Goal: Task Accomplishment & Management: Manage account settings

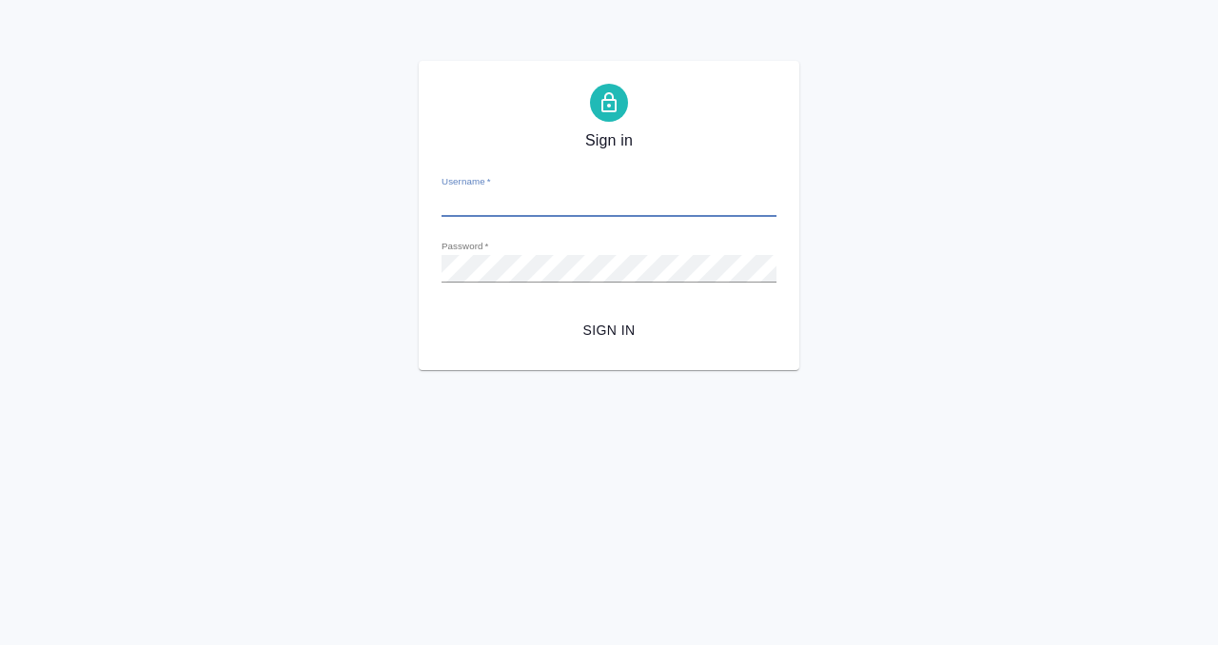
type input "[PERSON_NAME][EMAIL_ADDRESS][DOMAIN_NAME]"
click at [633, 327] on span "Sign in" at bounding box center [609, 331] width 304 height 24
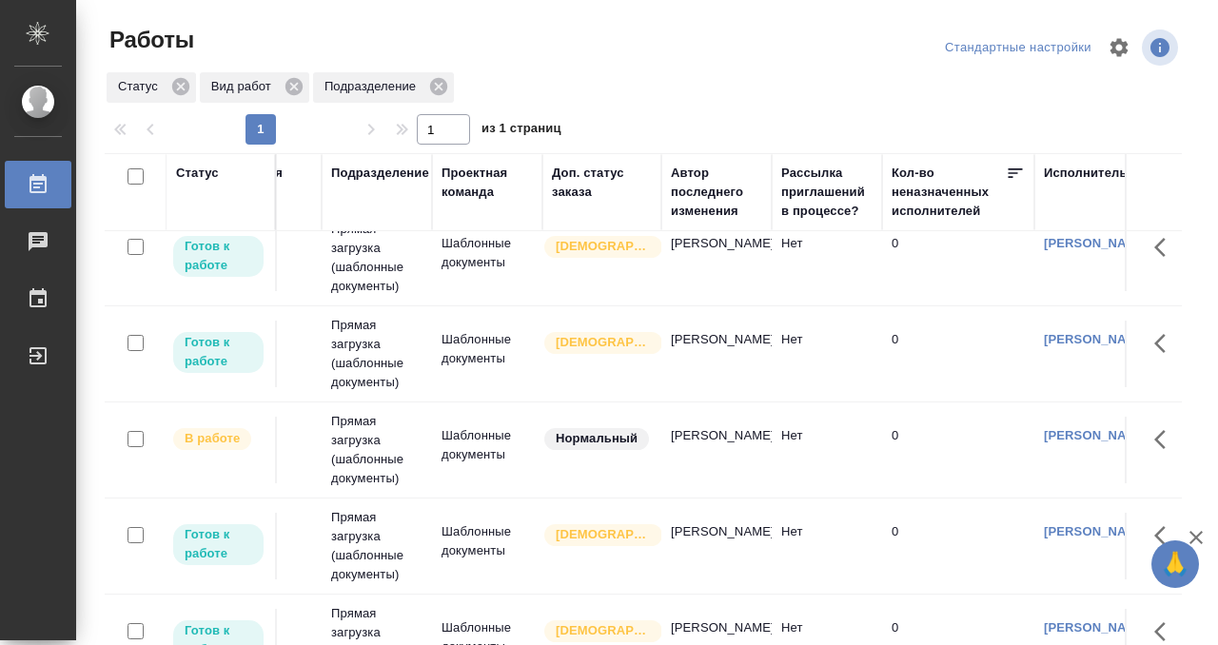
scroll to position [118, 0]
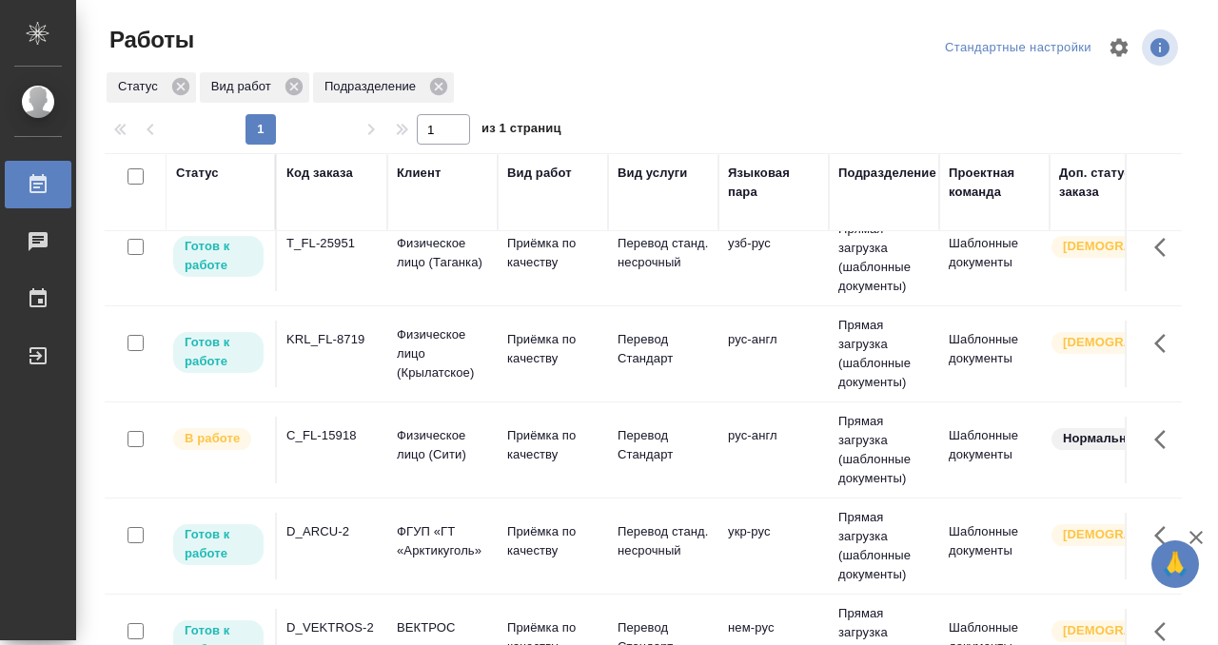
click at [311, 456] on td "C_FL-15918" at bounding box center [332, 450] width 110 height 67
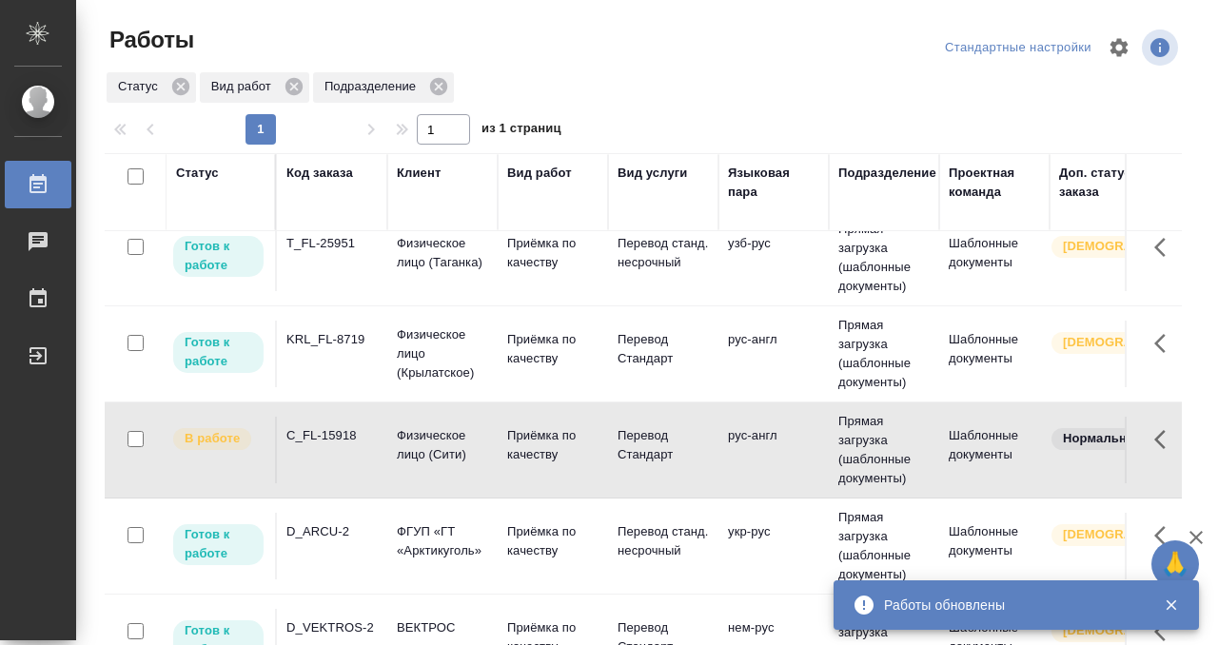
click at [310, 453] on td "C_FL-15918" at bounding box center [332, 450] width 110 height 67
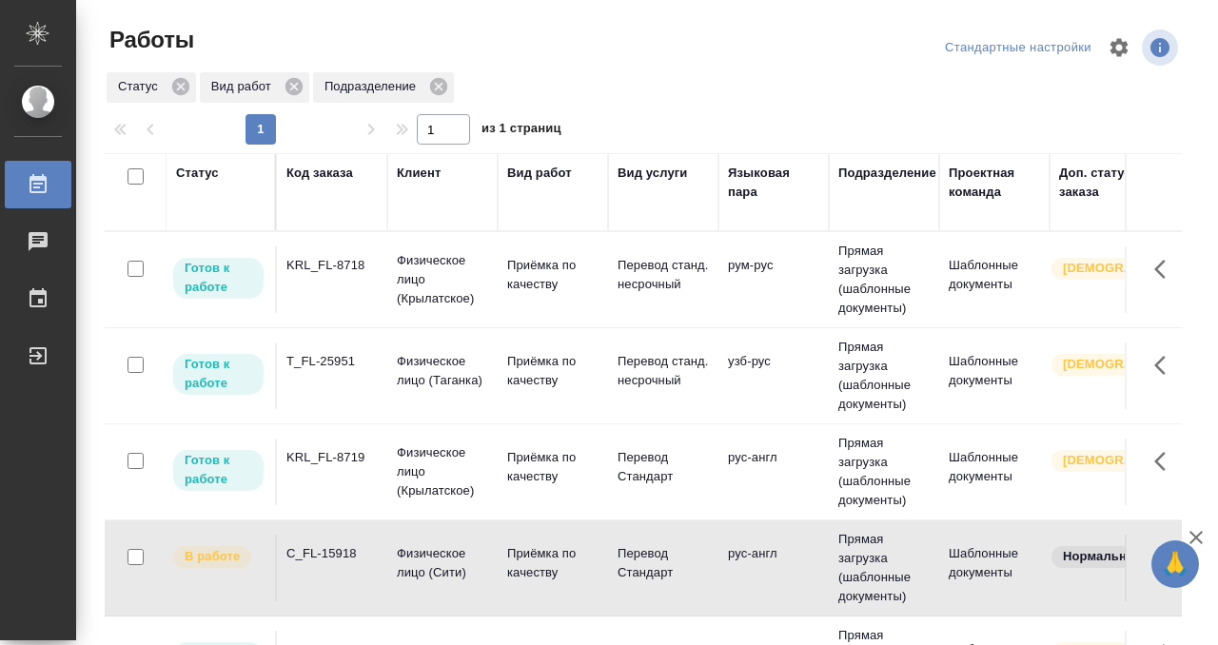
click at [358, 285] on td "KRL_FL-8718" at bounding box center [332, 279] width 110 height 67
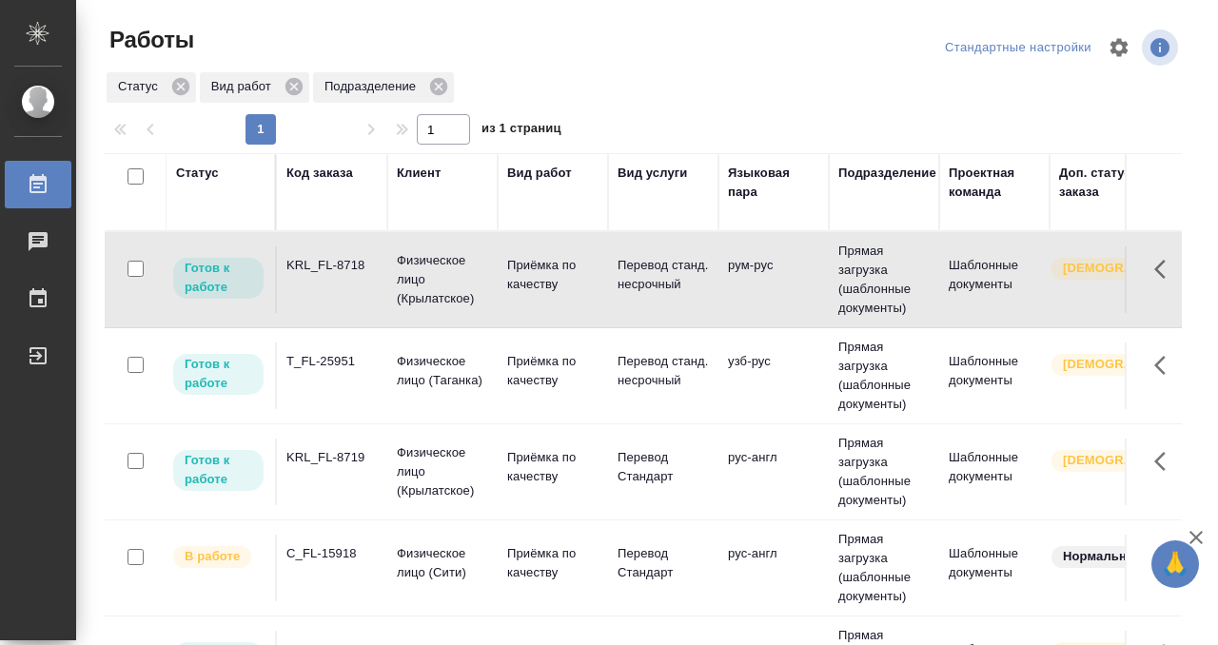
click at [358, 285] on td "KRL_FL-8718" at bounding box center [332, 279] width 110 height 67
click at [363, 367] on div "T_FL-25951" at bounding box center [331, 361] width 91 height 19
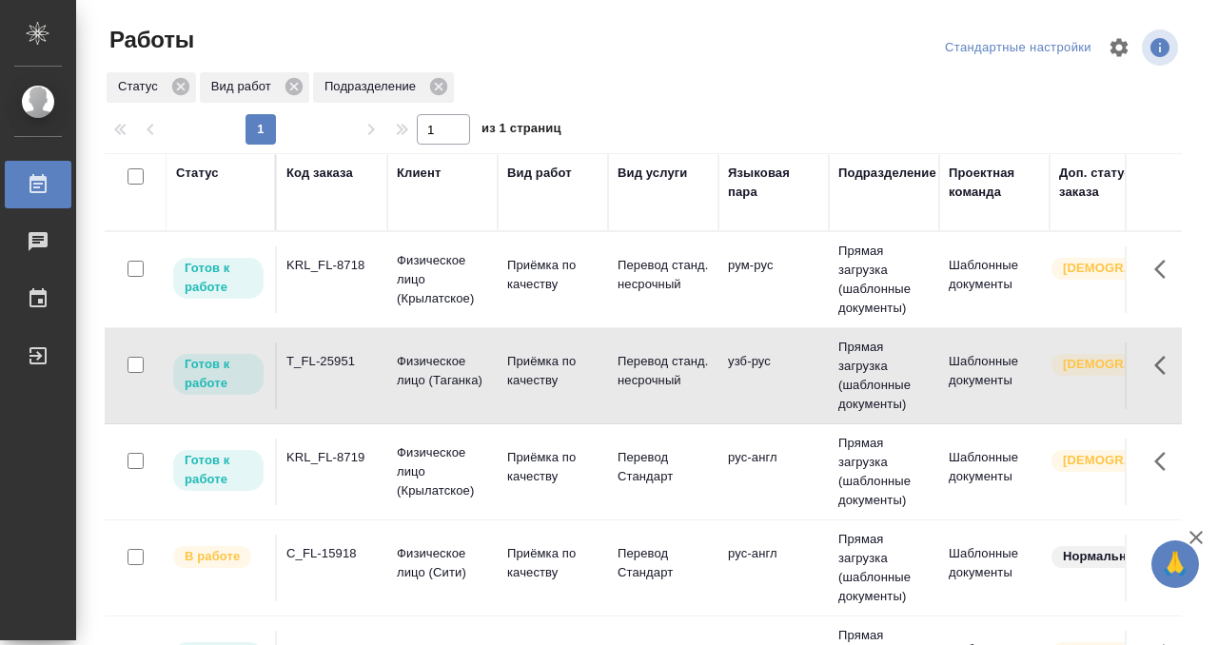
click at [363, 367] on div "T_FL-25951" at bounding box center [331, 361] width 91 height 19
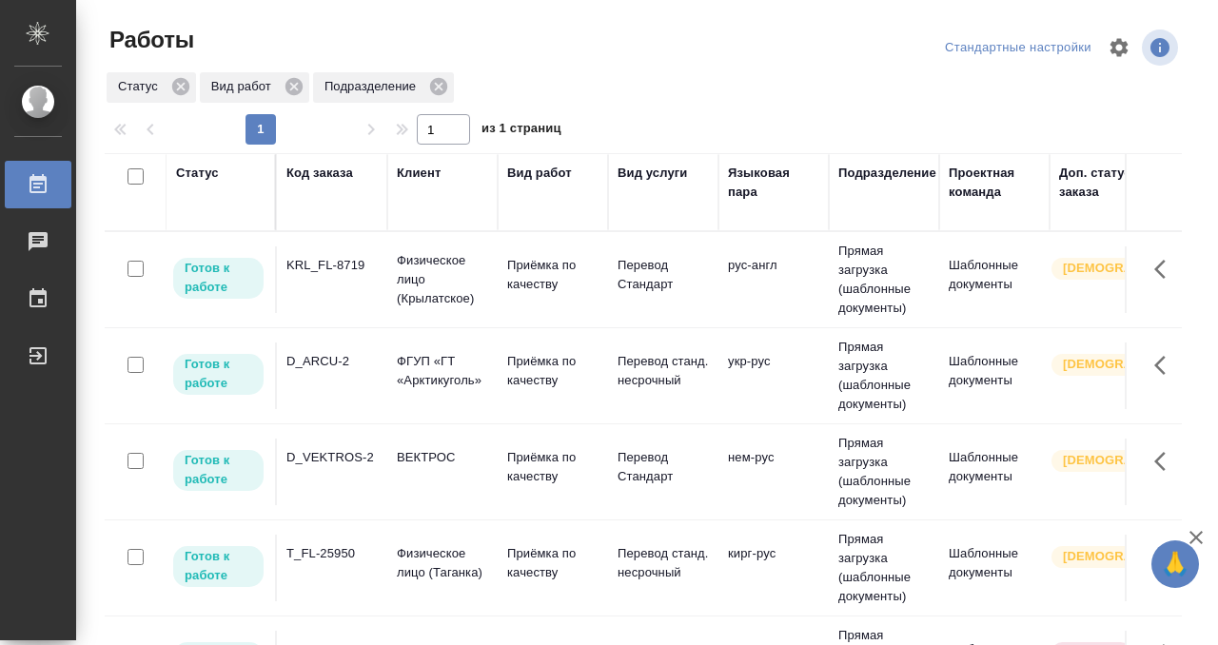
click at [342, 375] on td "D_ARCU-2" at bounding box center [332, 375] width 110 height 67
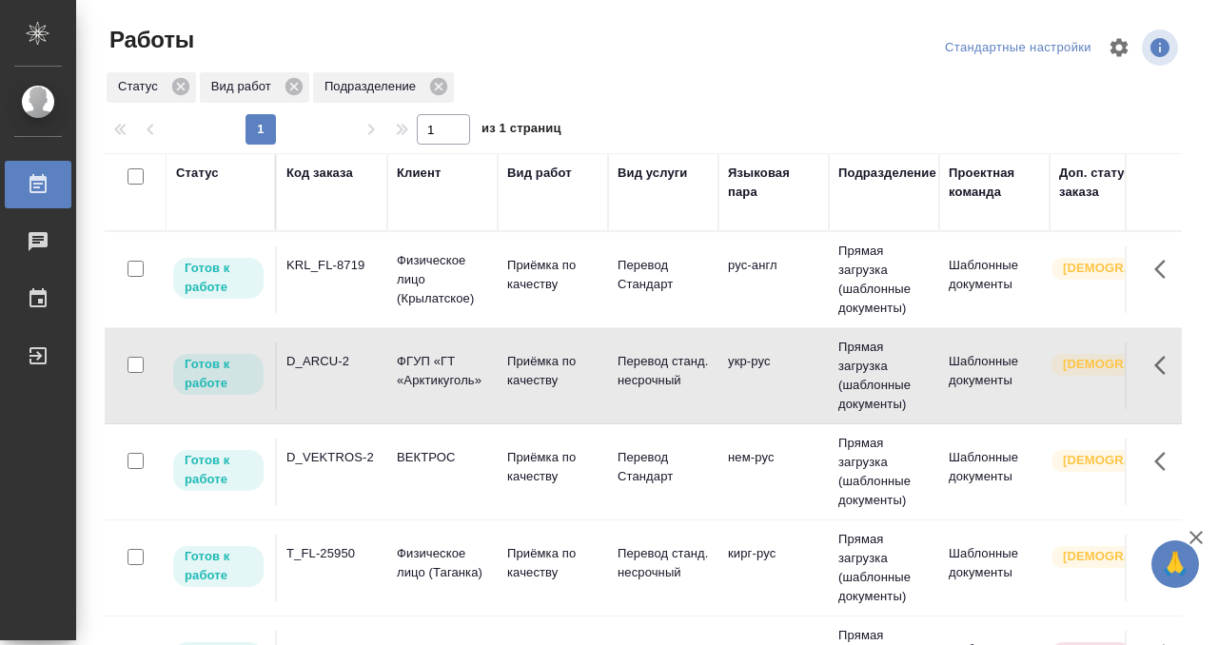
click at [342, 375] on td "D_ARCU-2" at bounding box center [332, 375] width 110 height 67
click at [367, 278] on td "KRL_FL-8719" at bounding box center [332, 279] width 110 height 67
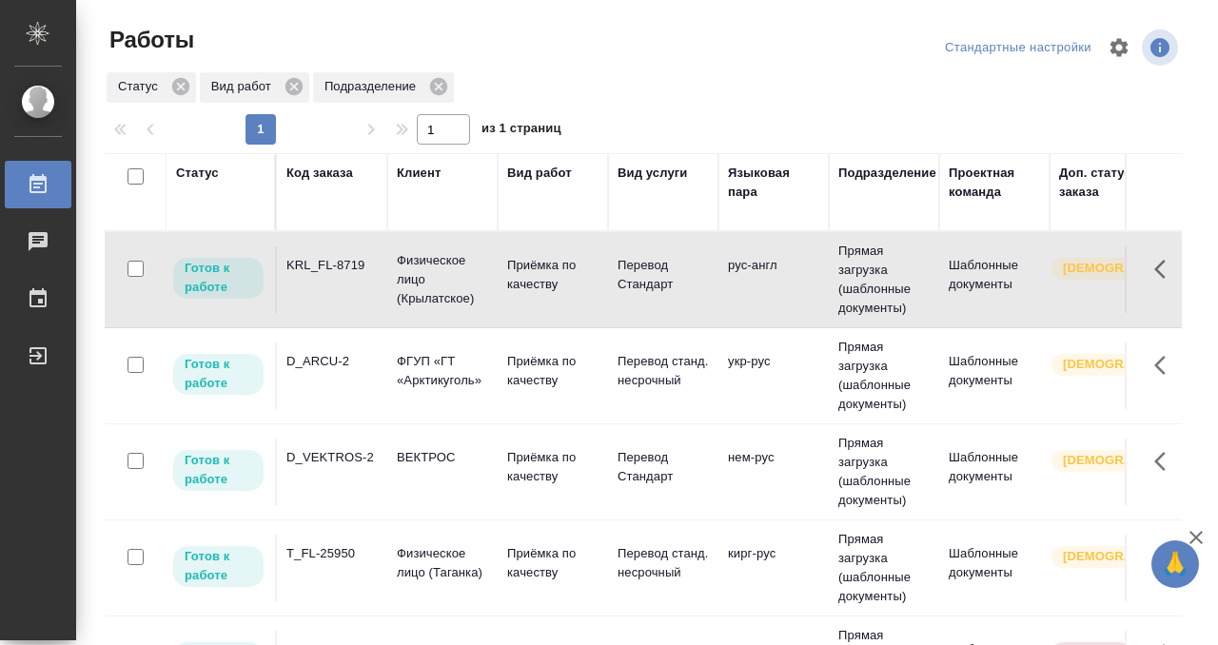
click at [367, 278] on td "KRL_FL-8719" at bounding box center [332, 279] width 110 height 67
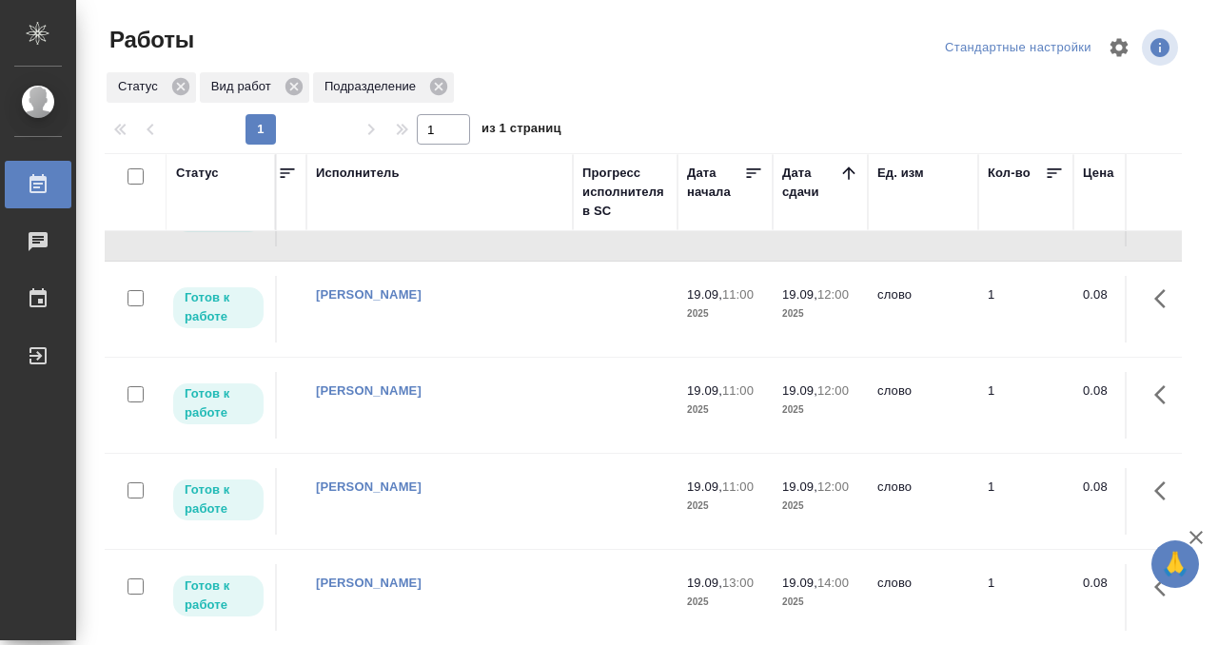
scroll to position [67, 0]
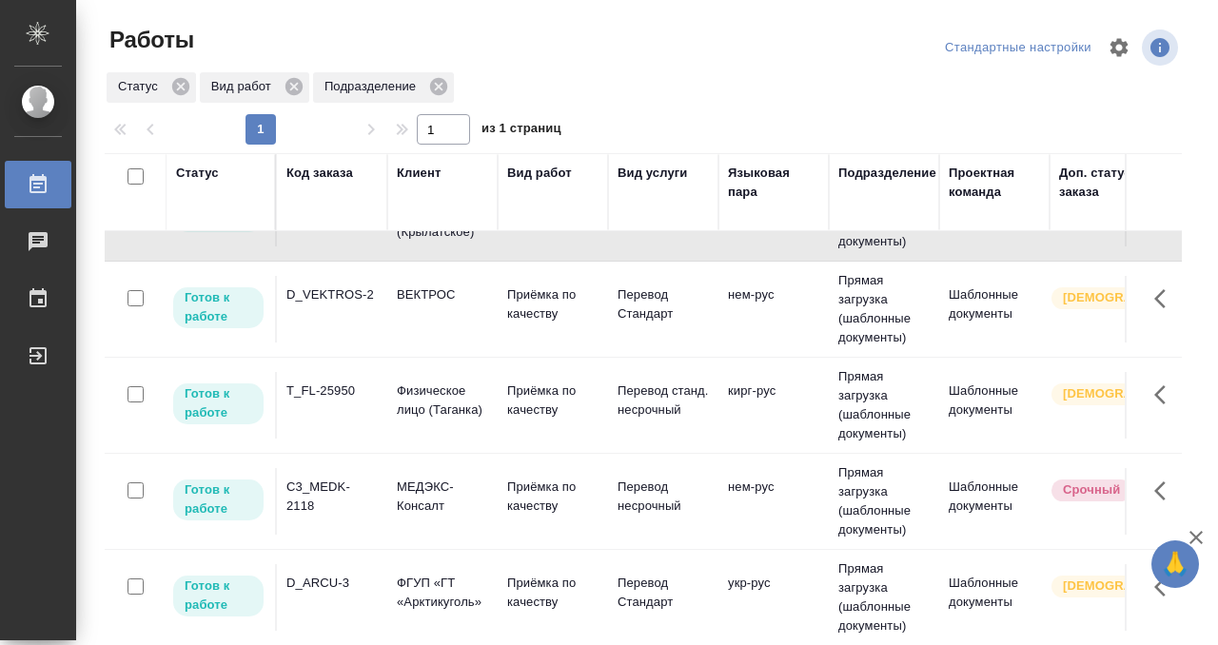
click at [355, 568] on td "D_ARCU-3" at bounding box center [332, 597] width 110 height 67
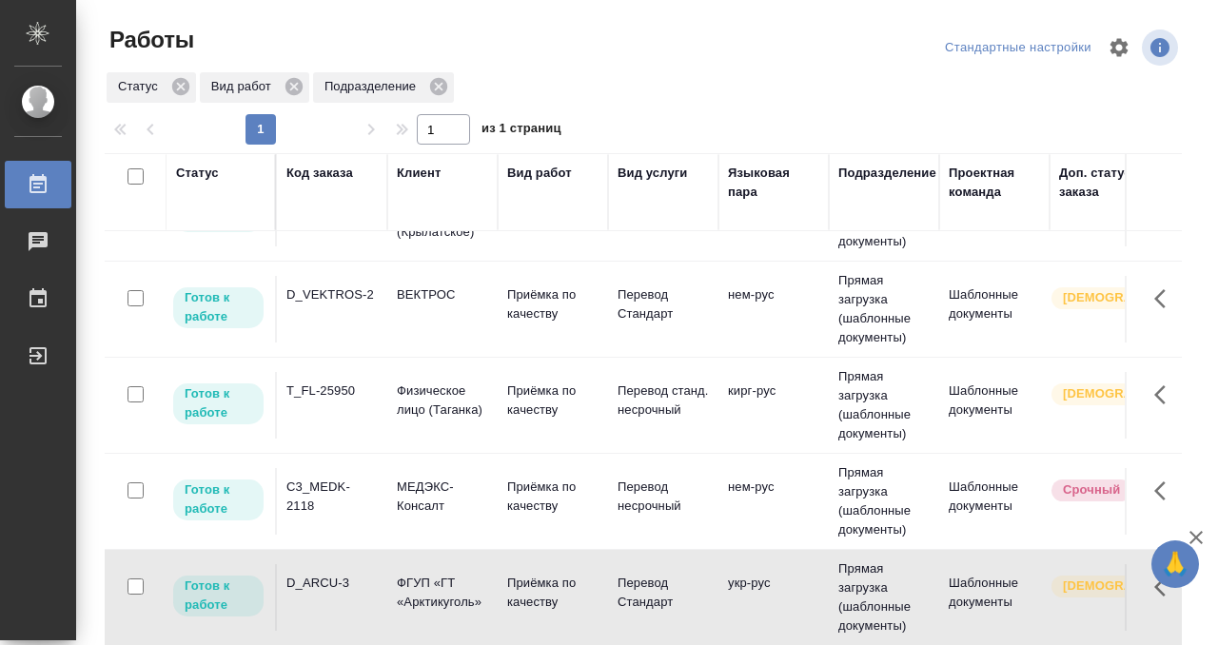
click at [355, 568] on td "D_ARCU-3" at bounding box center [332, 597] width 110 height 67
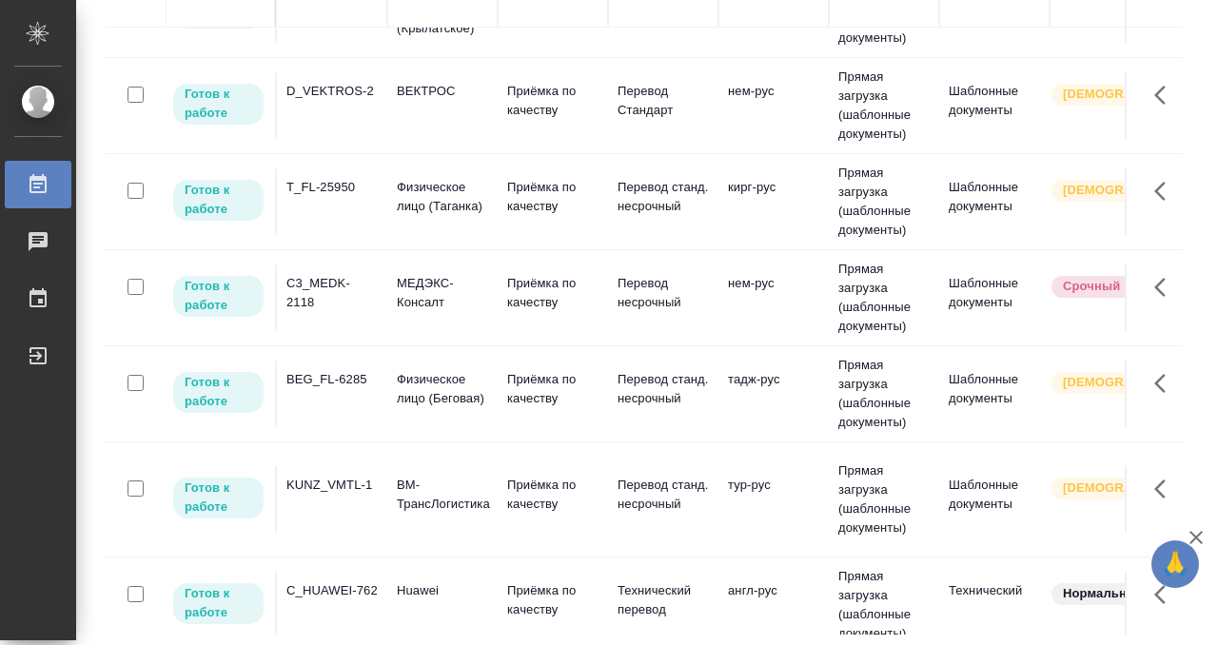
click at [335, 488] on td "KUNZ_VMTL-1" at bounding box center [332, 499] width 110 height 67
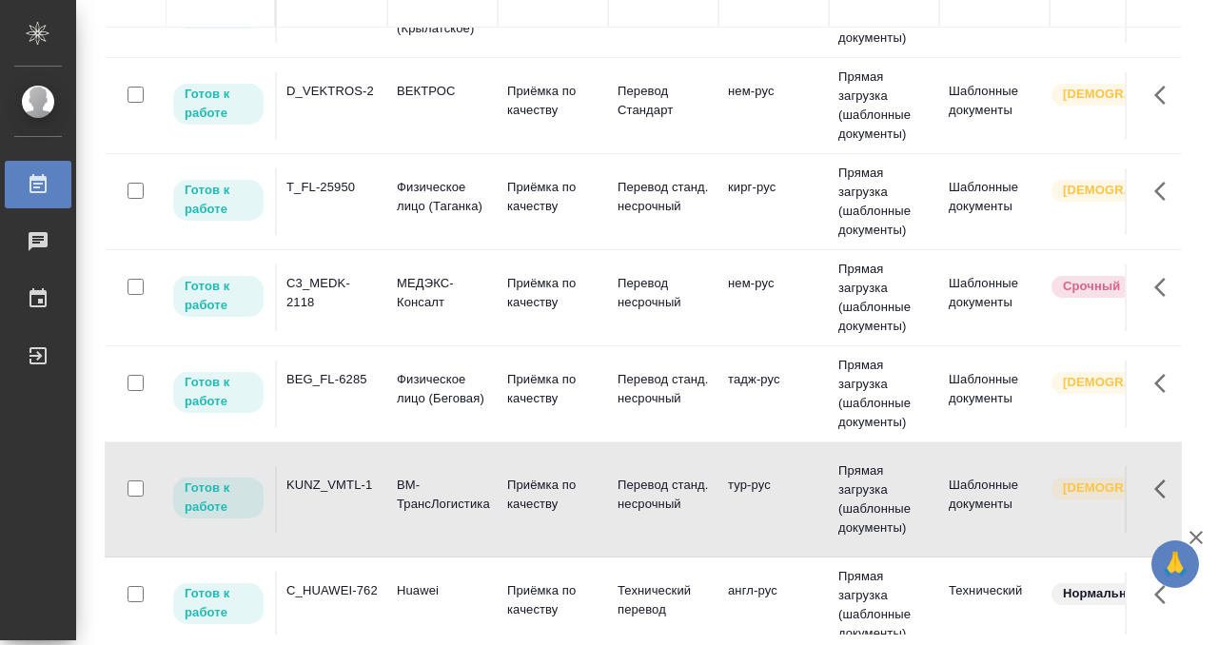
click at [335, 488] on td "KUNZ_VMTL-1" at bounding box center [332, 499] width 110 height 67
click at [341, 399] on td "BEG_FL-6285" at bounding box center [332, 394] width 110 height 67
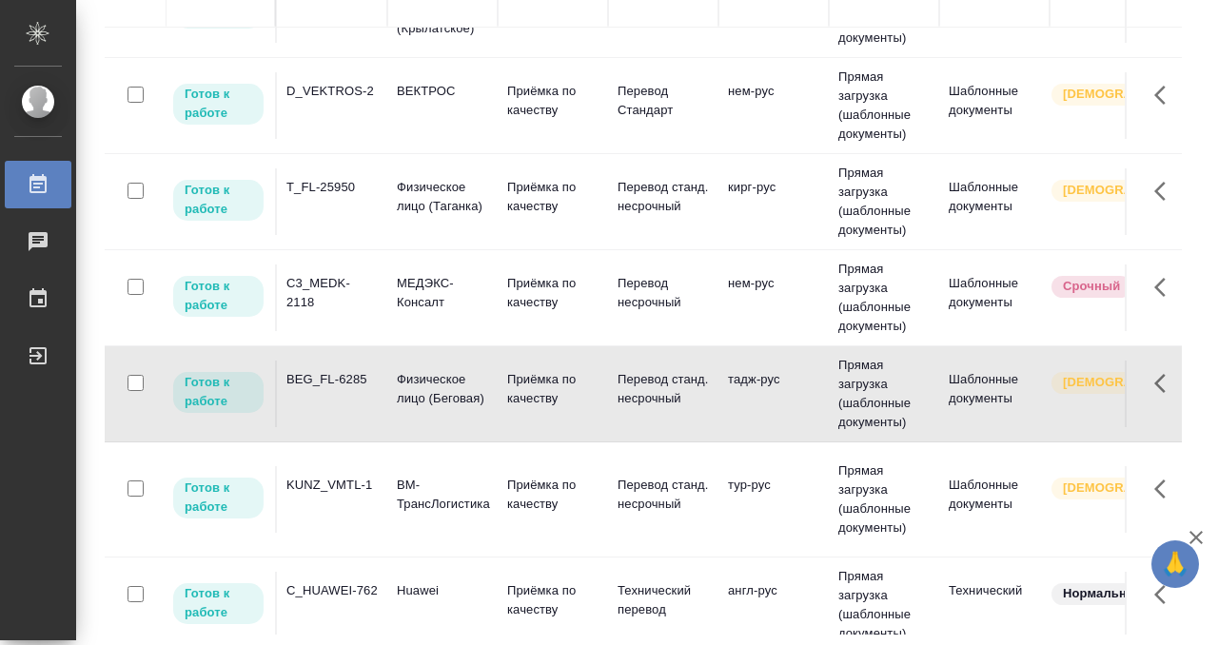
click at [341, 399] on td "BEG_FL-6285" at bounding box center [332, 394] width 110 height 67
click at [335, 289] on div "C3_MEDK-2118" at bounding box center [331, 293] width 91 height 38
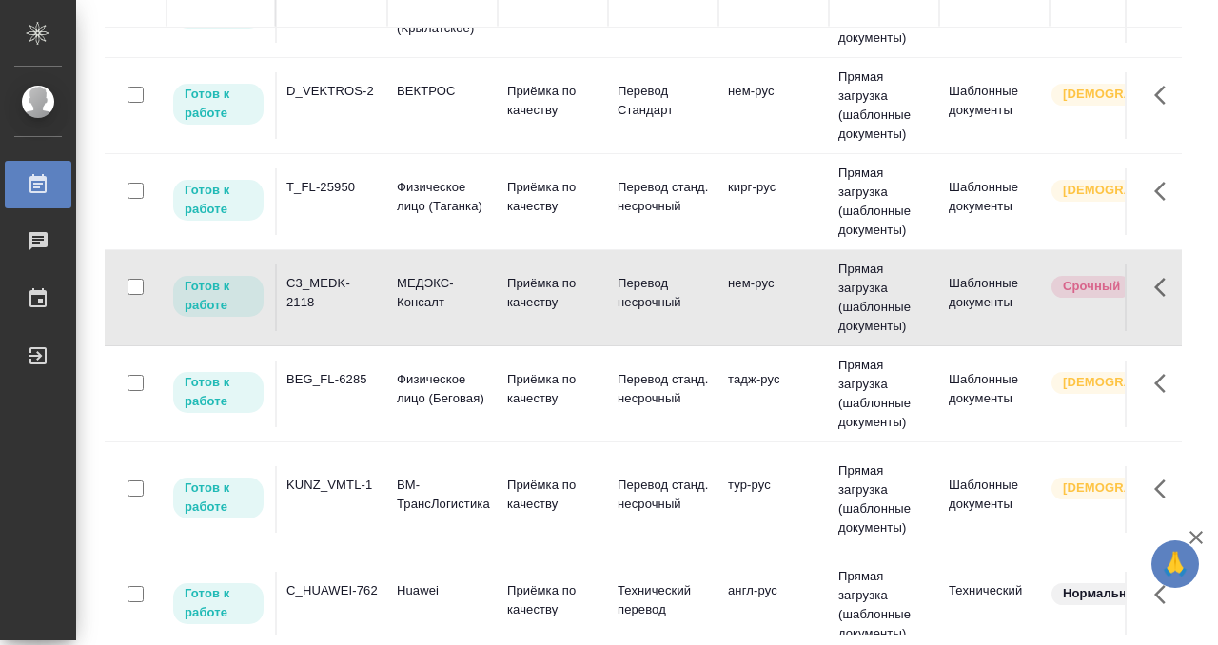
click at [335, 289] on div "C3_MEDK-2118" at bounding box center [331, 293] width 91 height 38
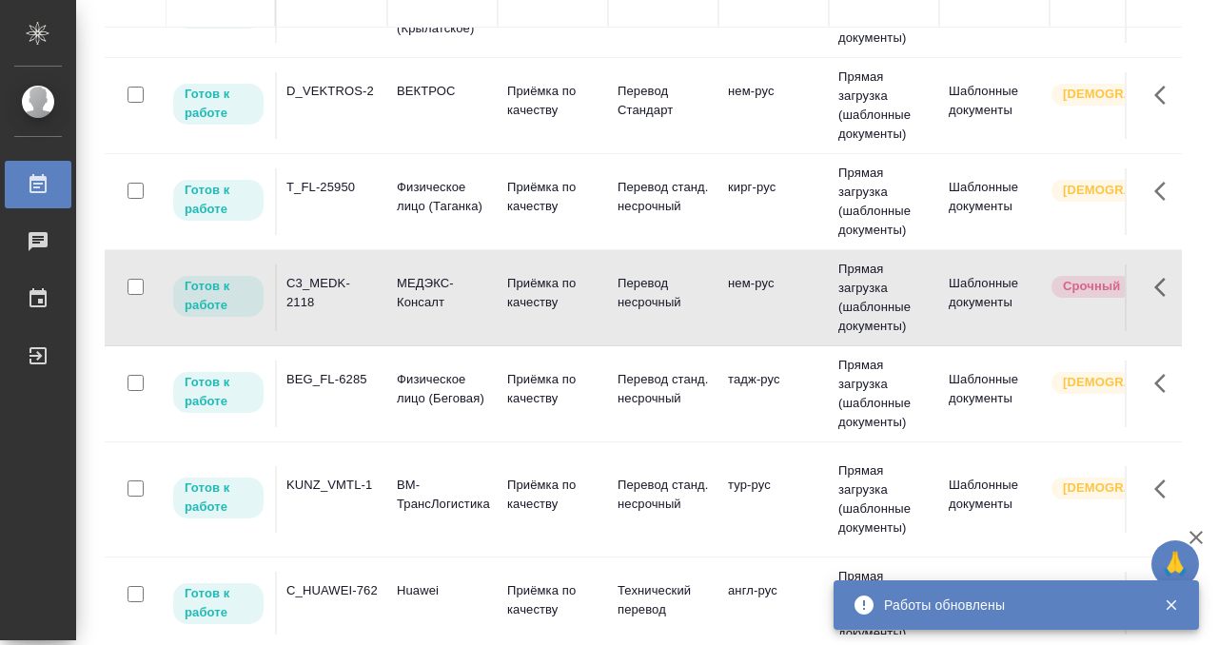
click at [335, 289] on div "C3_MEDK-2118" at bounding box center [331, 293] width 91 height 38
click at [369, 201] on td "T_FL-25950" at bounding box center [332, 201] width 110 height 67
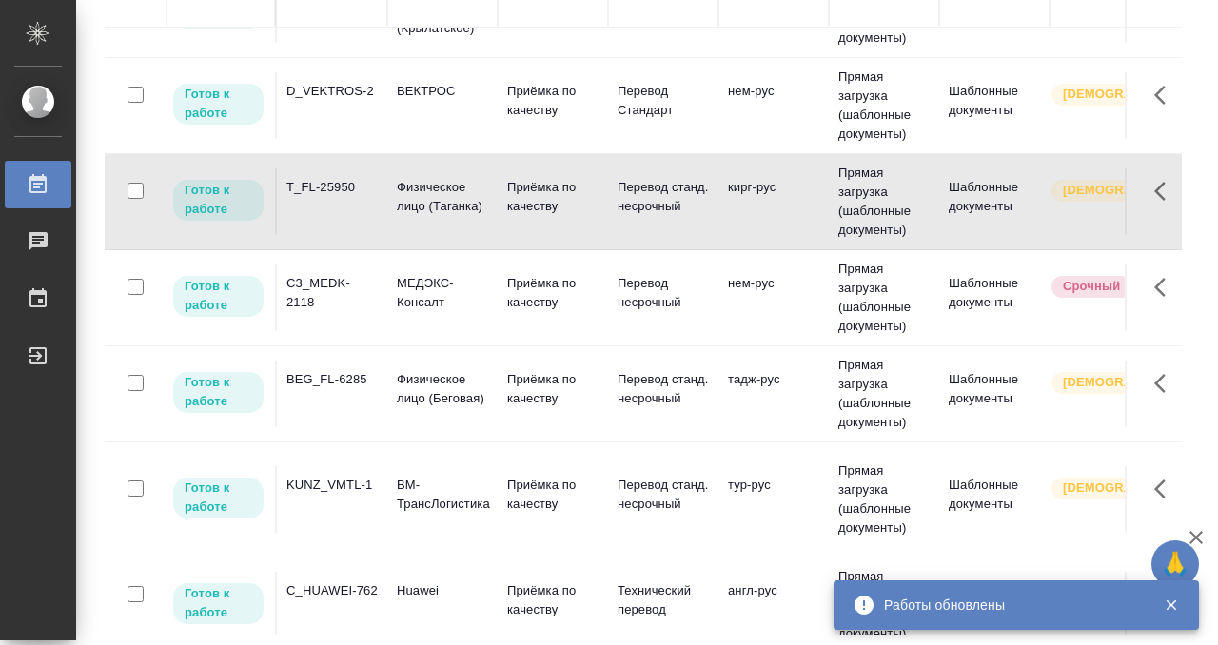
click at [369, 201] on td "T_FL-25950" at bounding box center [332, 201] width 110 height 67
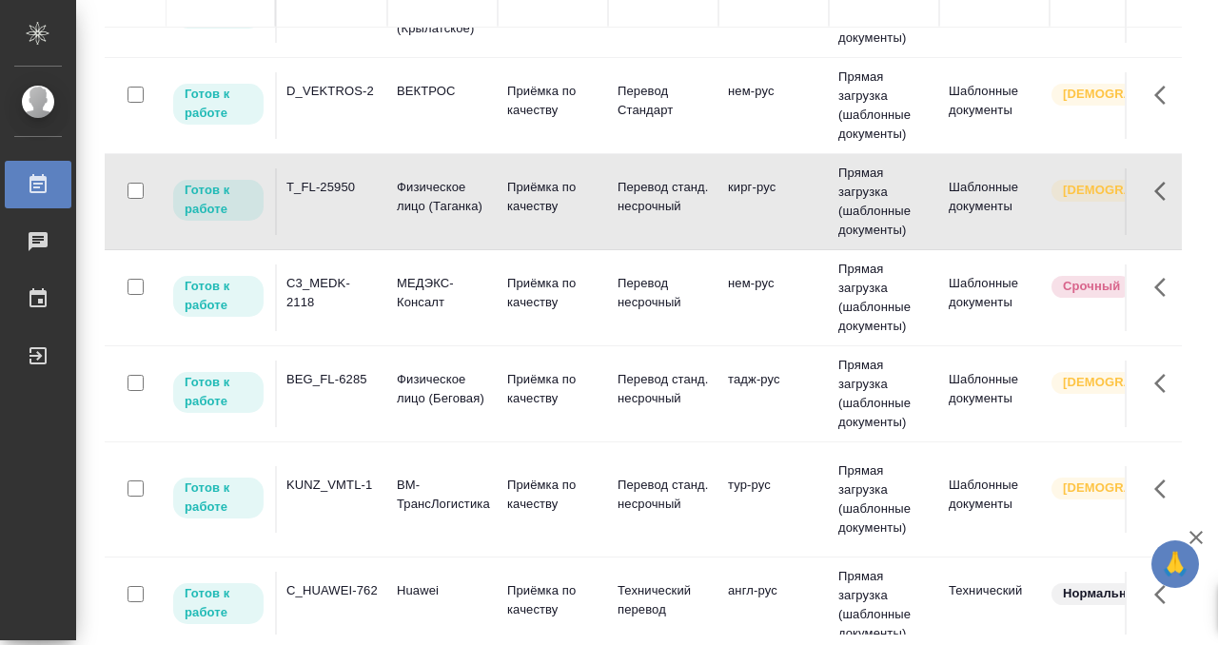
click at [369, 201] on td "T_FL-25950" at bounding box center [332, 201] width 110 height 67
click at [332, 180] on div "T_FL-25950" at bounding box center [331, 187] width 91 height 19
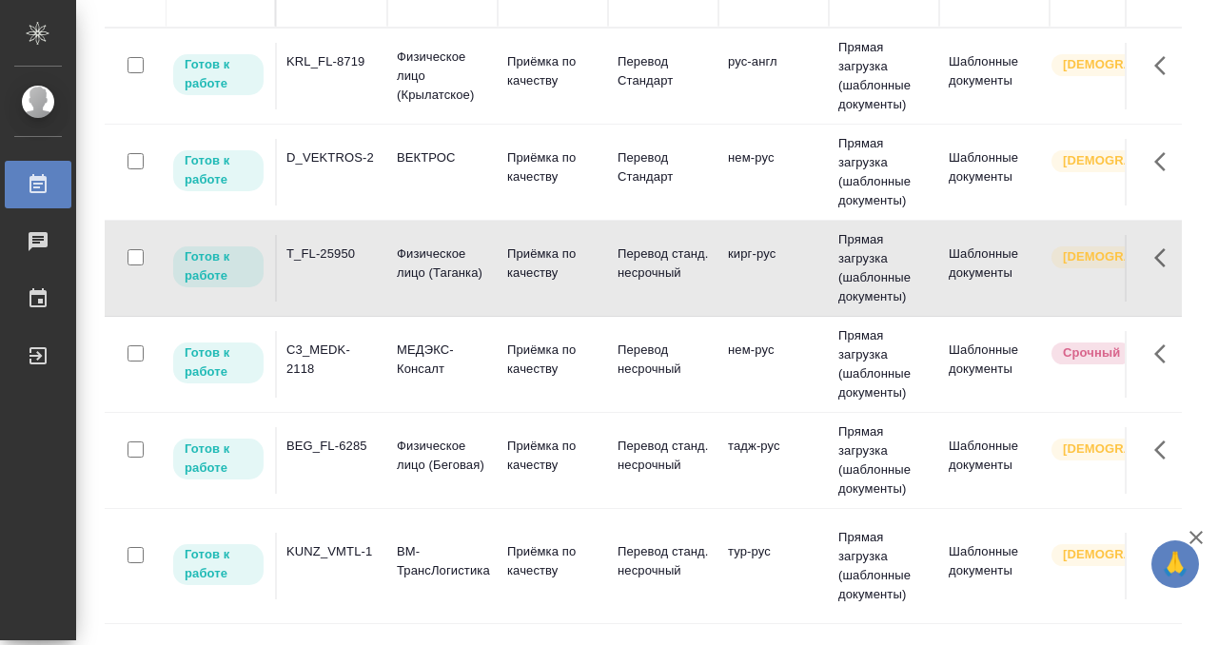
click at [332, 180] on td "D_VEKTROS-2" at bounding box center [332, 172] width 110 height 67
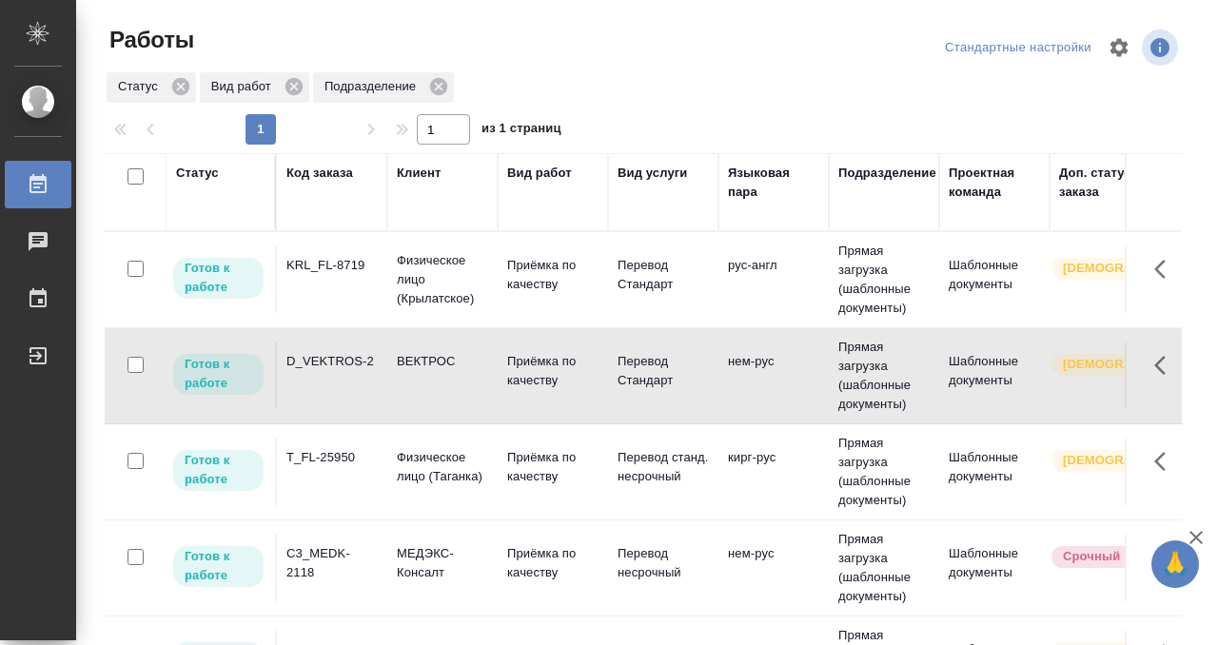
click at [367, 274] on div "KRL_FL-8719" at bounding box center [331, 265] width 91 height 19
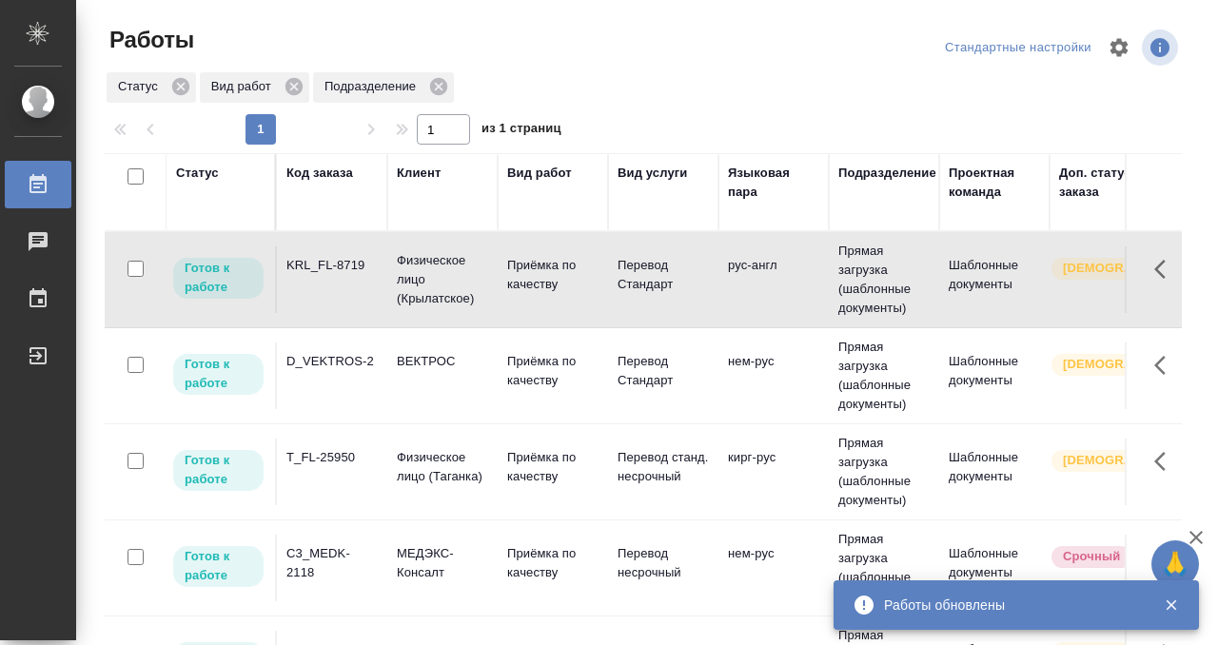
click at [339, 270] on div "KRL_FL-8719" at bounding box center [331, 265] width 91 height 19
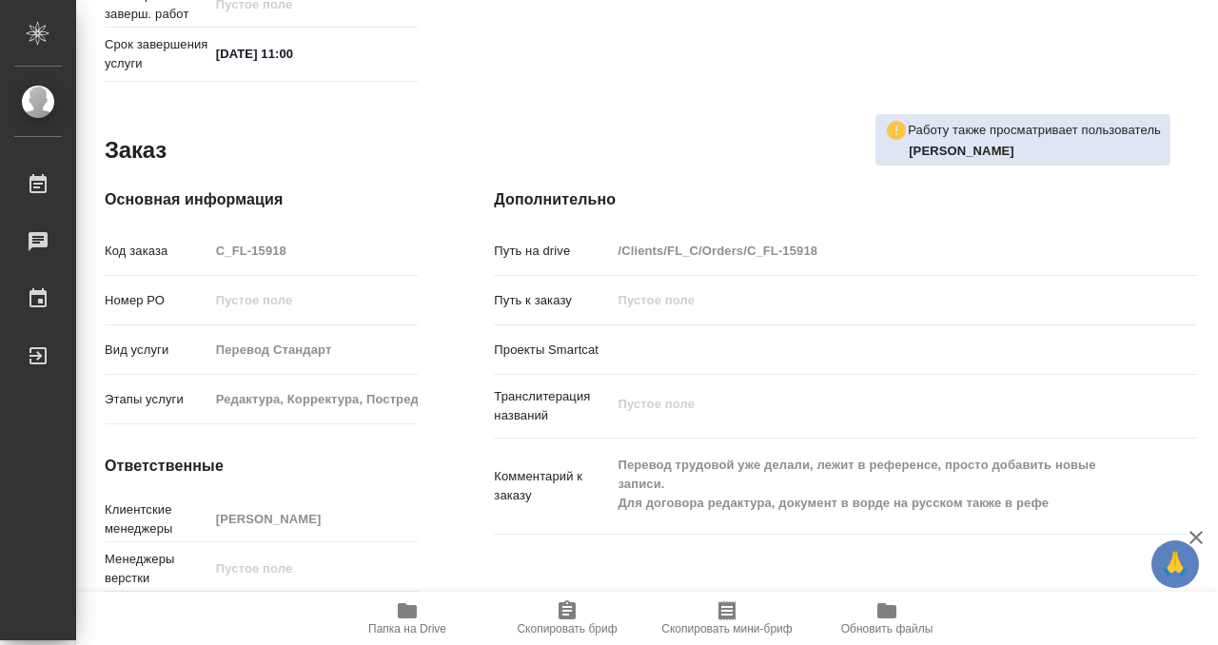
scroll to position [1016, 0]
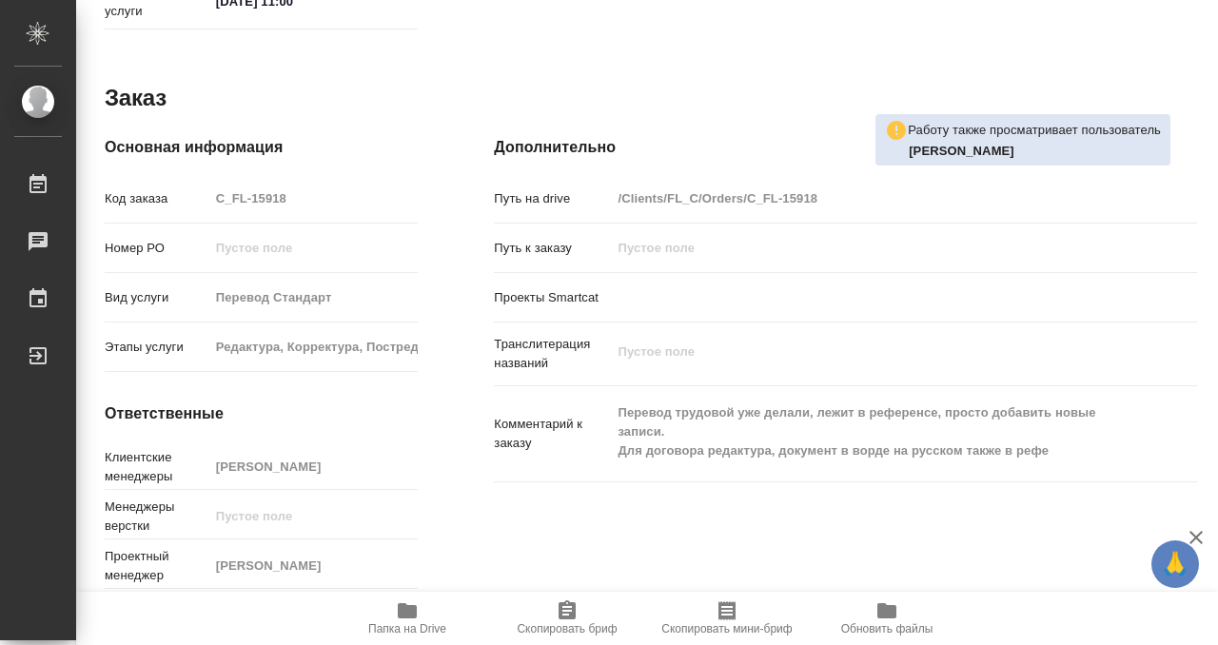
click at [416, 605] on icon "button" at bounding box center [407, 610] width 23 height 23
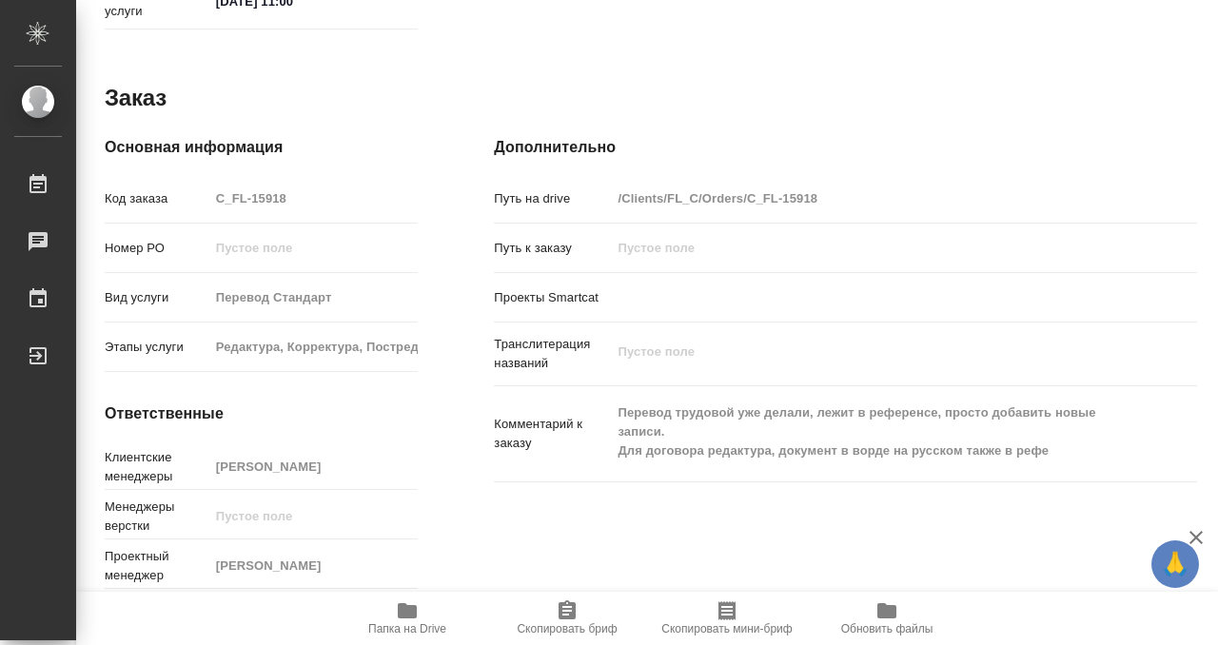
scroll to position [0, 0]
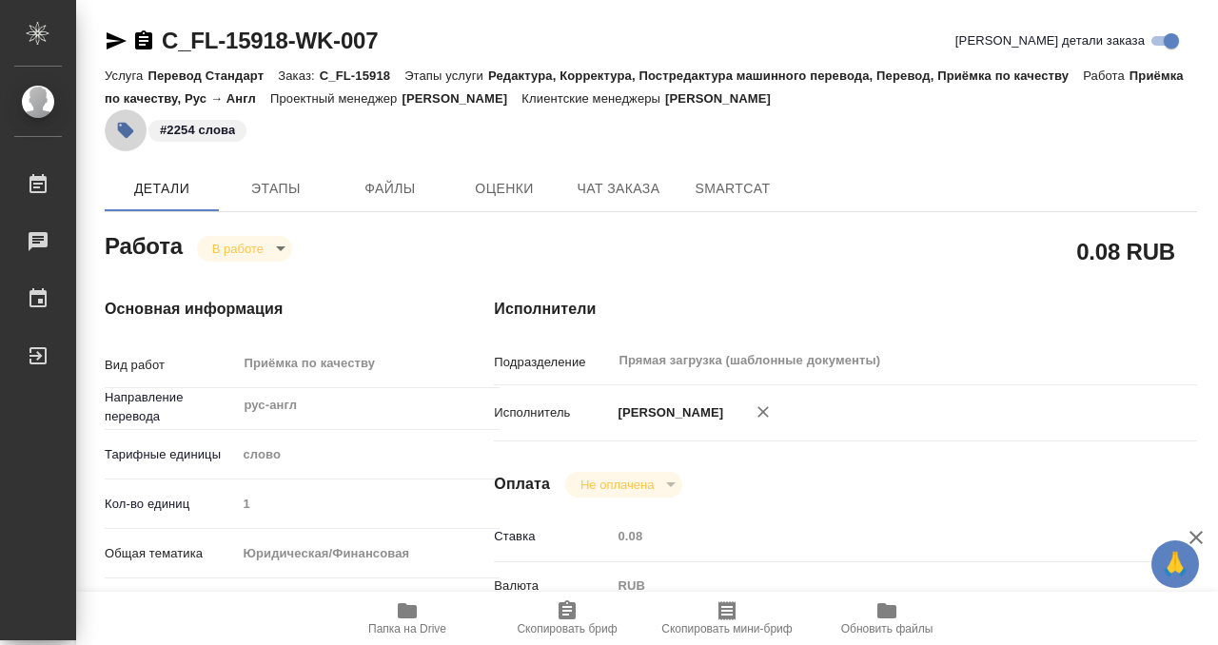
click at [124, 129] on icon "button" at bounding box center [126, 131] width 16 height 16
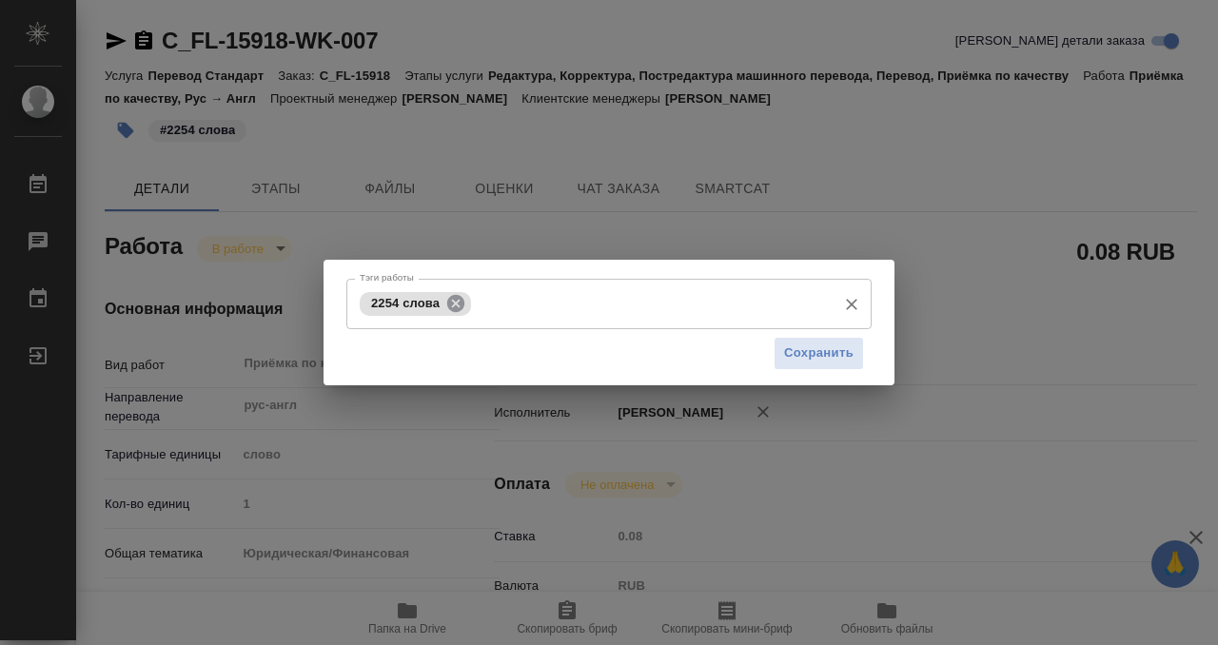
click at [462, 306] on icon at bounding box center [455, 302] width 17 height 17
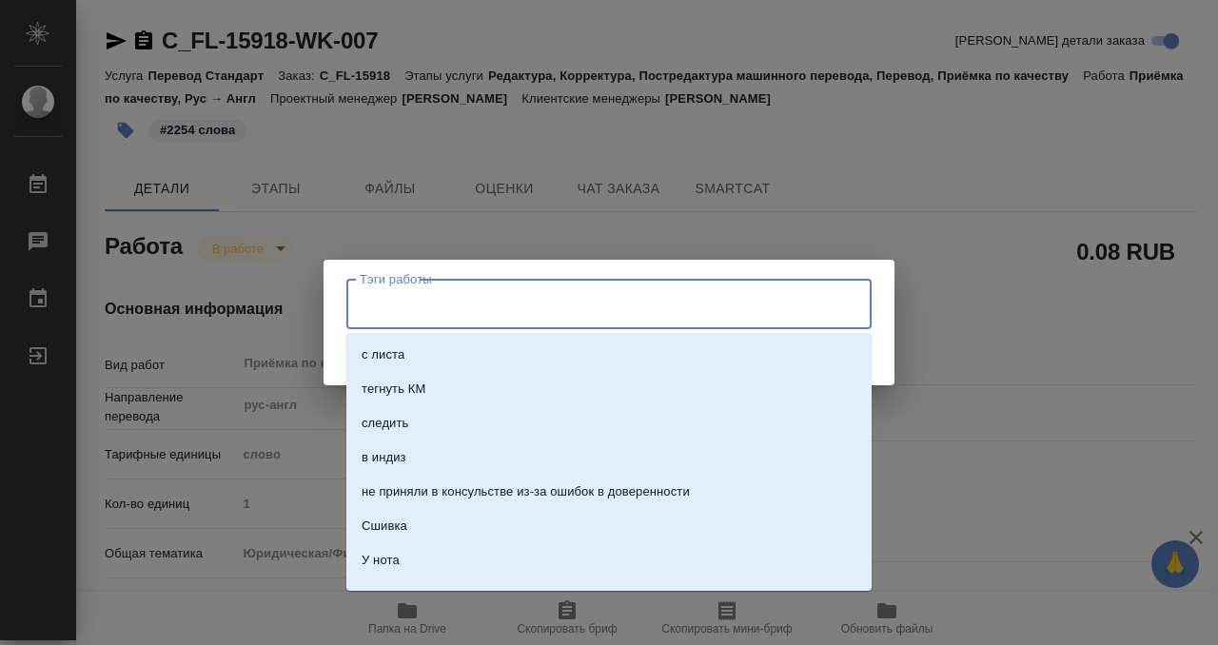
click at [478, 306] on input "Тэги работы" at bounding box center [591, 303] width 472 height 32
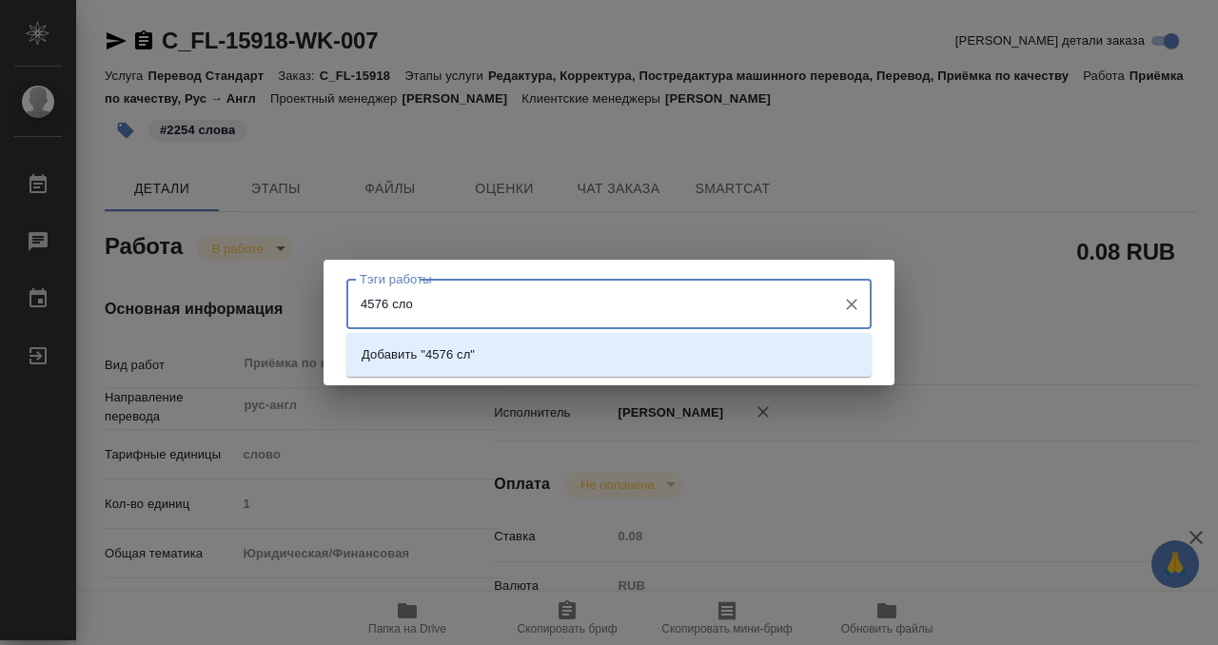
type input "4576 слов"
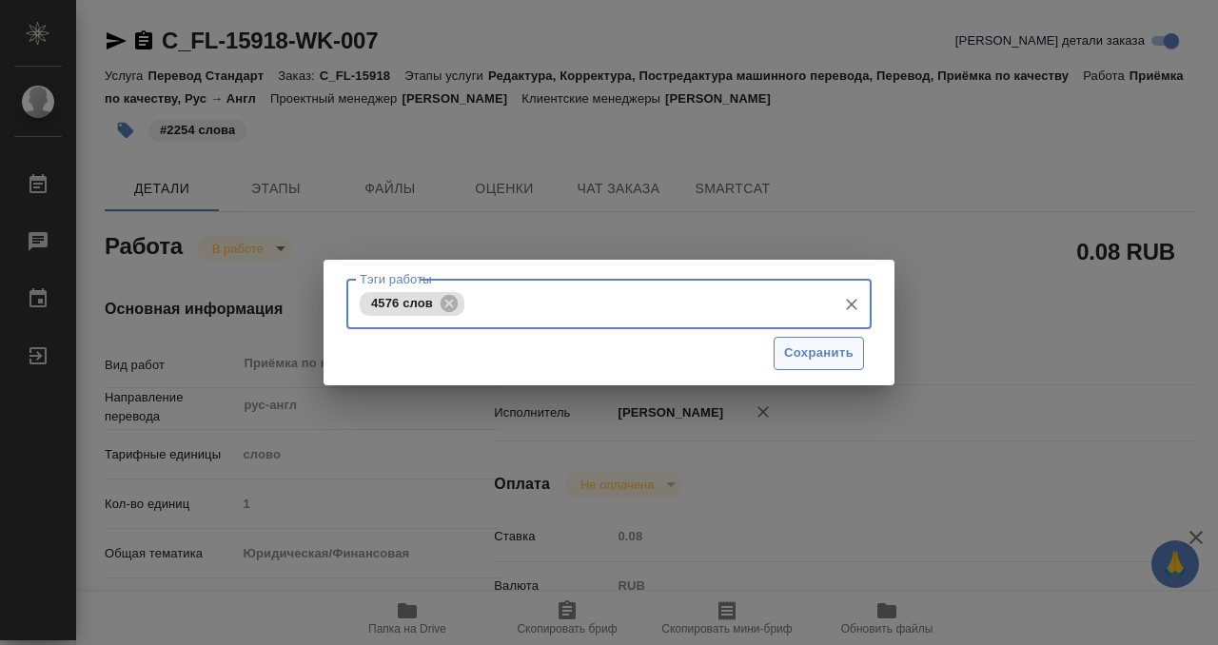
click at [826, 347] on span "Сохранить" at bounding box center [818, 353] width 69 height 22
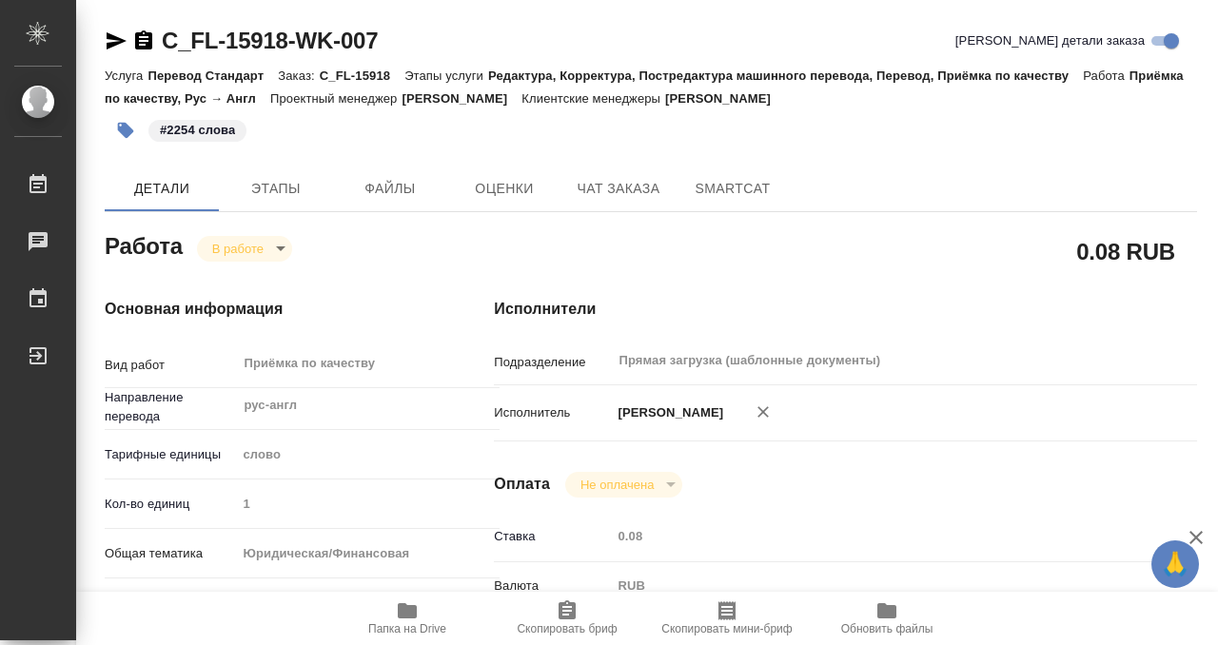
type input "inProgress"
type input "рус-англ"
type input "5a8b1489cc6b4906c91bfd90"
type input "1"
type input "yr-fn"
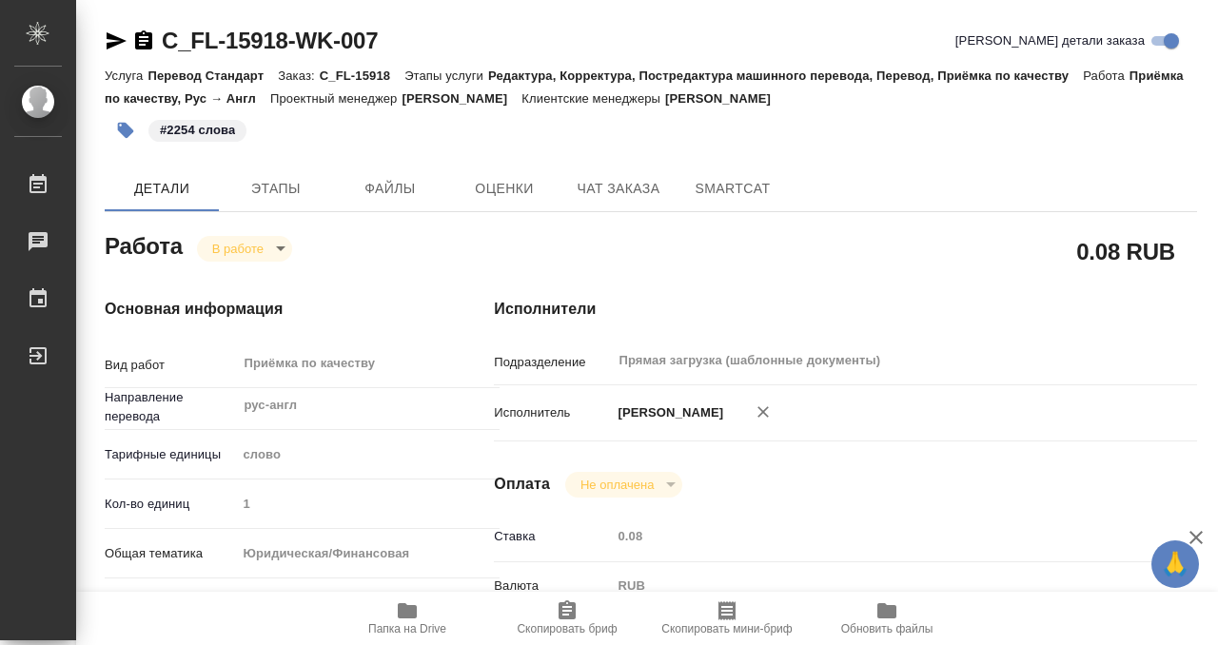
type input "5f647205b73bc97568ca66bf"
checkbox input "true"
type input "16.09.2025 12:39"
type input "18.09.2025 15:24"
type input "19.09.2025 11:00"
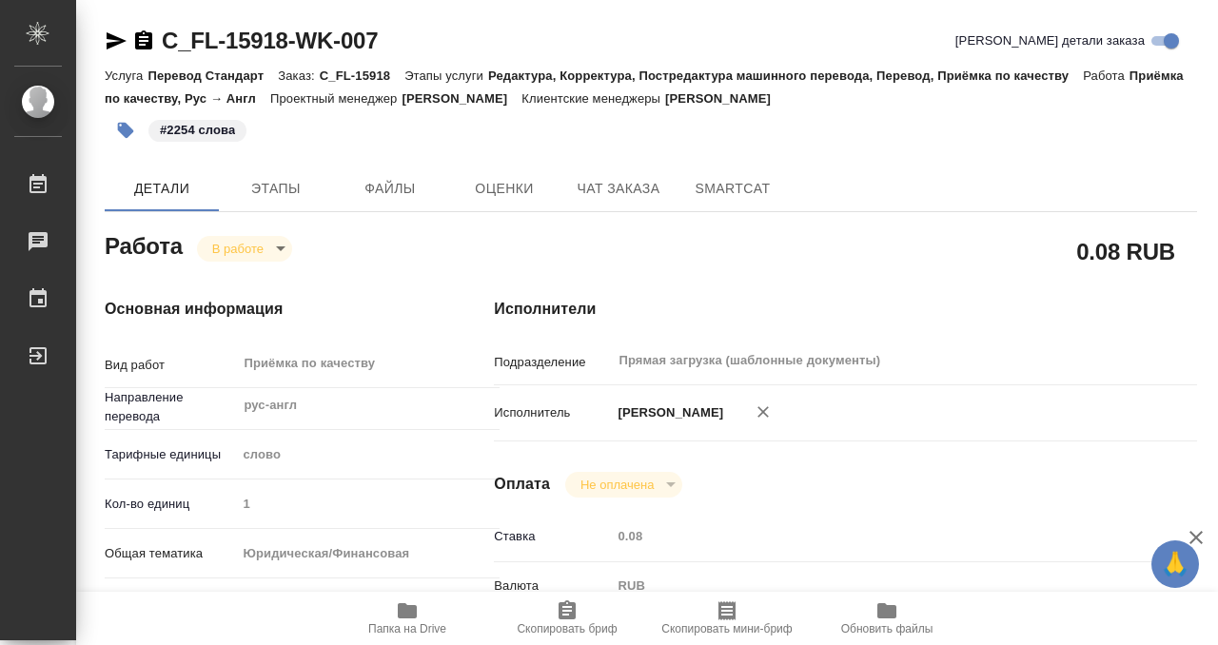
type input "19.09.2025 11:00"
type input "Прямая загрузка (шаблонные документы)"
type input "notPayed"
type input "0.08"
type input "RUB"
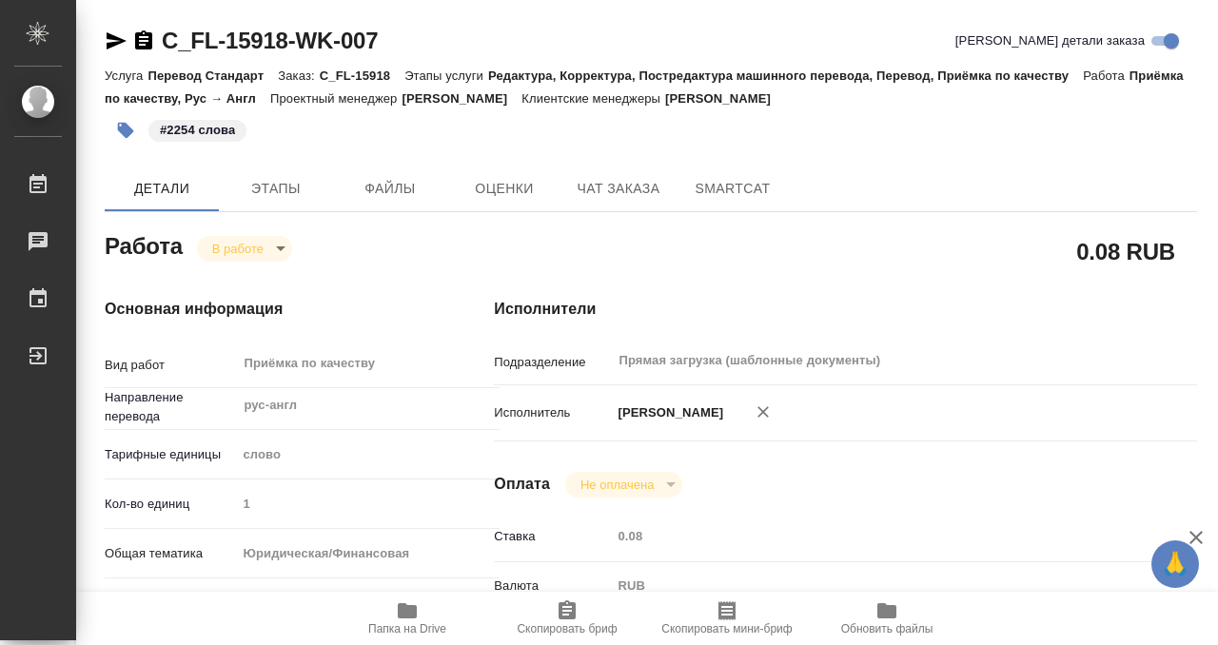
type input "Кобзева Елизавета"
type input "C_FL-15918"
type input "Перевод Стандарт"
type input "Редактура, Корректура, Постредактура машинного перевода, Перевод, Приёмка по ка…"
type input "Зайцева Светлана"
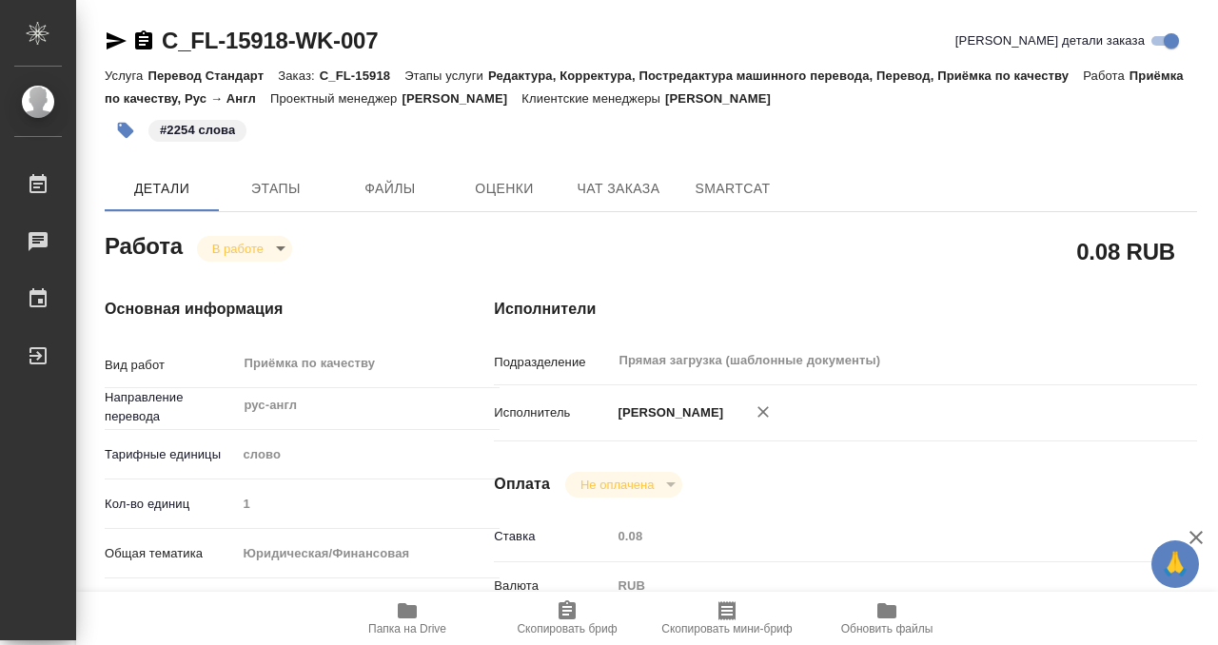
type input "/Clients/FL_C/Orders/C_FL-15918"
click at [244, 248] on body "🙏 .cls-1 fill:#fff; AWATERA Kobzeva Elizaveta Работы 0 Чаты График Выйти C_FL-1…" at bounding box center [609, 322] width 1218 height 645
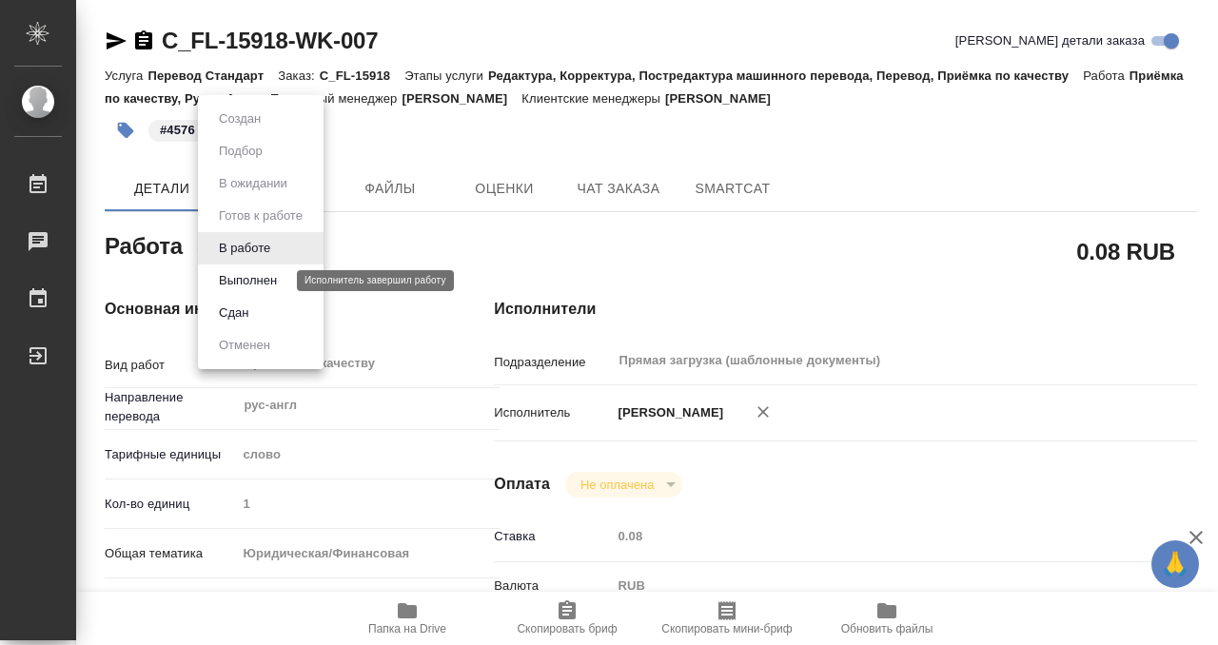
click at [263, 283] on button "Выполнен" at bounding box center [247, 280] width 69 height 21
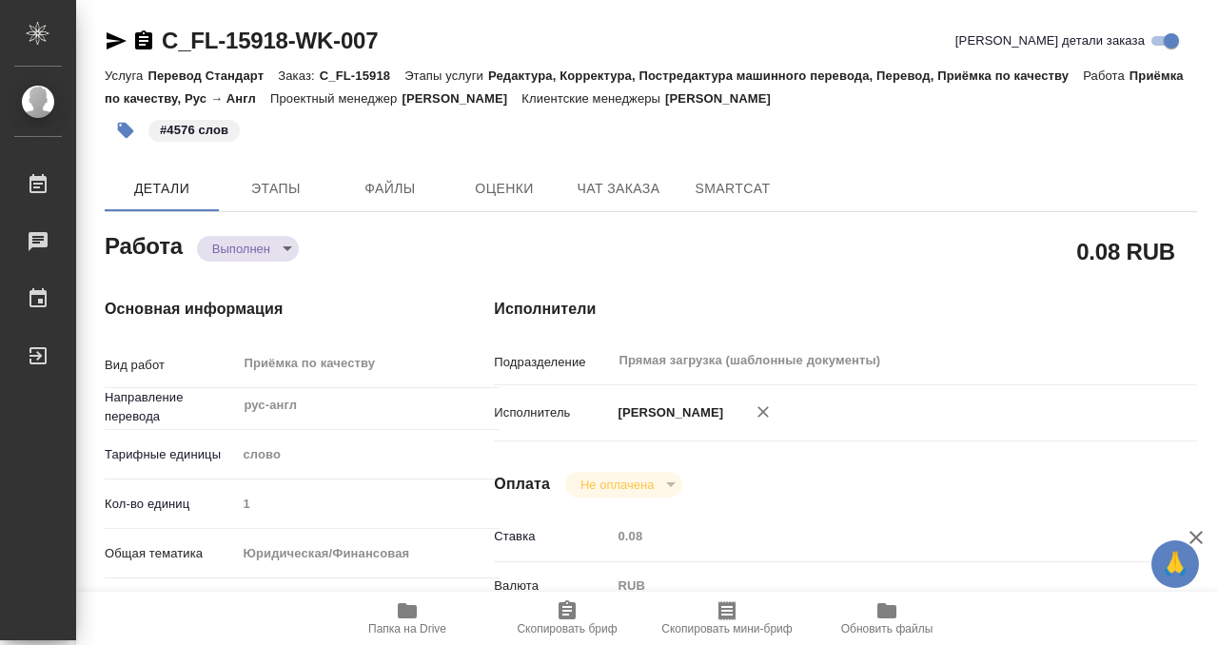
type textarea "x"
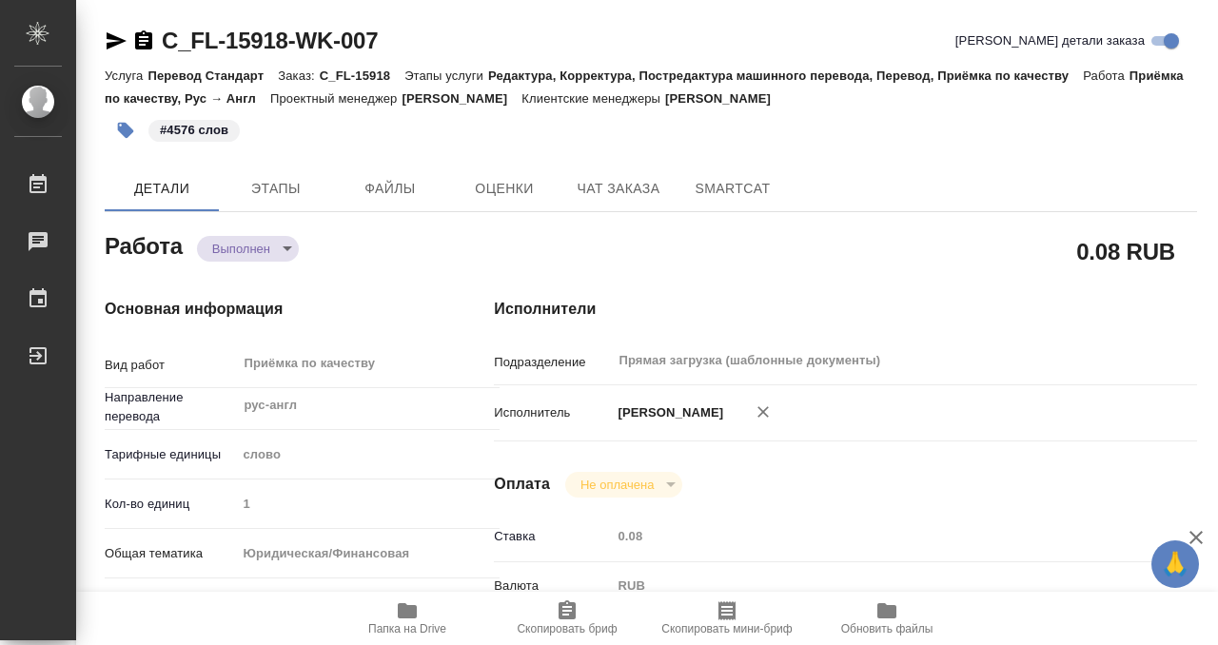
type textarea "x"
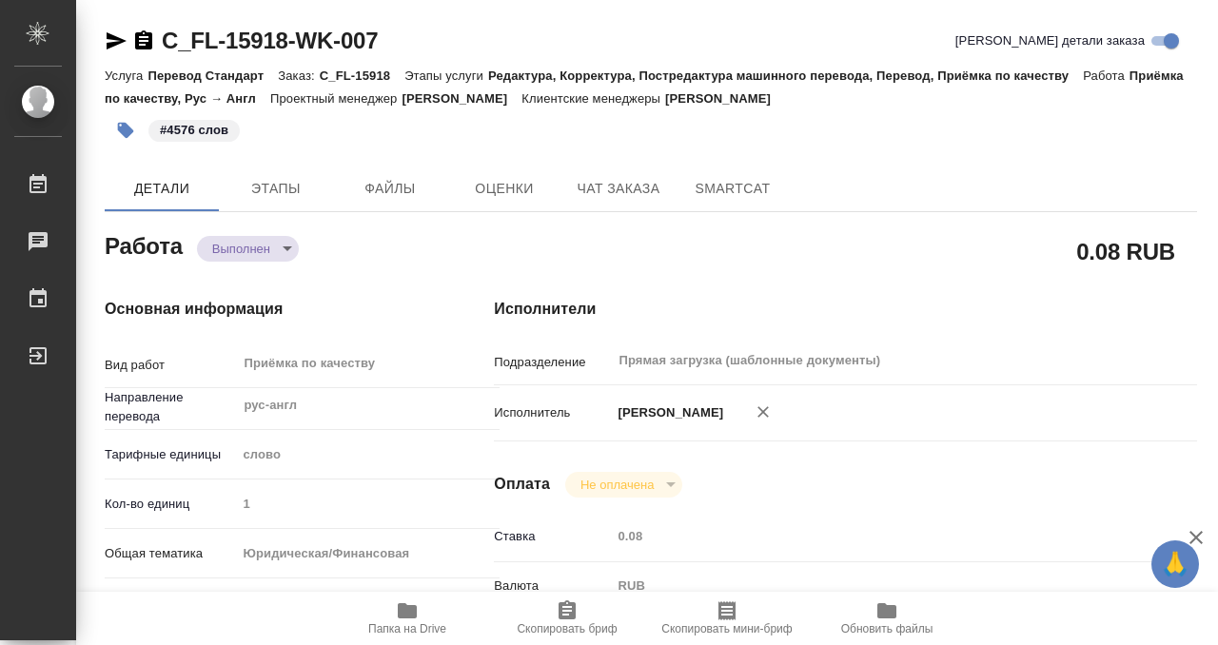
click at [146, 39] on icon "button" at bounding box center [143, 40] width 23 height 23
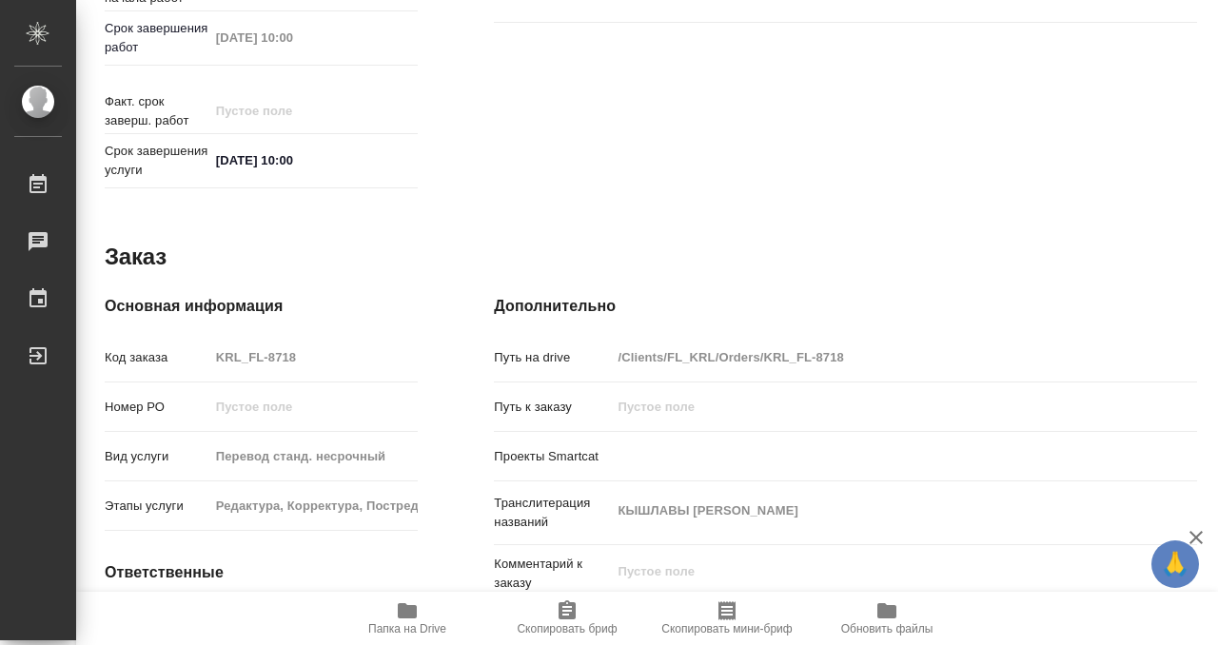
scroll to position [1016, 0]
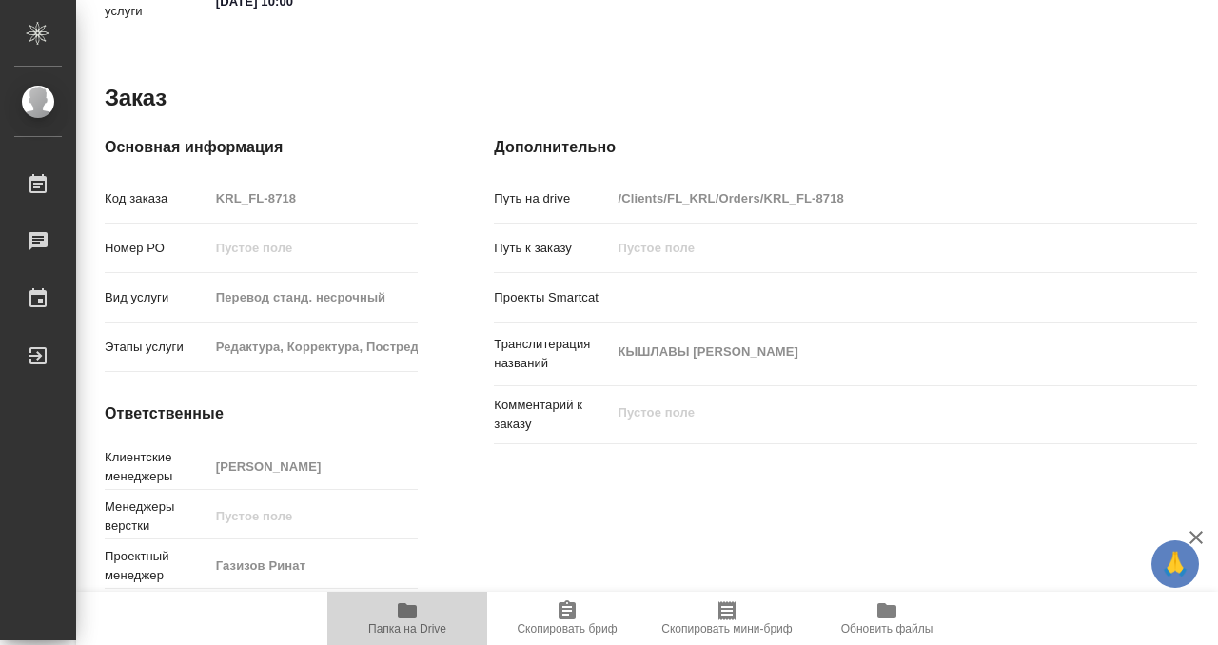
click at [404, 616] on icon "button" at bounding box center [407, 610] width 19 height 15
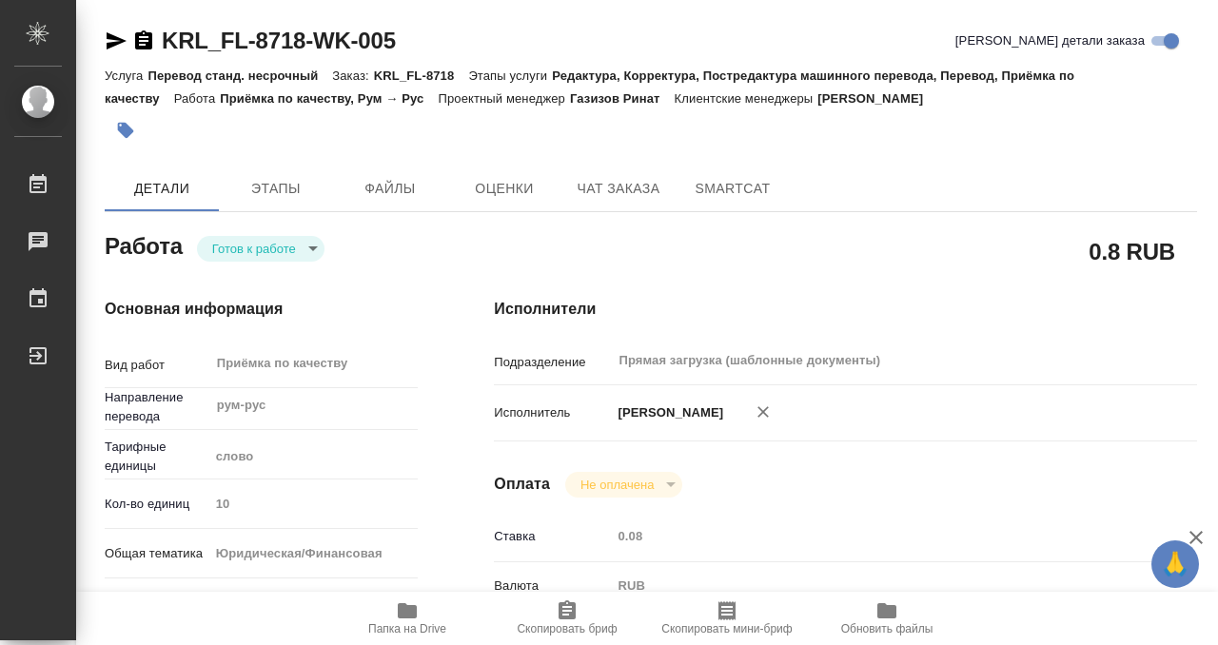
click at [125, 127] on icon "button" at bounding box center [126, 131] width 16 height 16
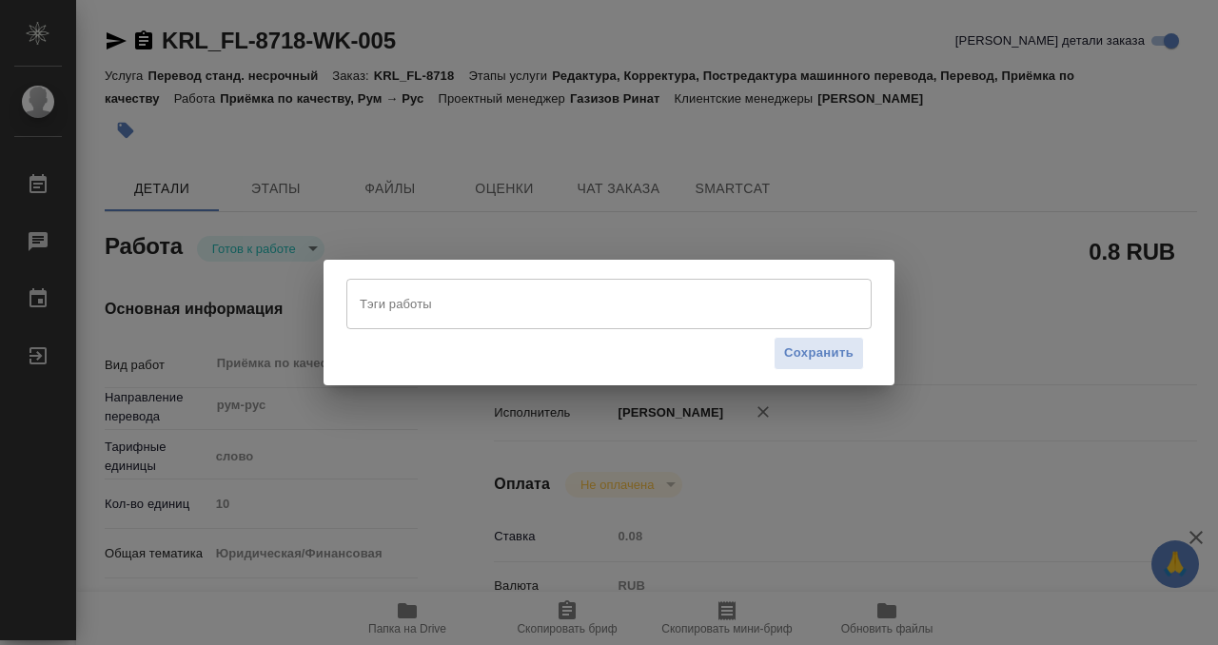
click at [482, 287] on input "Тэги работы" at bounding box center [591, 303] width 472 height 32
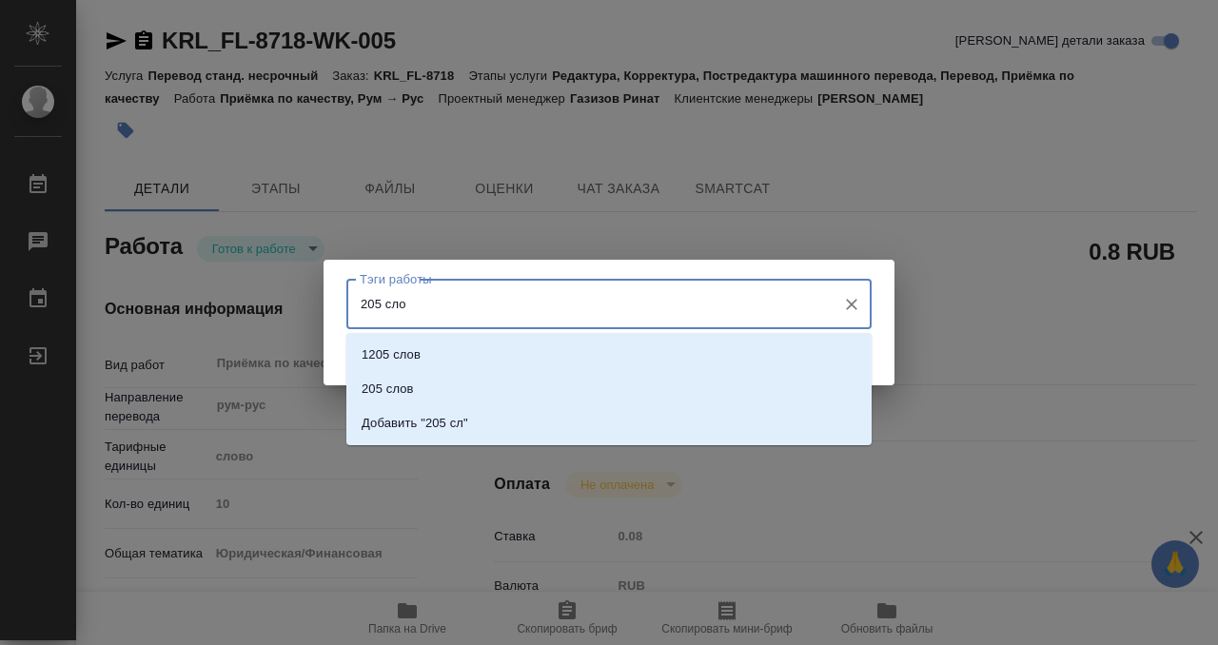
type input "205 слов"
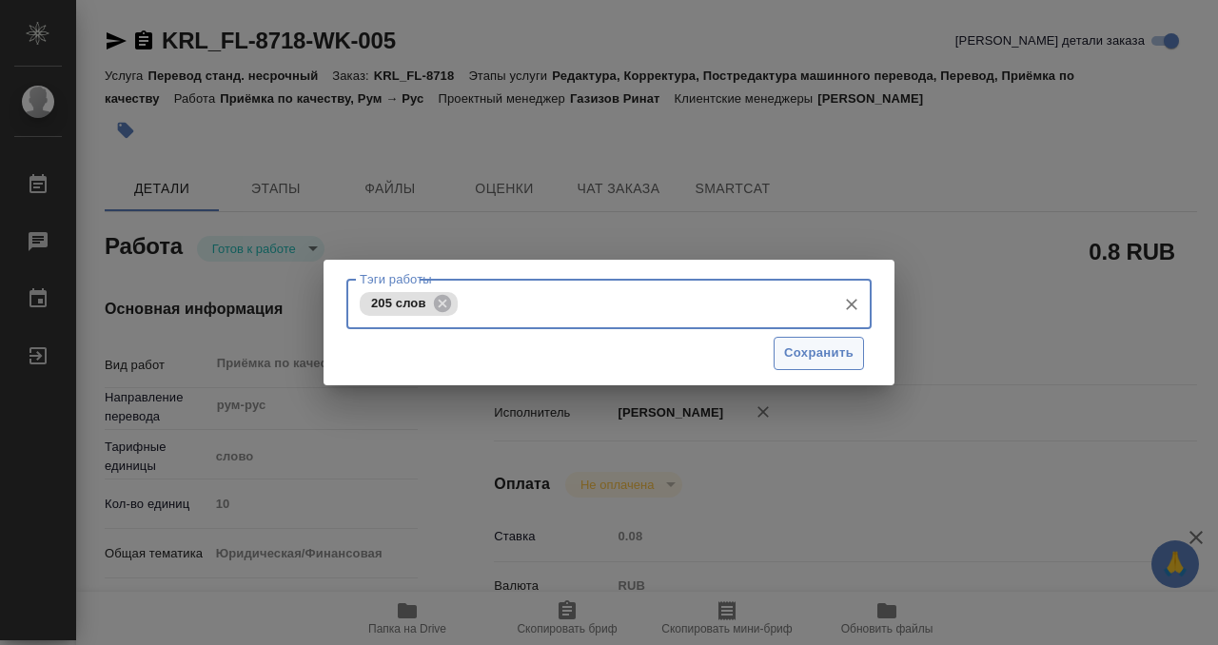
click at [823, 350] on span "Сохранить" at bounding box center [818, 353] width 69 height 22
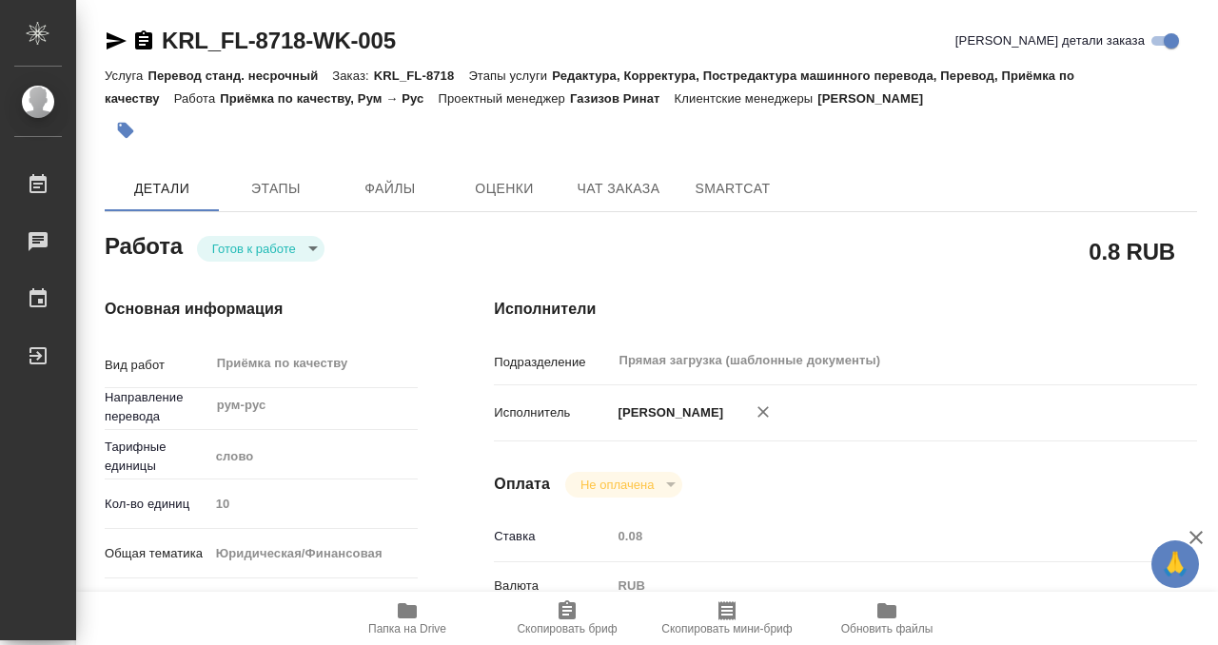
type input "readyForWork"
type input "рум-рус"
type input "5a8b1489cc6b4906c91bfd90"
type input "10"
type input "yr-fn"
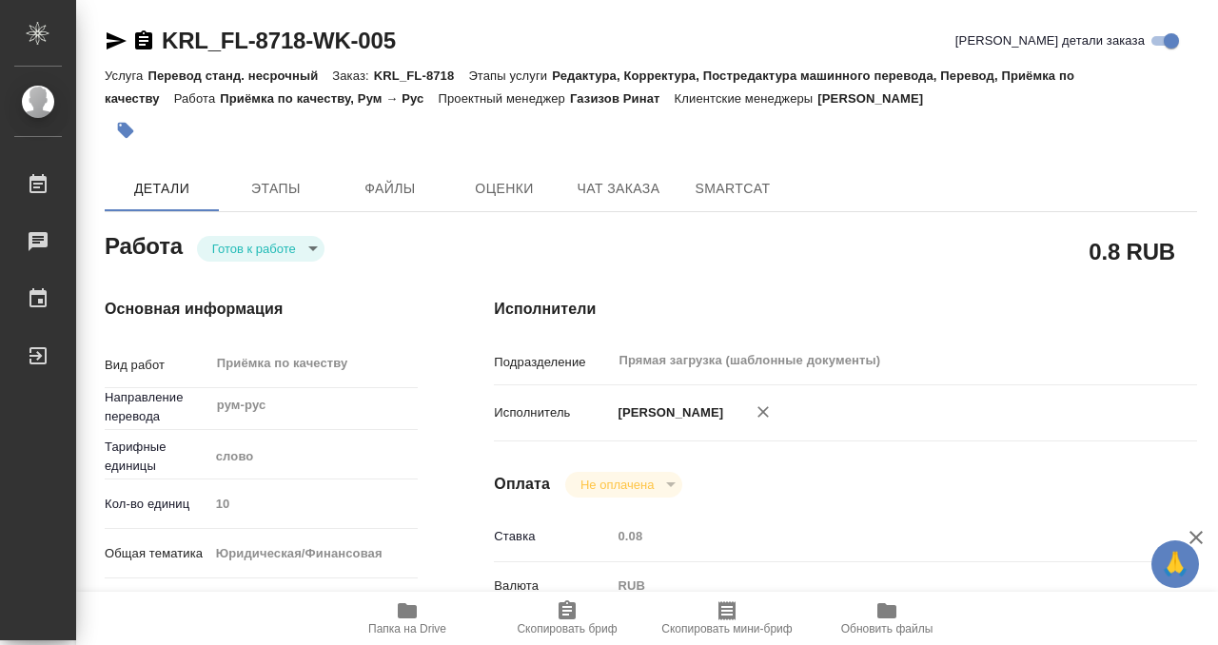
type input "5a8b8b956a9677013d343cfe"
checkbox input "true"
type input "19.09.2025 09:00"
type input "19.09.2025 10:00"
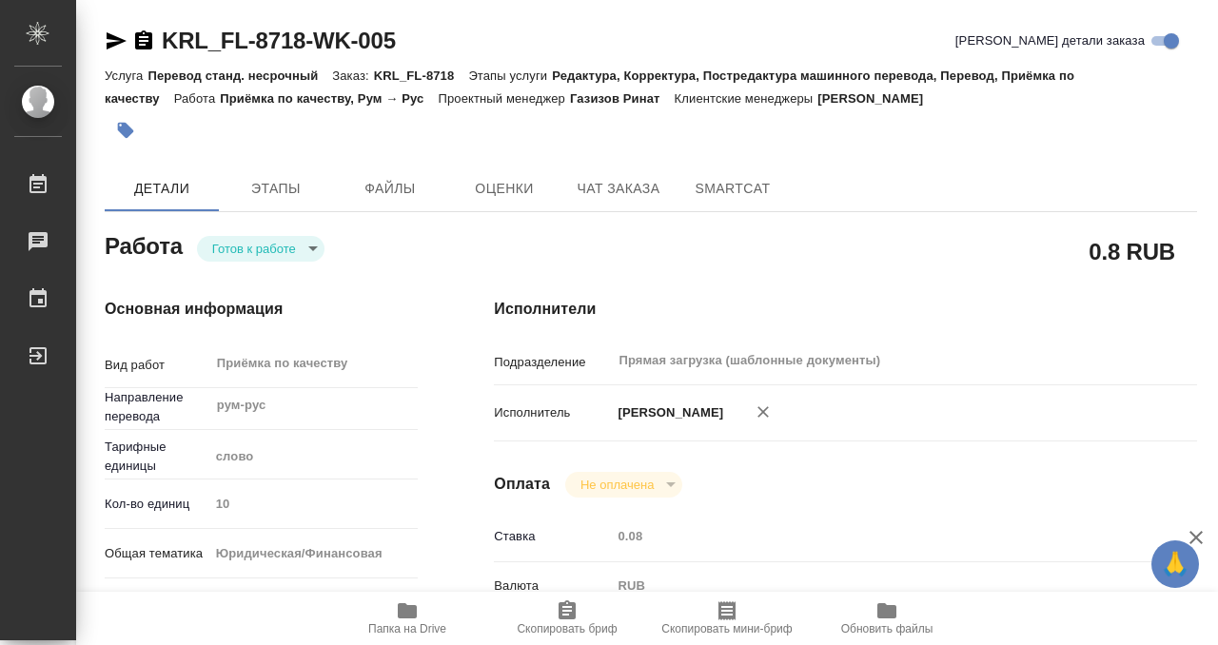
type input "Прямая загрузка (шаблонные документы)"
type input "notPayed"
type input "0.08"
type input "RUB"
type input "[PERSON_NAME]"
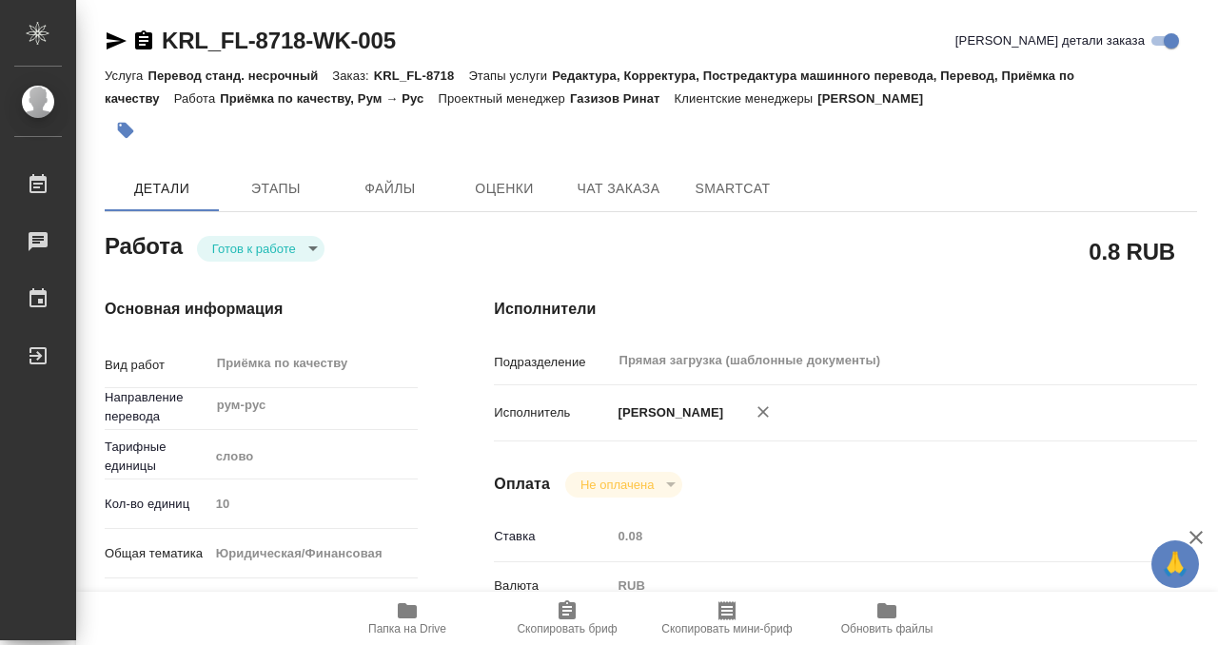
type input "KRL_FL-8718"
type input "Перевод станд. несрочный"
type input "Редактура, Корректура, Постредактура машинного перевода, Перевод, Приёмка по ка…"
type input "Касымов Тимур"
type input "/Clients/FL_KRL/Orders/KRL_FL-8718"
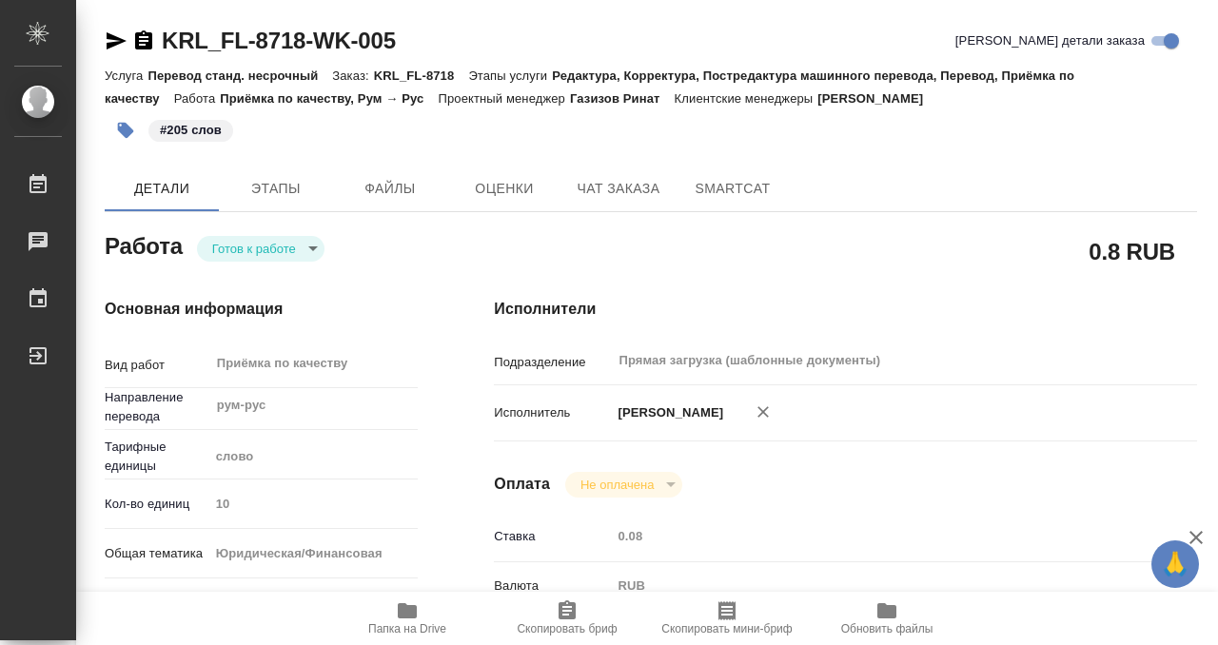
scroll to position [1016, 0]
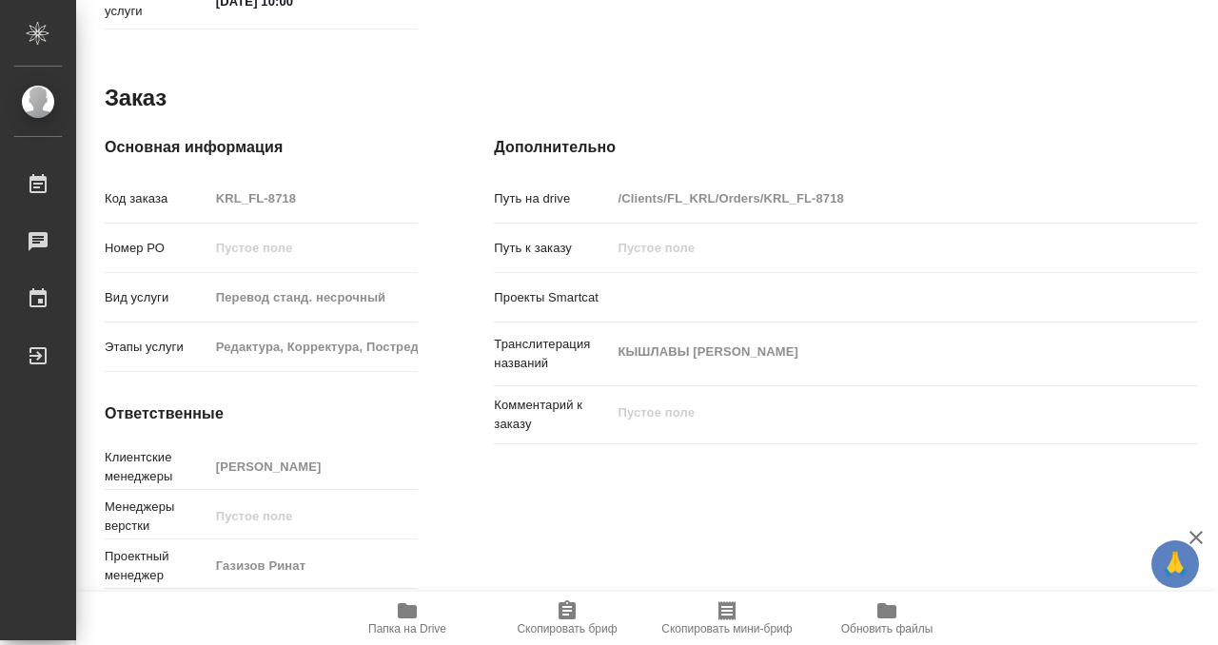
click at [409, 604] on icon "button" at bounding box center [407, 610] width 23 height 23
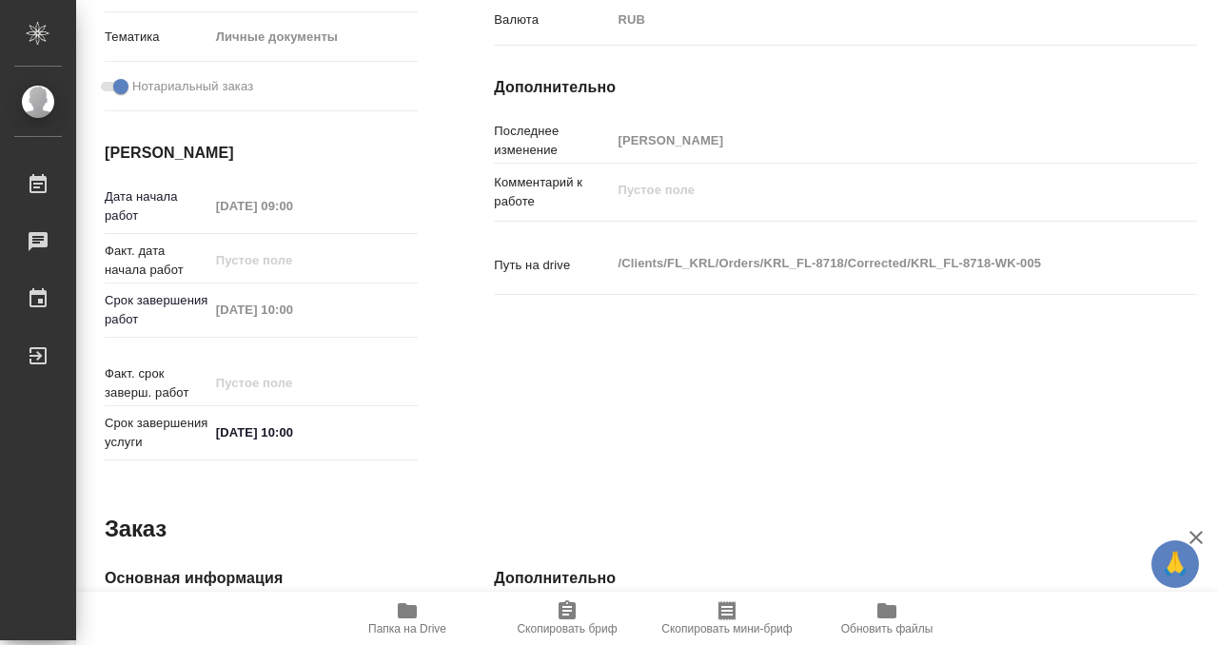
scroll to position [0, 0]
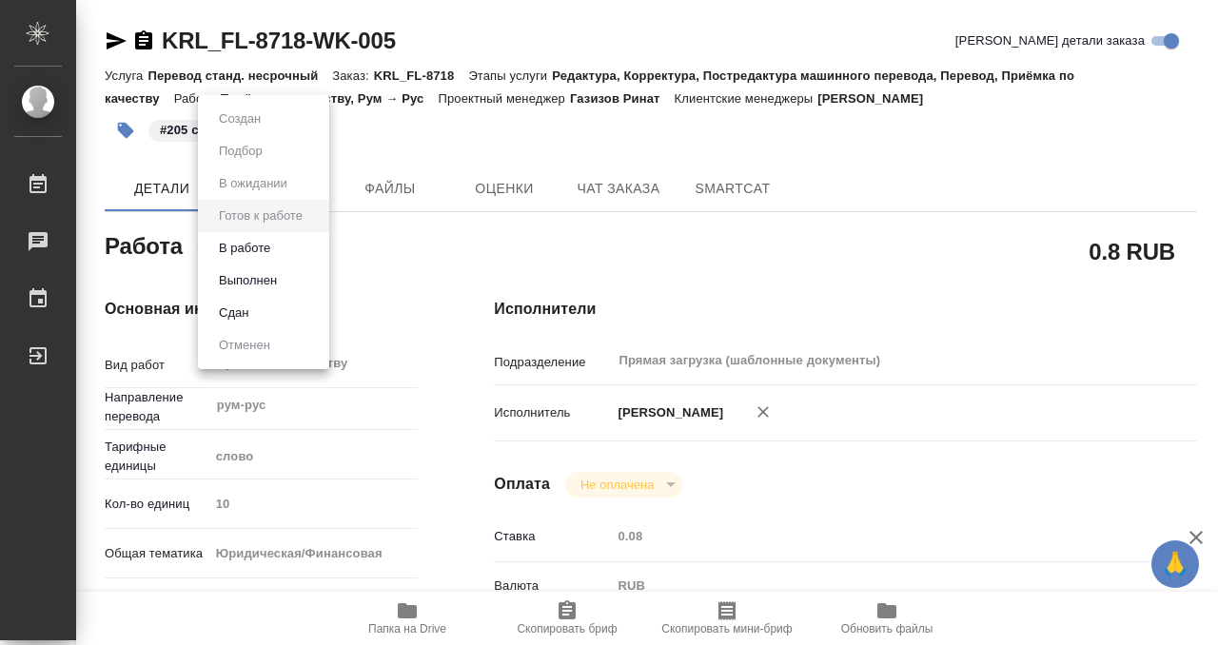
click at [265, 257] on body "🙏 .cls-1 fill:#fff; AWATERA Kobzeva Elizaveta Работы 0 Чаты График Выйти KRL_FL…" at bounding box center [609, 322] width 1218 height 645
click at [259, 285] on button "Выполнен" at bounding box center [247, 280] width 69 height 21
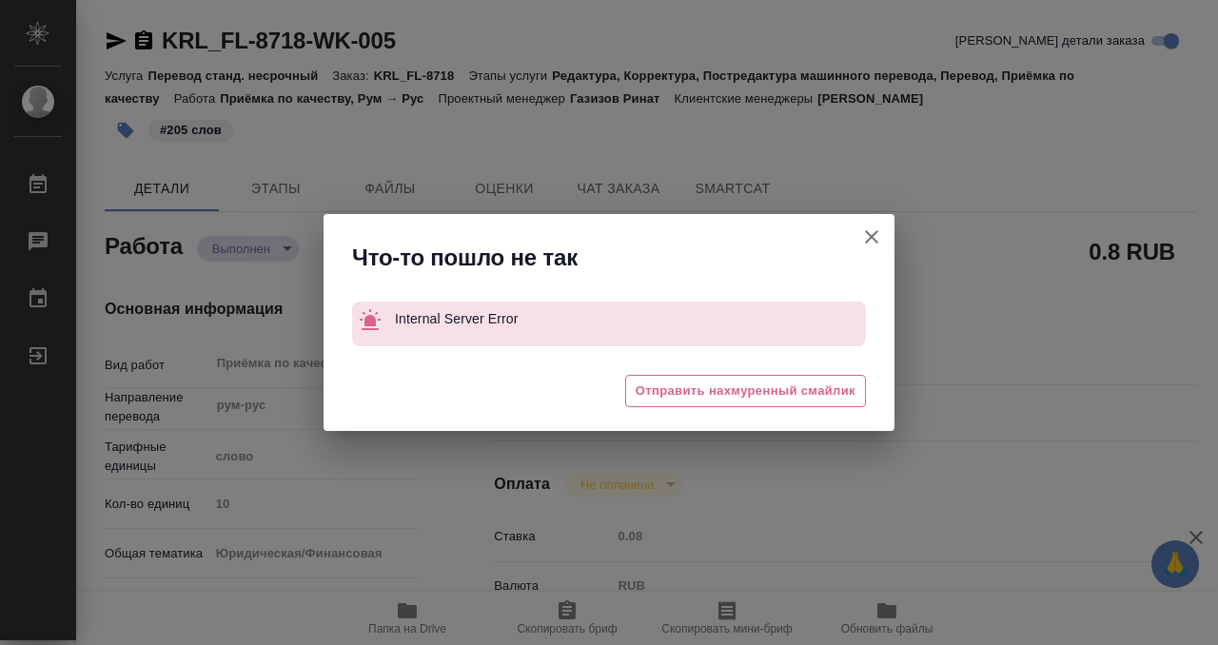
type textarea "x"
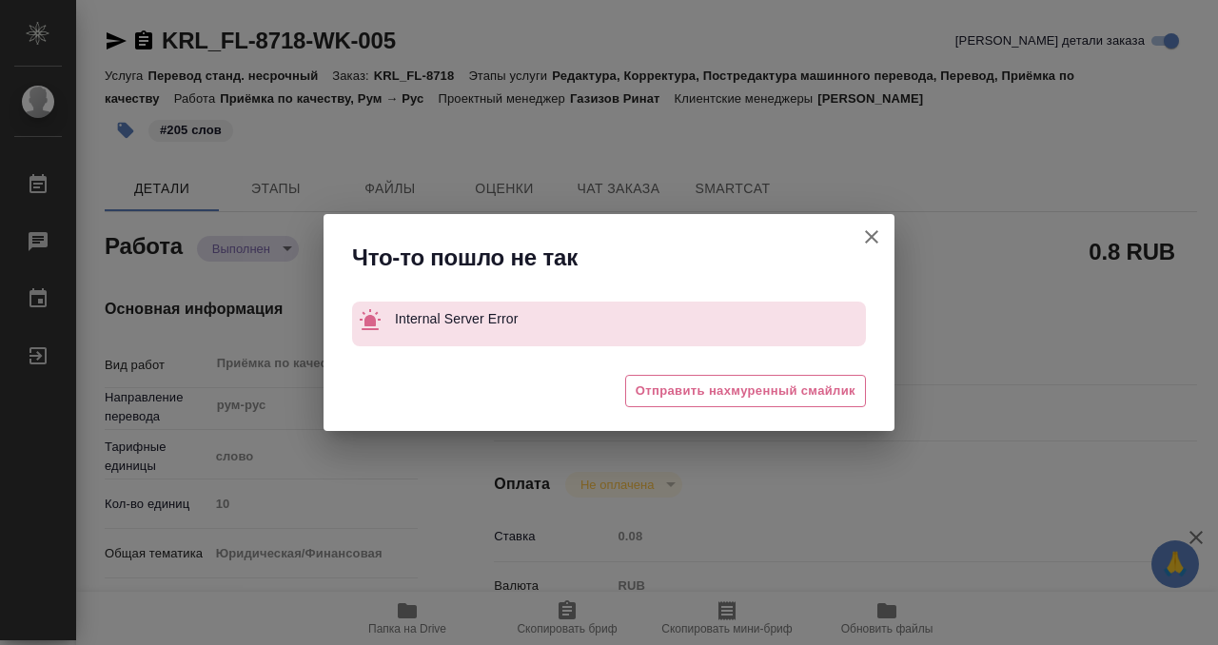
type textarea "x"
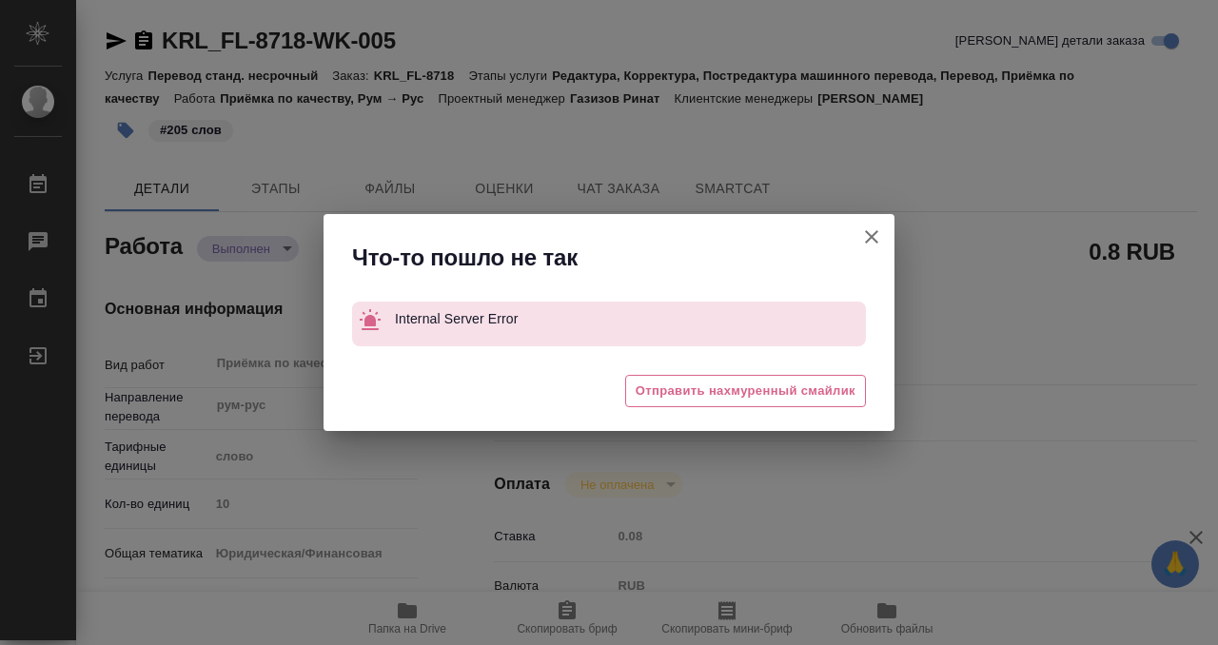
type textarea "x"
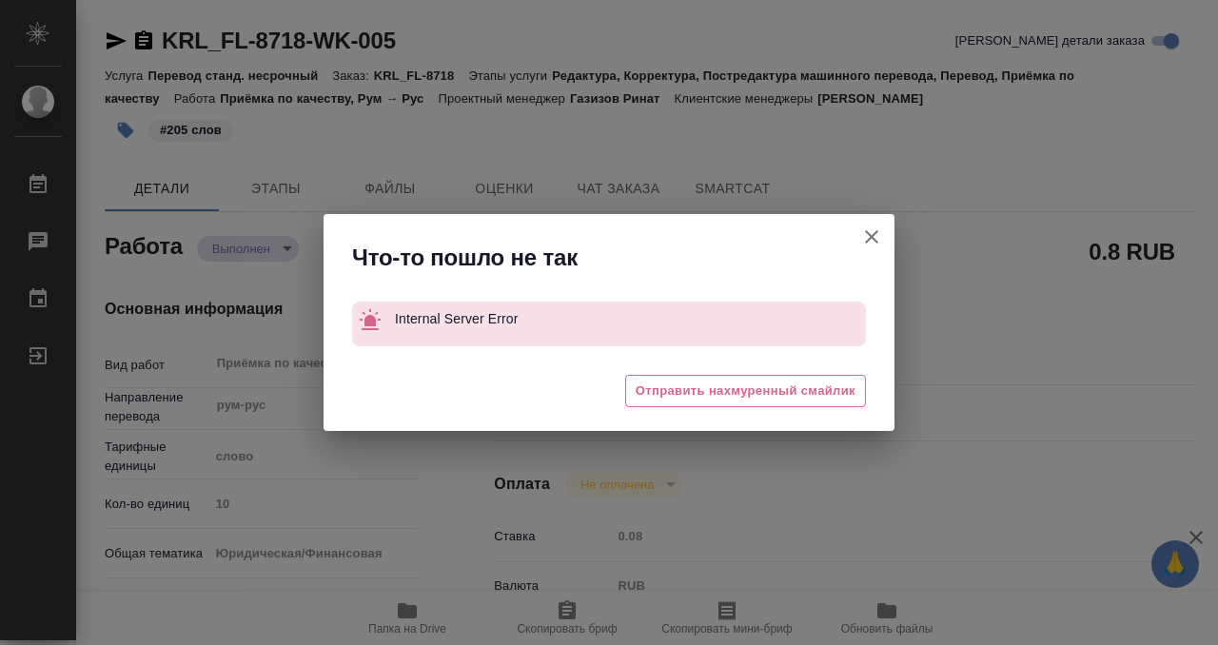
click at [871, 235] on icon "button" at bounding box center [871, 236] width 13 height 13
type textarea "x"
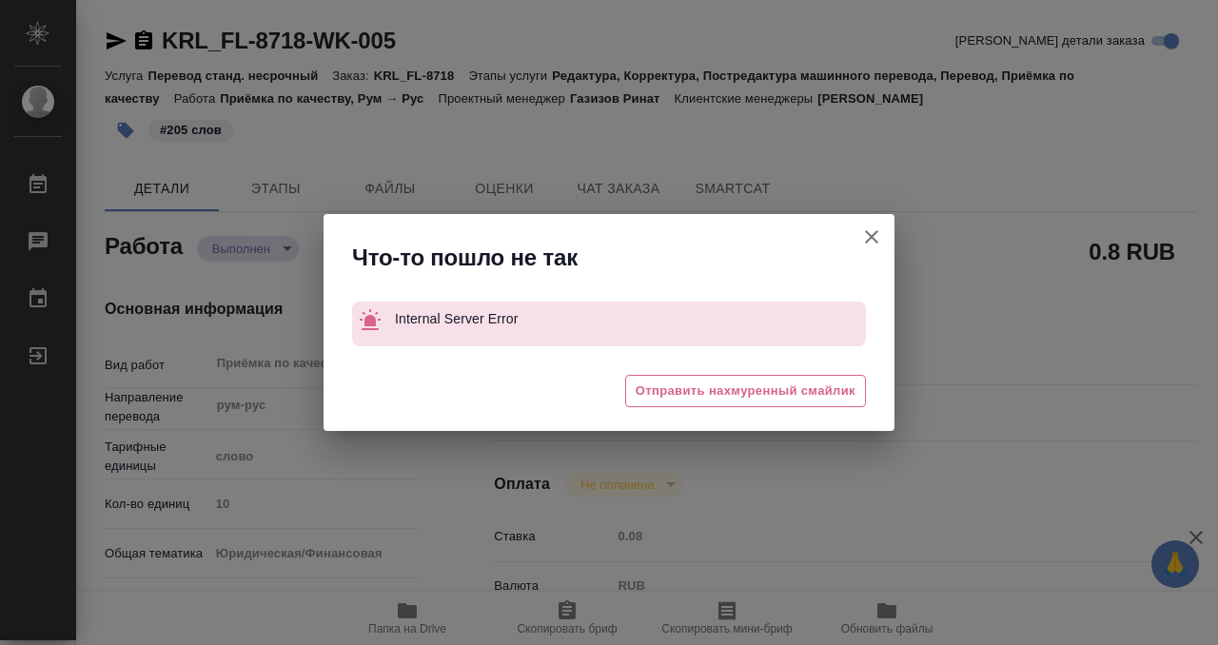
type textarea "x"
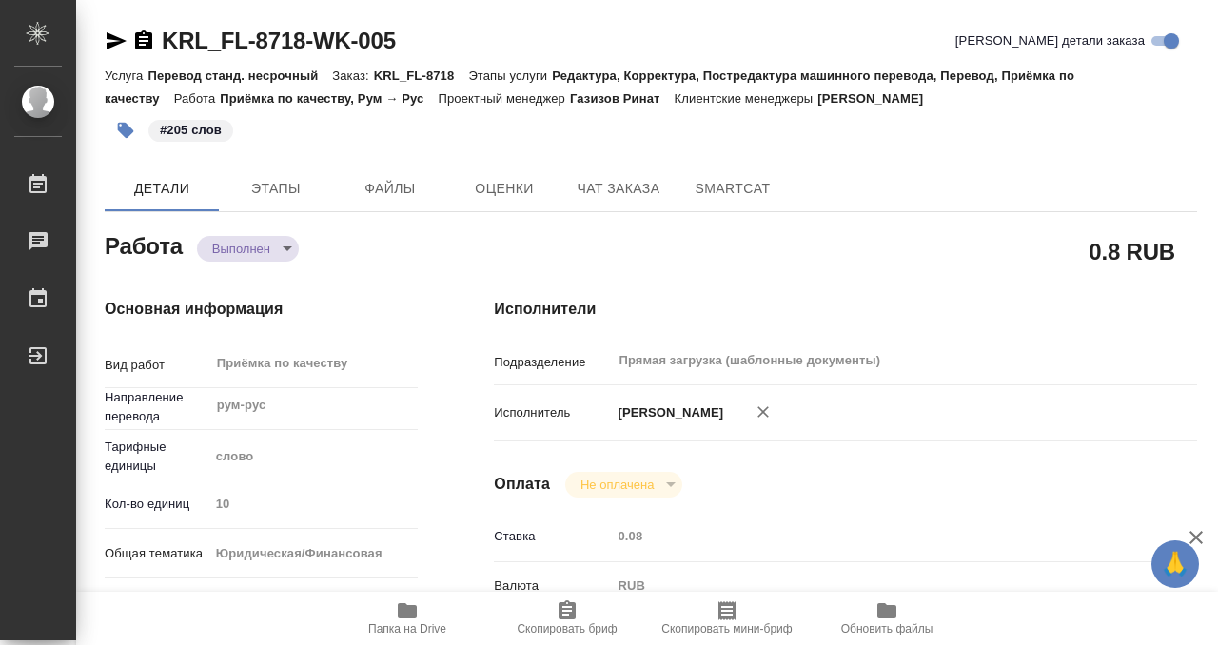
click at [146, 29] on div "KRL_FL-8718-WK-005" at bounding box center [250, 41] width 291 height 30
click at [142, 41] on icon "button" at bounding box center [143, 40] width 23 height 23
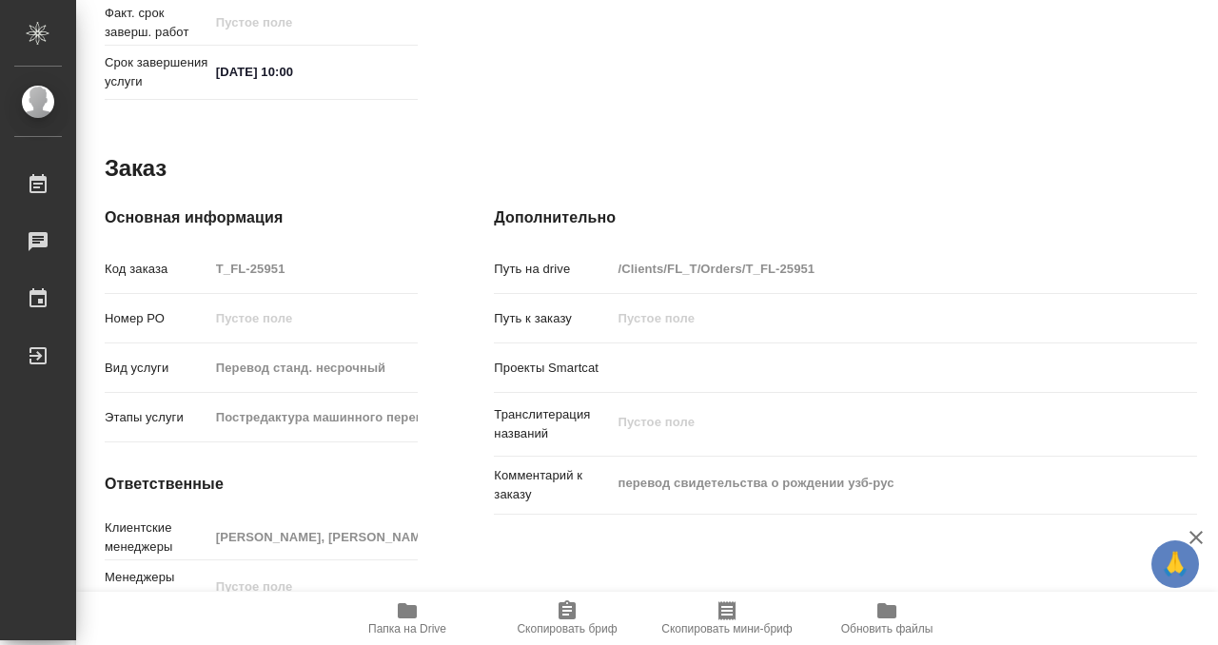
scroll to position [1016, 0]
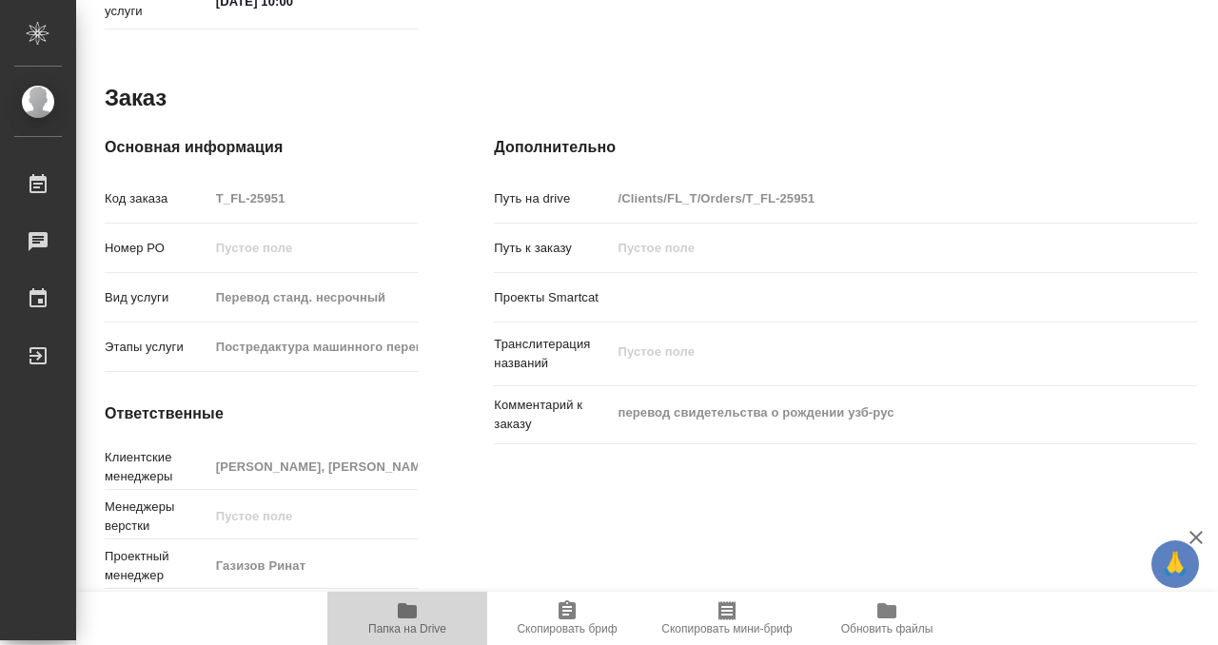
click at [418, 612] on icon "button" at bounding box center [407, 610] width 23 height 23
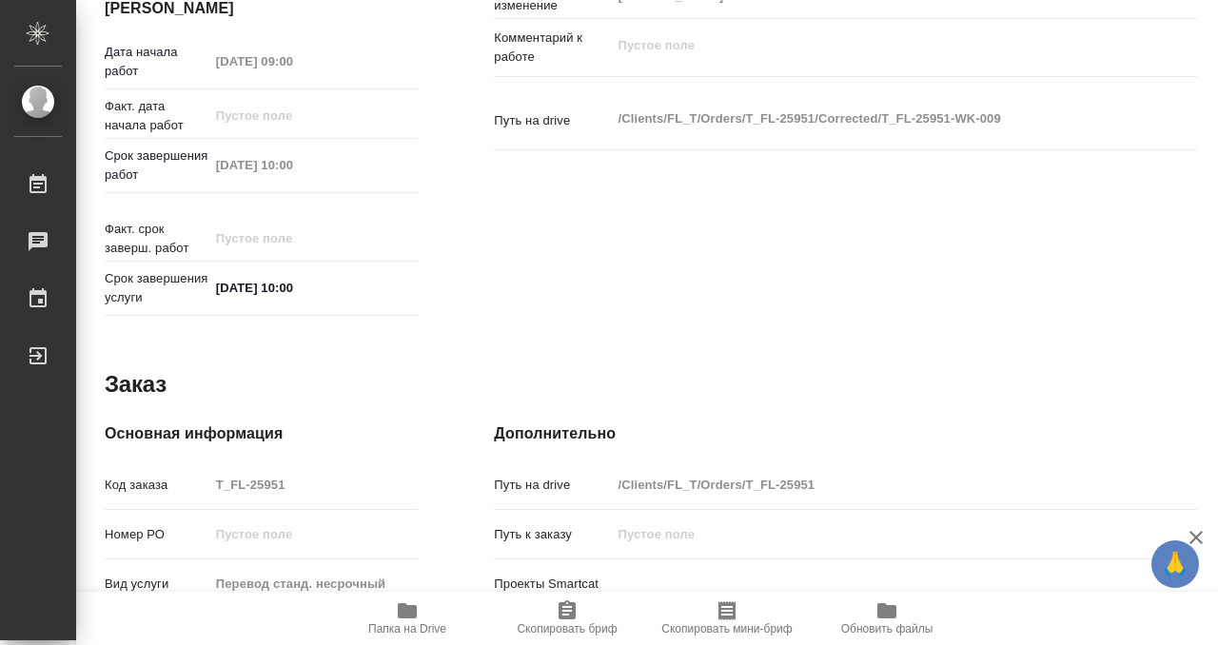
scroll to position [0, 0]
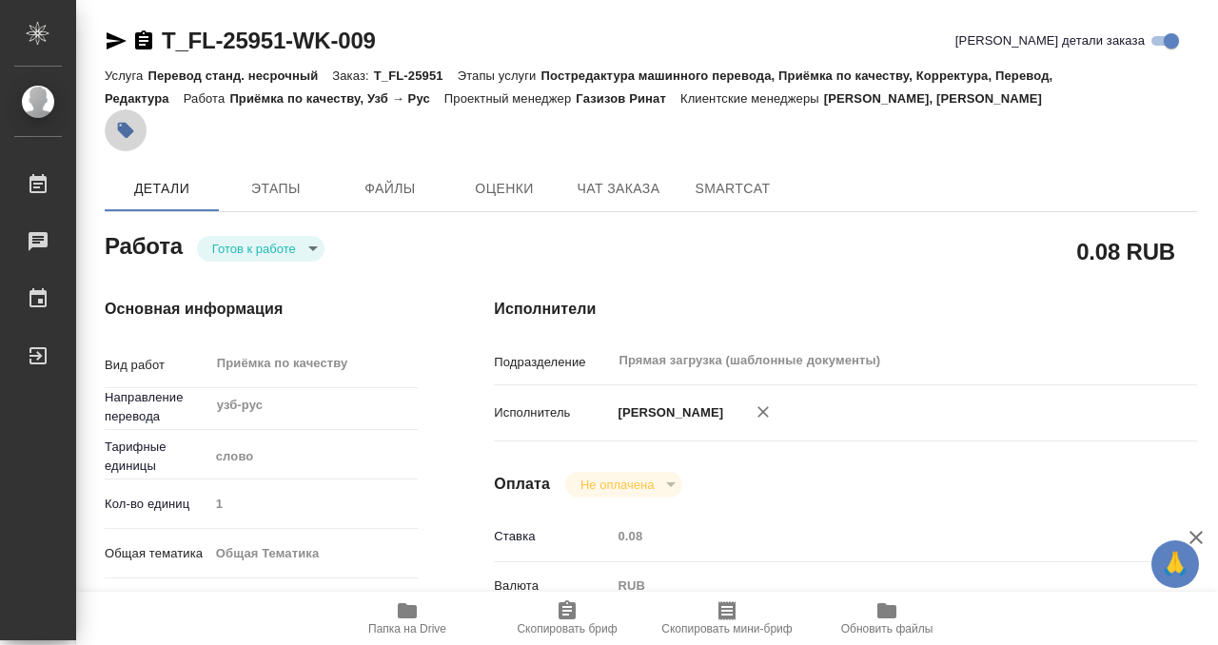
click at [123, 124] on icon "button" at bounding box center [126, 131] width 16 height 16
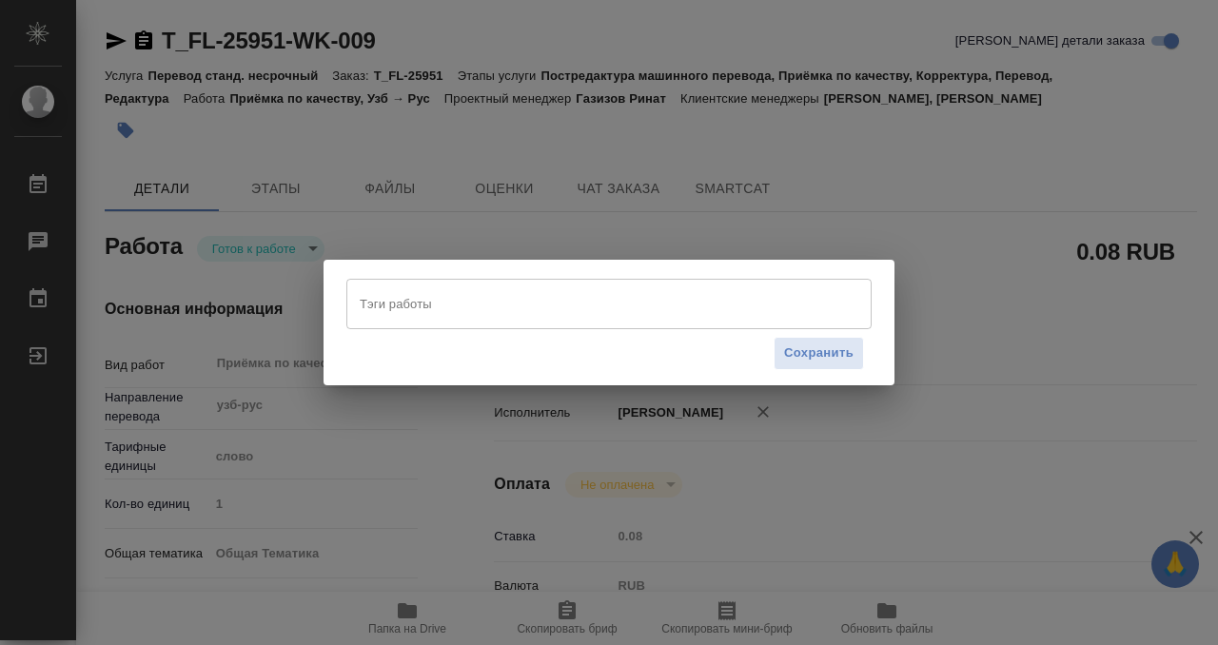
click at [446, 310] on input "Тэги работы" at bounding box center [591, 303] width 472 height 32
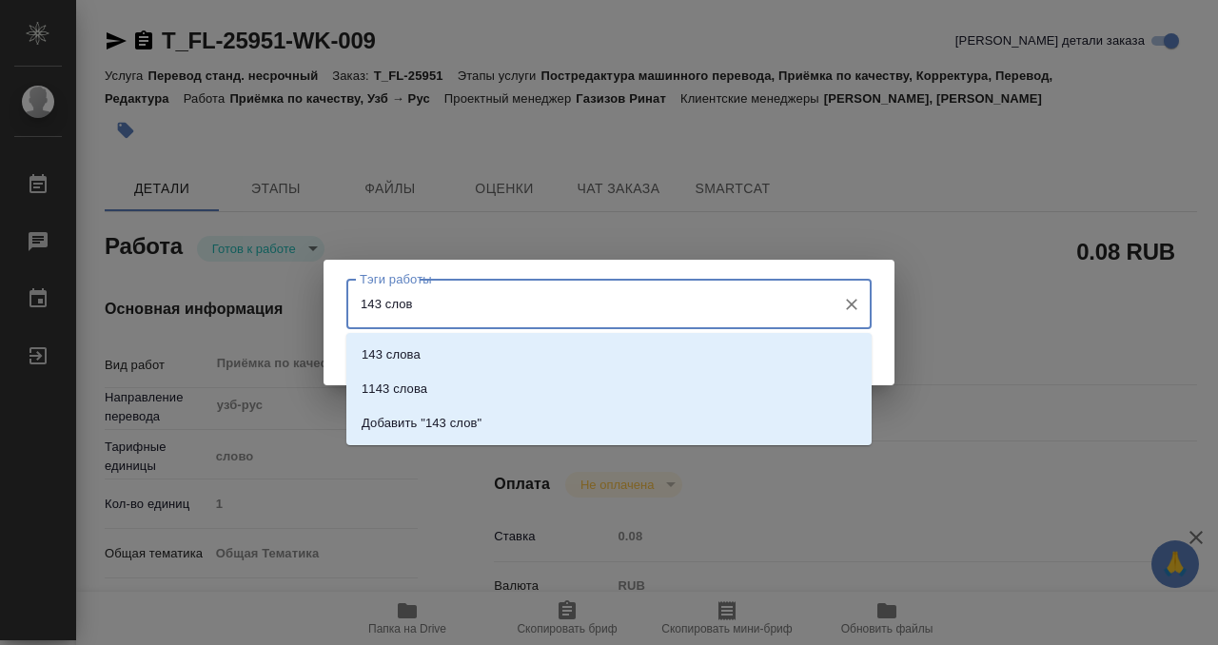
type input "143 слова"
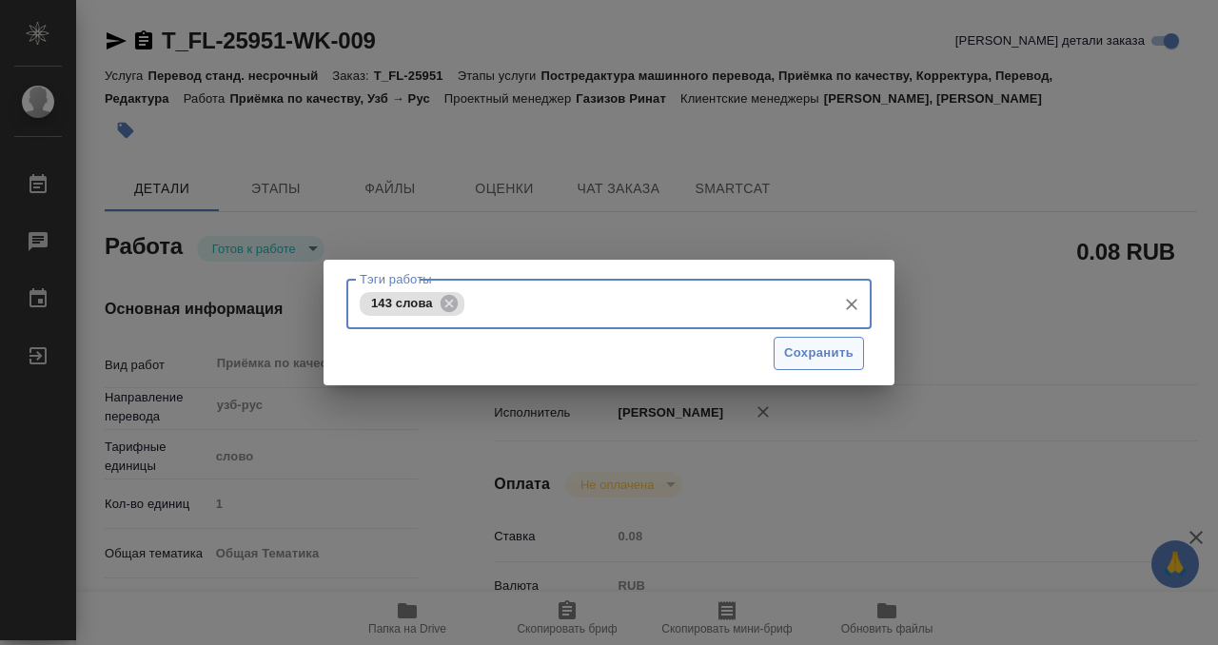
click at [848, 347] on span "Сохранить" at bounding box center [818, 353] width 69 height 22
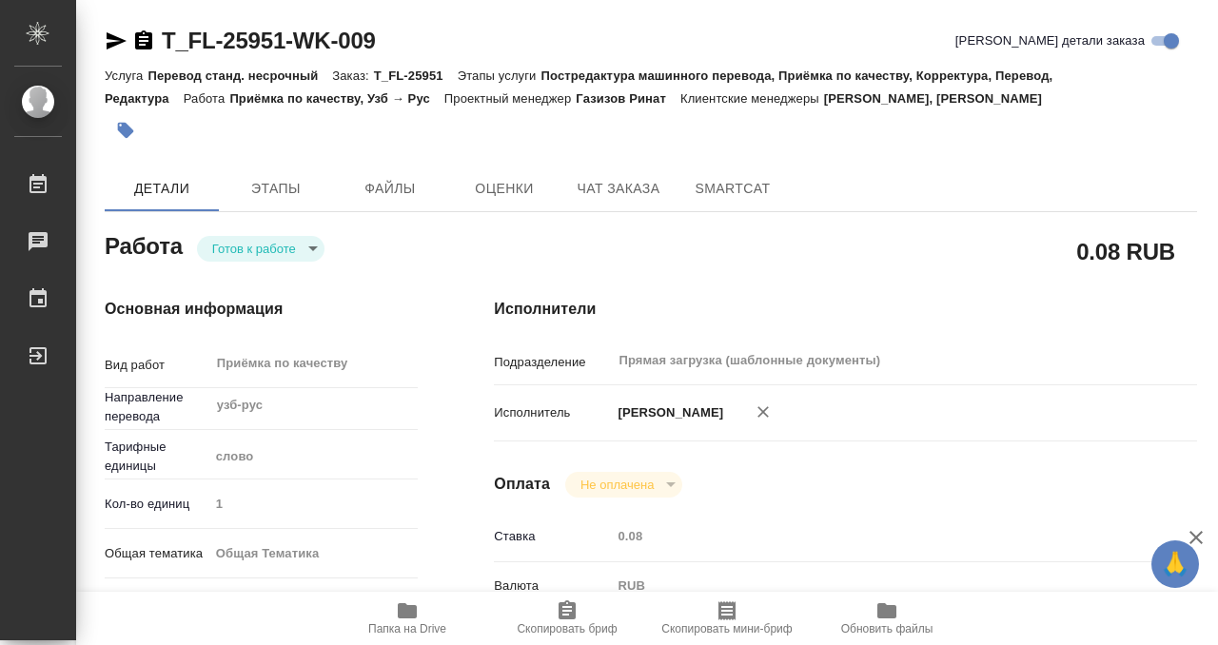
click at [302, 253] on body "🙏 .cls-1 fill:#fff; AWATERA Kobzeva Elizaveta Работы 0 Чаты График Выйти T_FL-2…" at bounding box center [609, 322] width 1218 height 645
type input "readyForWork"
type input "узб-рус"
type input "5a8b1489cc6b4906c91bfd90"
type input "1"
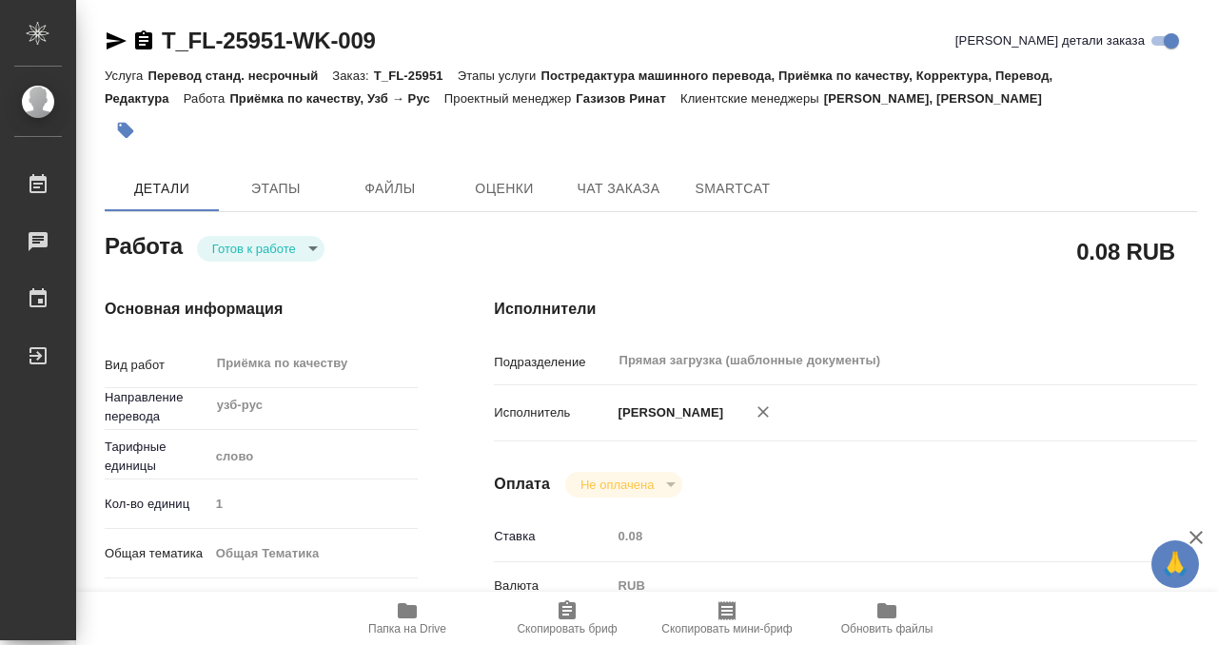
type input "obtem"
type input "6012b1ca196b0e5c9229a120"
checkbox input "true"
type input "19.09.2025 09:00"
type input "19.09.2025 10:00"
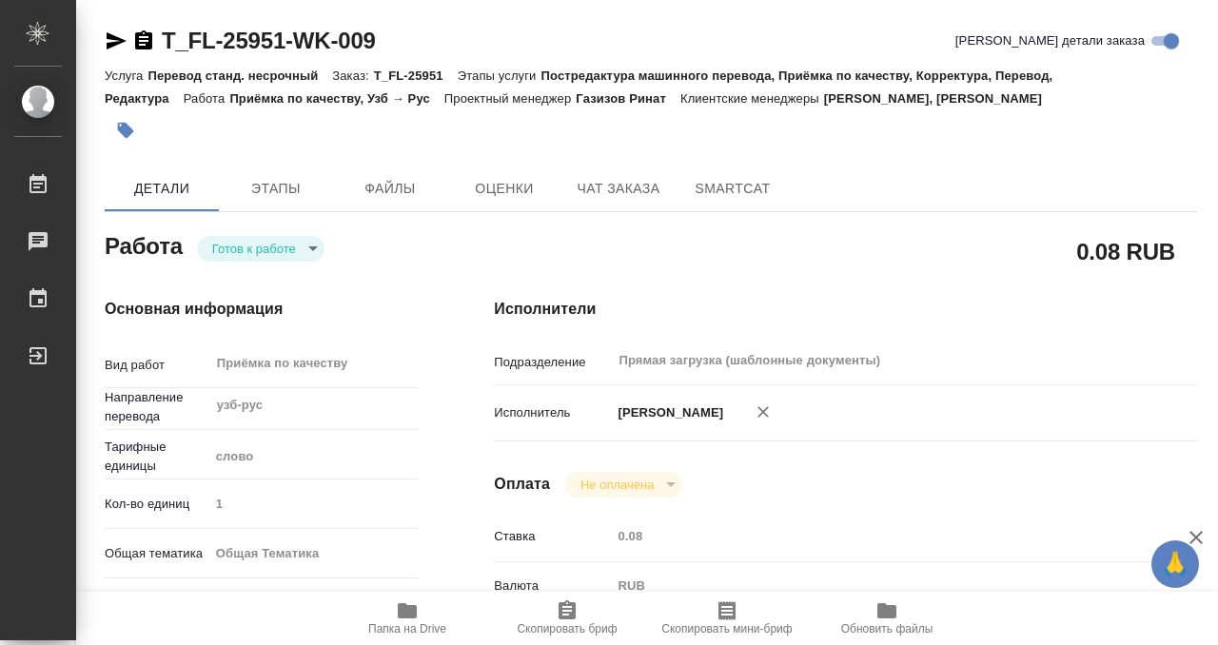
type input "19.09.2025 10:00"
type input "Прямая загрузка (шаблонные документы)"
type input "notPayed"
type input "0.08"
type input "RUB"
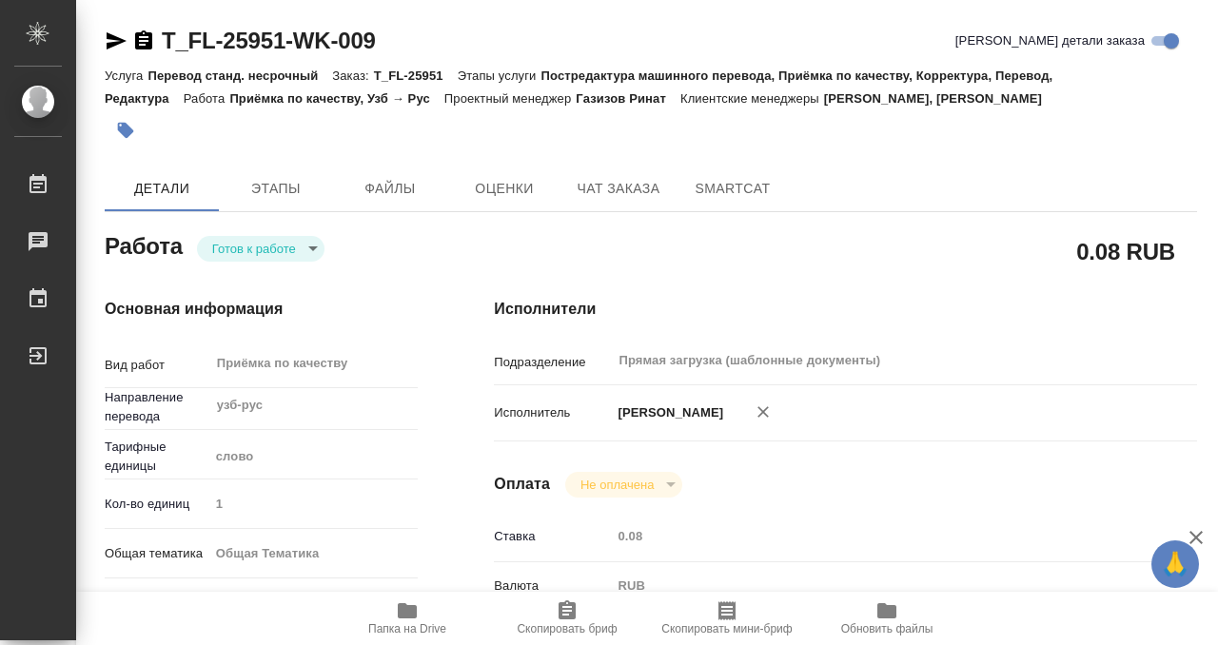
type input "[PERSON_NAME]"
type input "T_FL-25951"
type input "Перевод станд. несрочный"
type input "Постредактура машинного перевода, Приёмка по качеству, Корректура, Перевод, Ред…"
type input "Галишева Мария, Шульгина Анна"
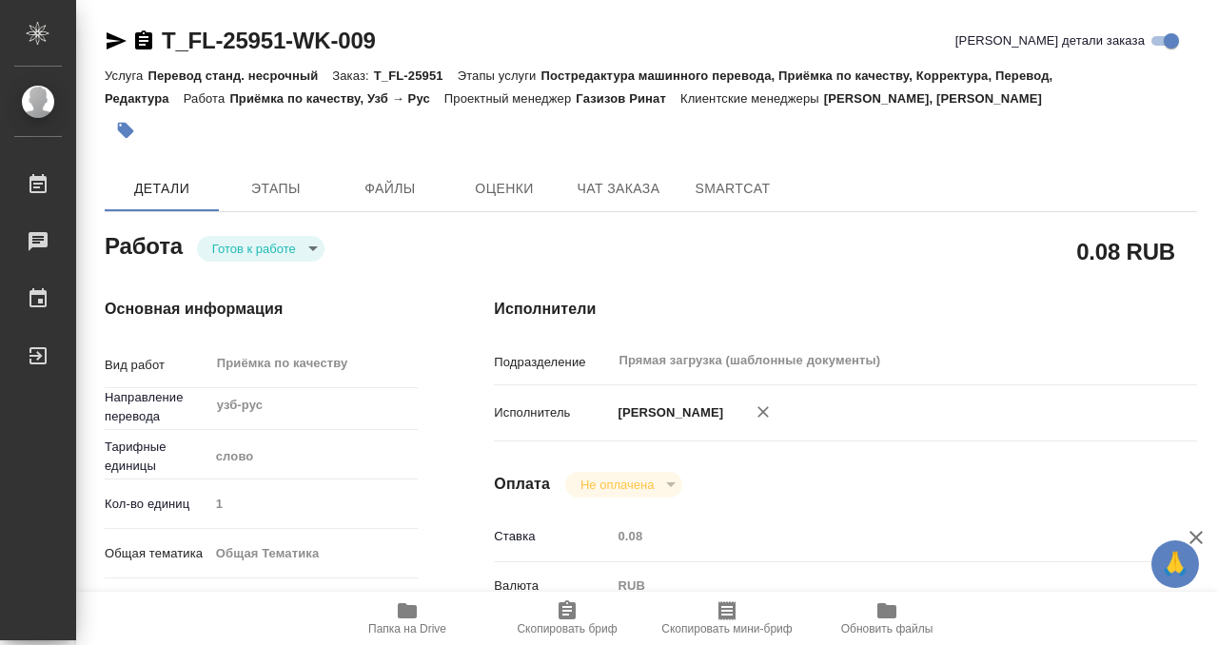
type input "/Clients/FL_T/Orders/T_FL-25951"
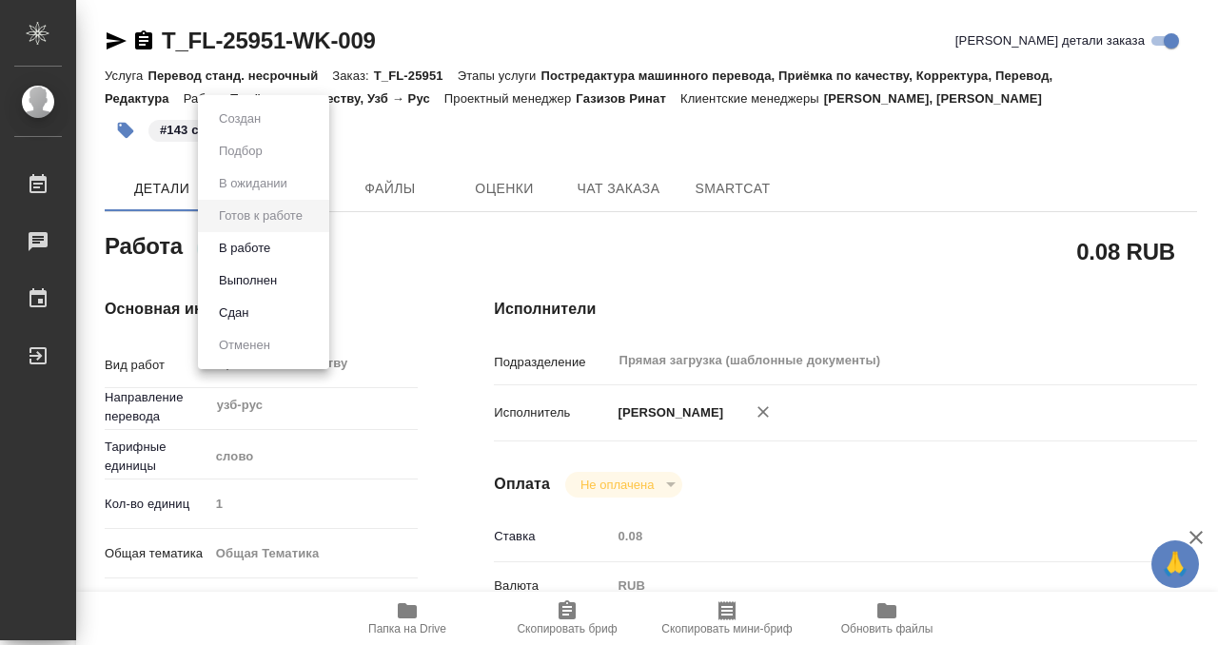
click at [283, 277] on button "Выполнен" at bounding box center [247, 280] width 69 height 21
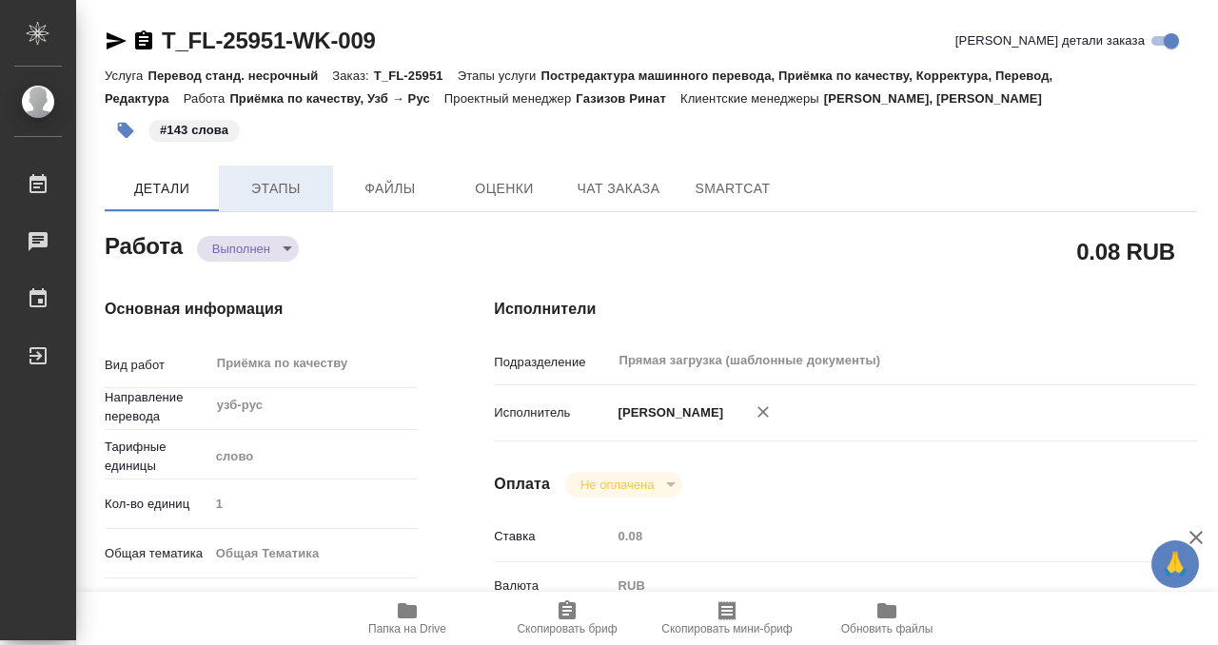
click at [284, 177] on span "Этапы" at bounding box center [275, 189] width 91 height 24
type textarea "x"
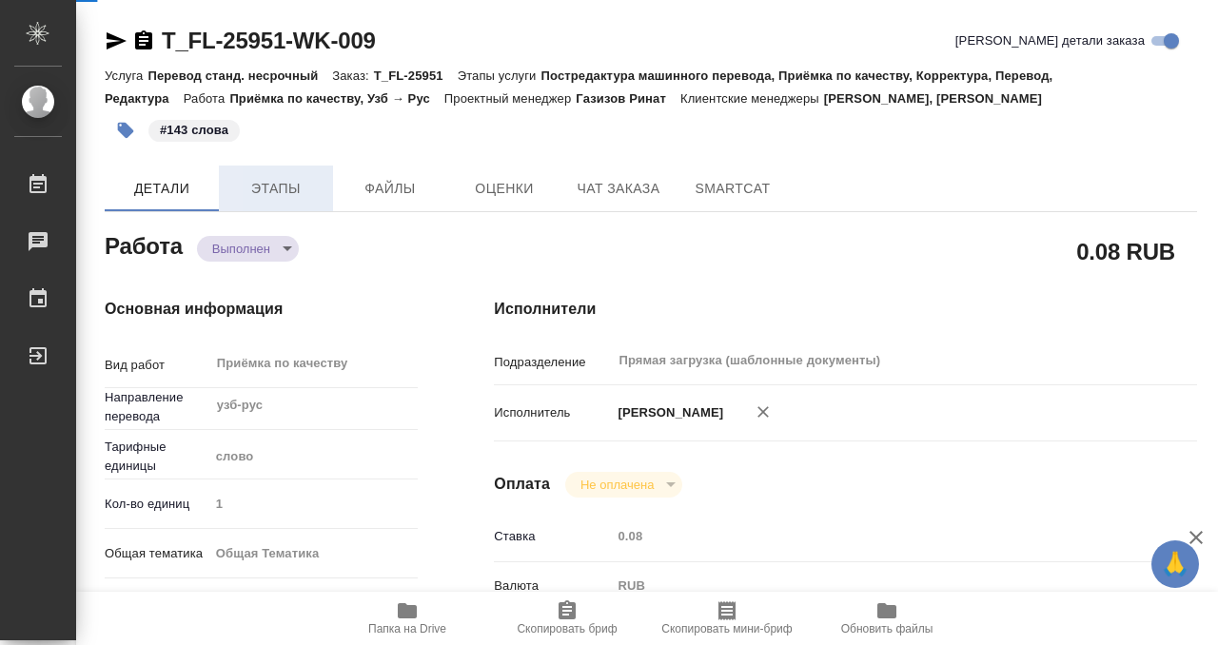
type textarea "x"
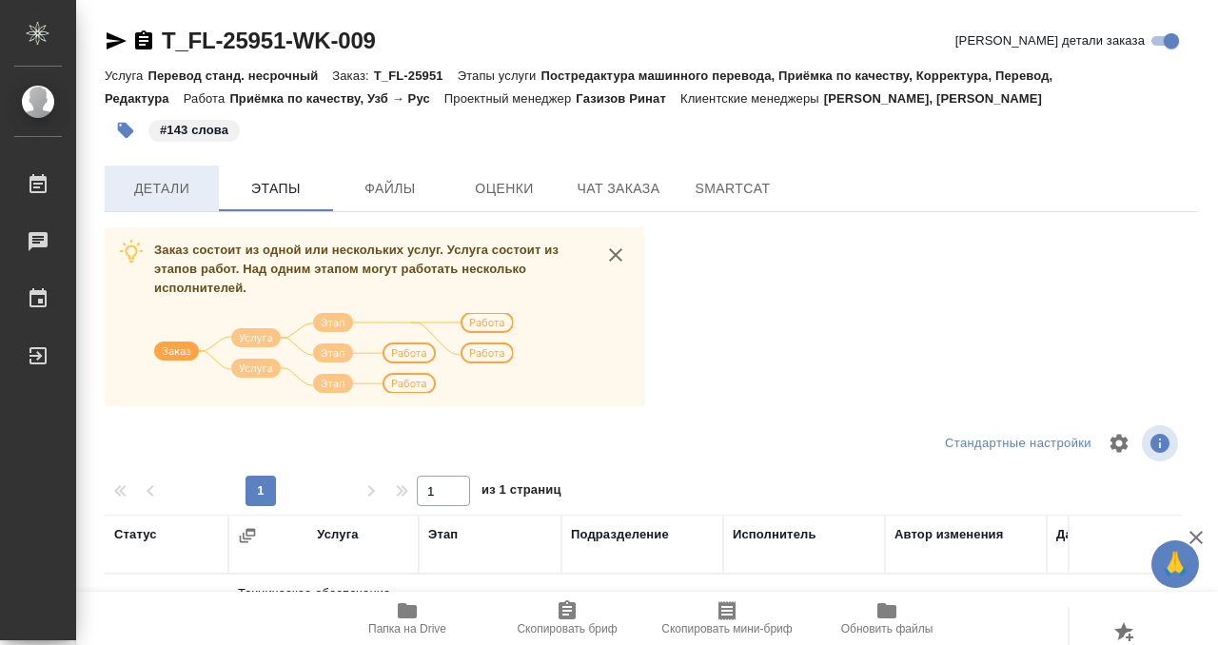
click at [187, 183] on span "Детали" at bounding box center [161, 189] width 91 height 24
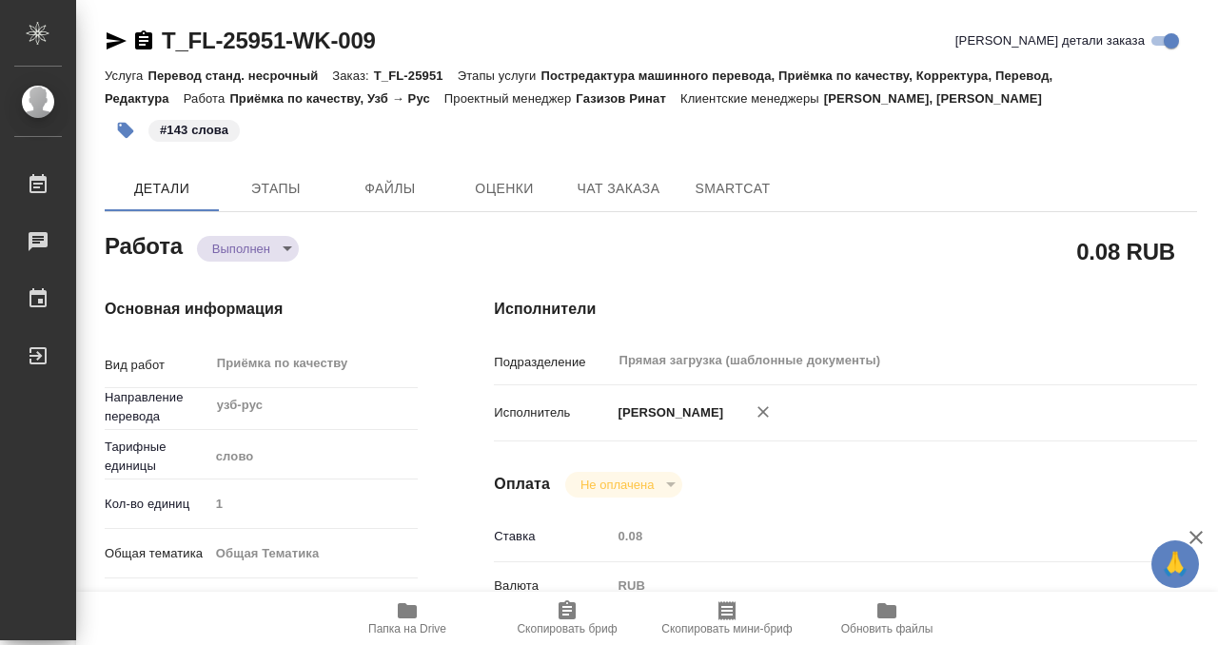
type textarea "x"
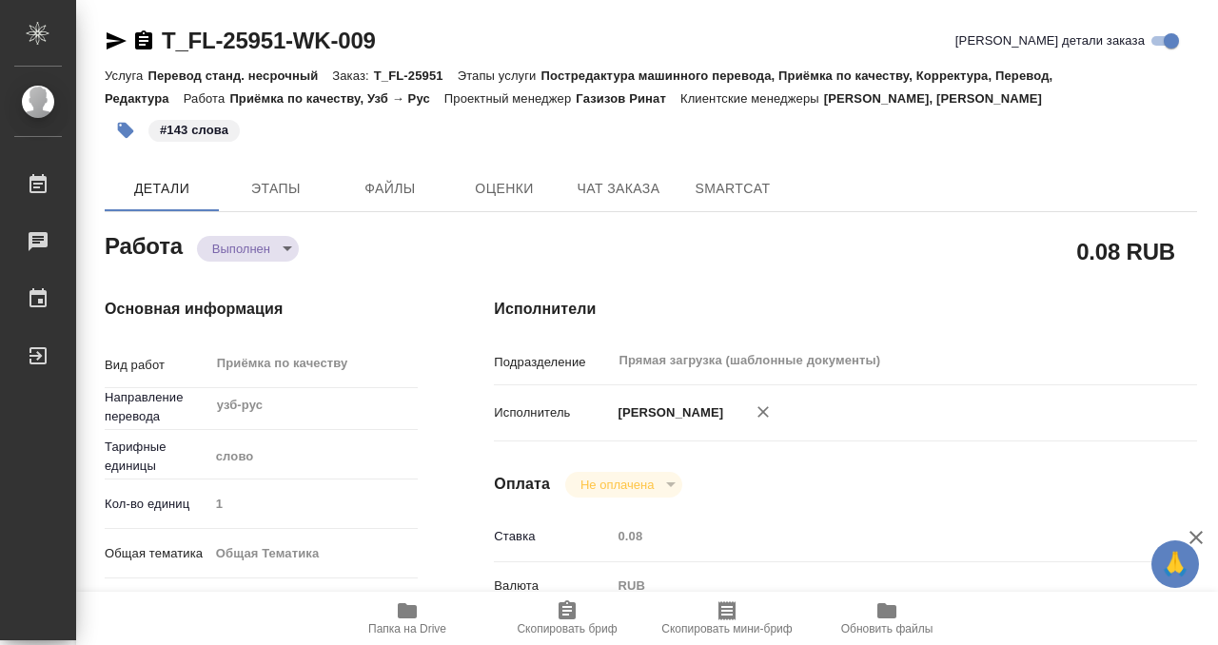
type textarea "x"
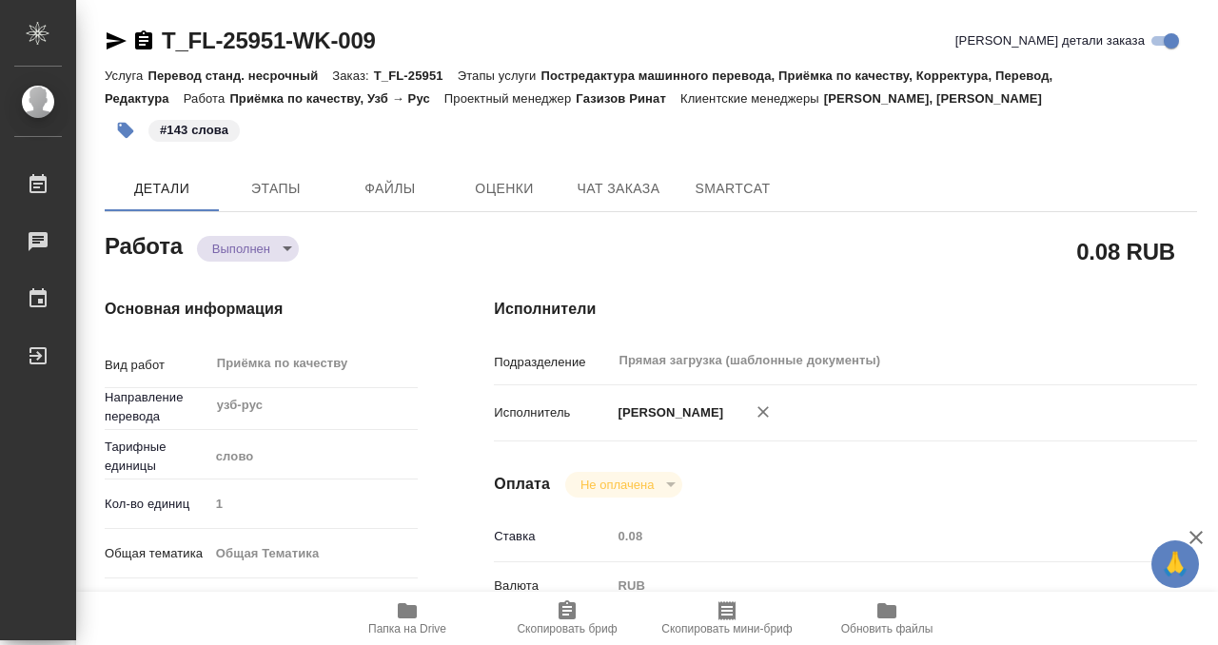
click at [139, 36] on icon "button" at bounding box center [143, 40] width 23 height 23
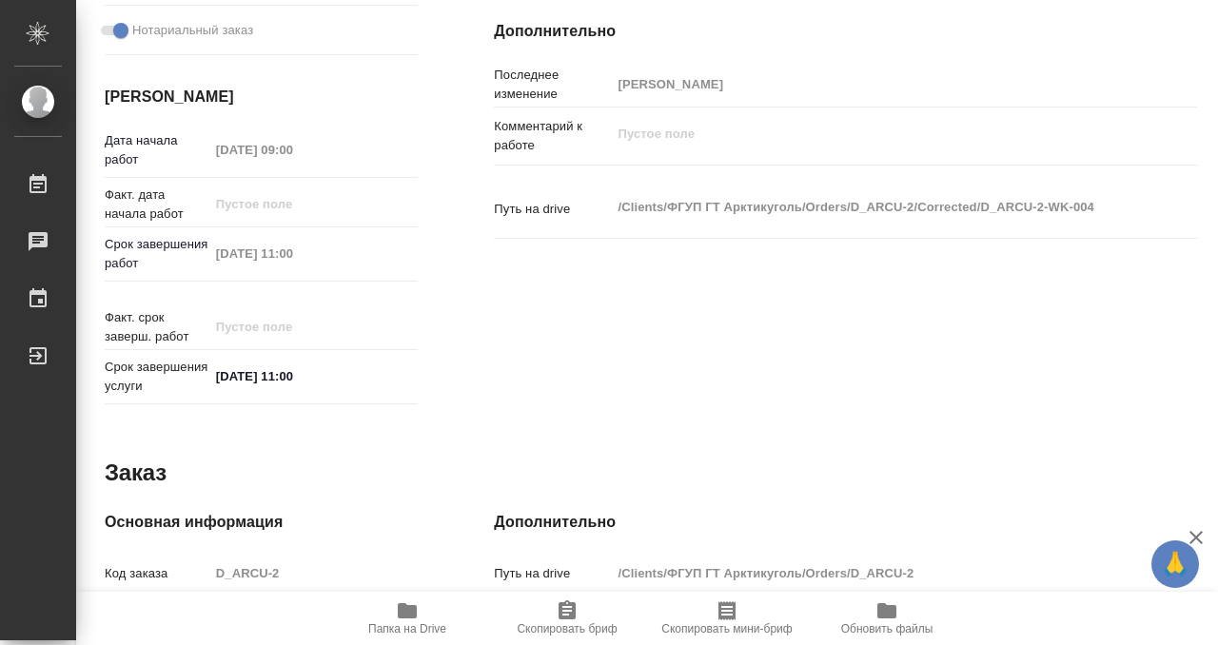
scroll to position [1016, 0]
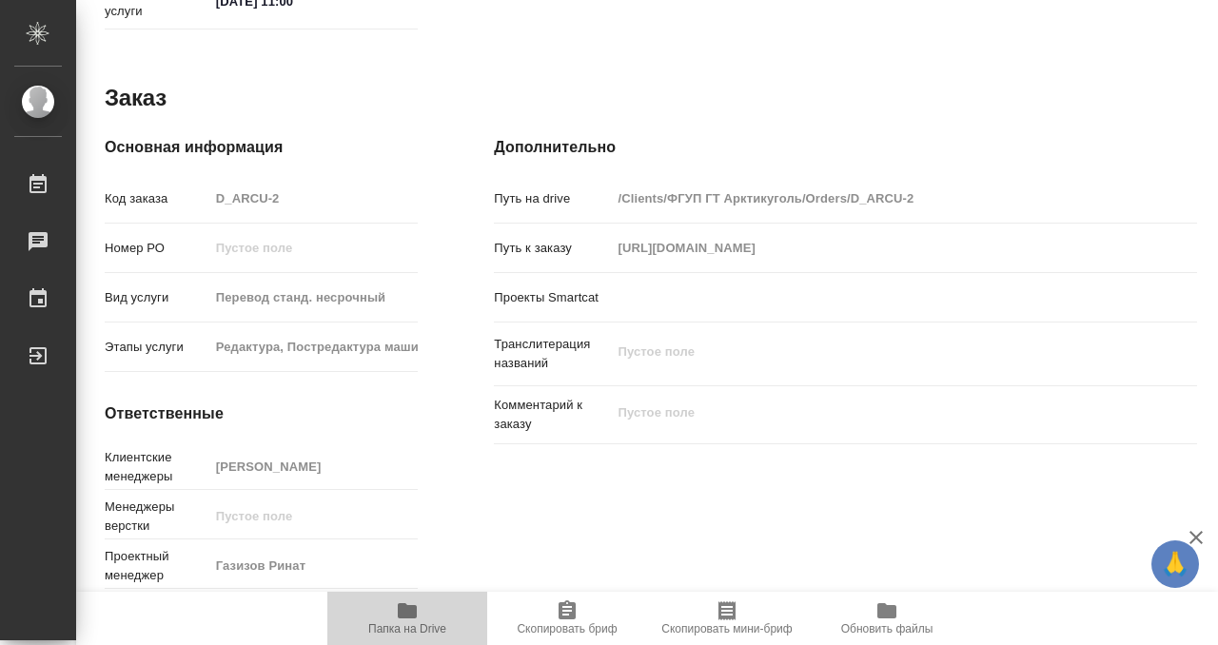
click at [410, 606] on icon "button" at bounding box center [407, 610] width 19 height 15
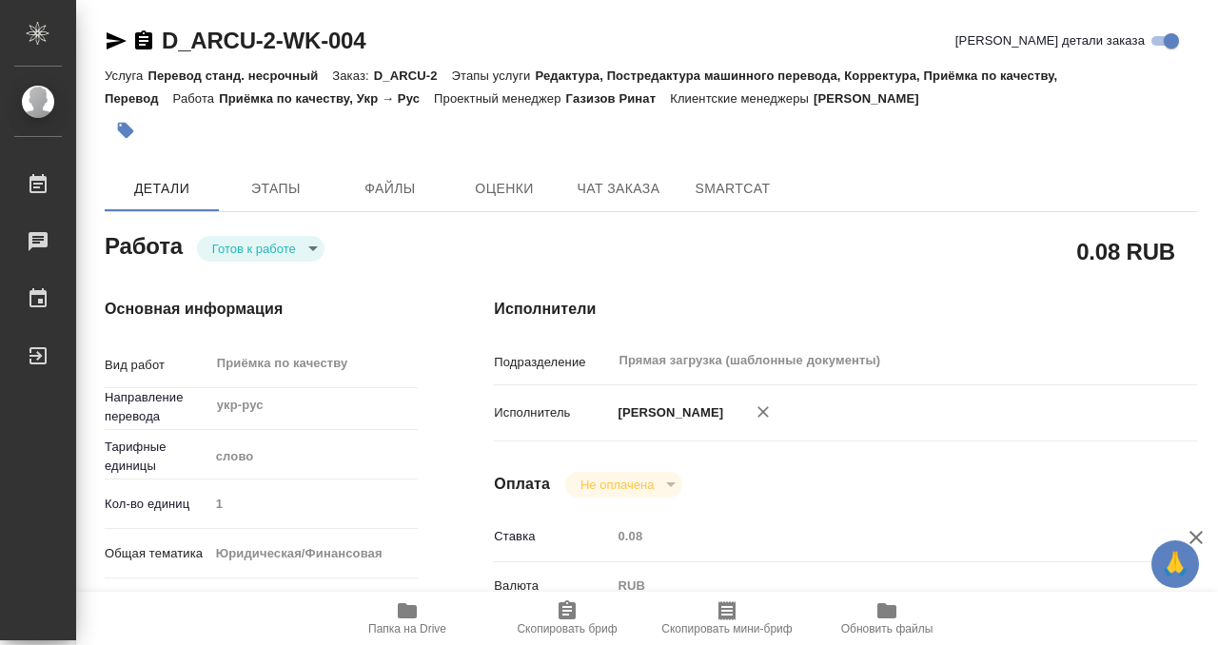
click at [134, 128] on icon "button" at bounding box center [125, 130] width 19 height 19
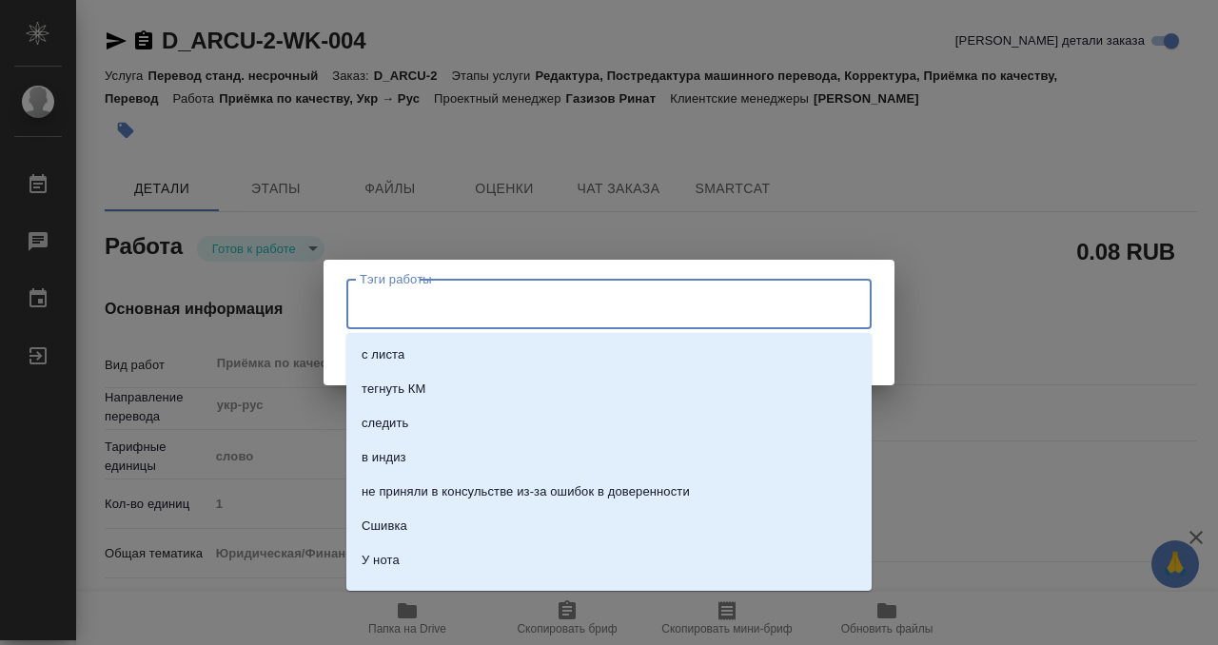
click at [448, 295] on input "Тэги работы" at bounding box center [591, 303] width 472 height 32
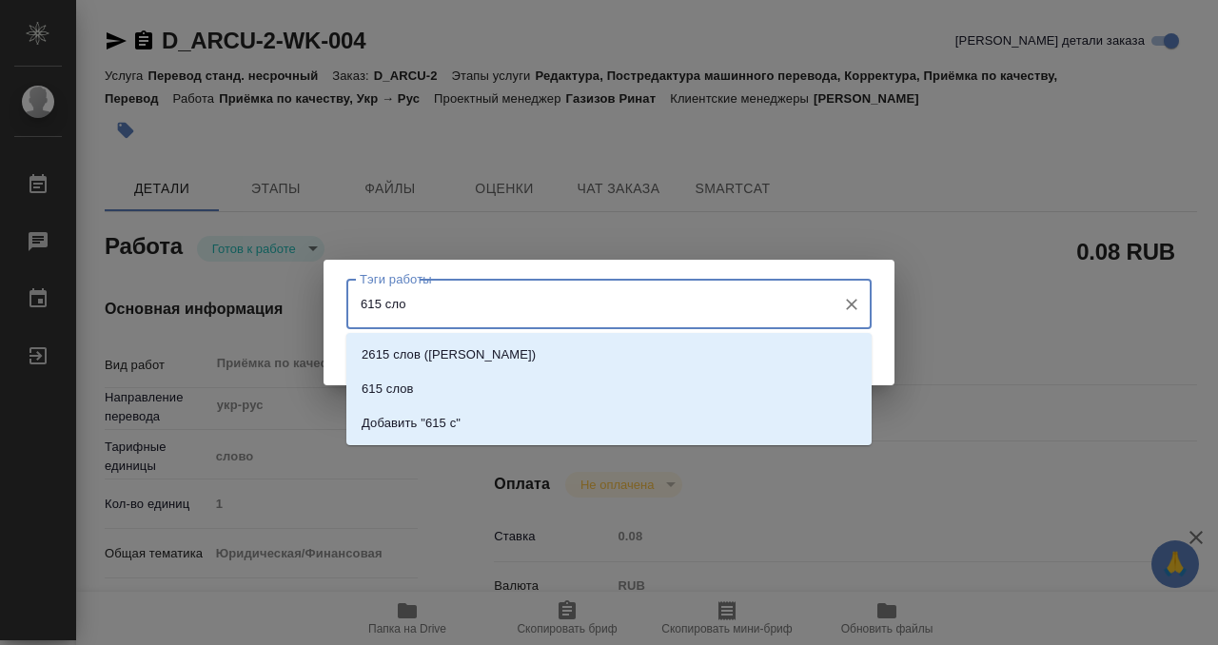
type input "615 слов"
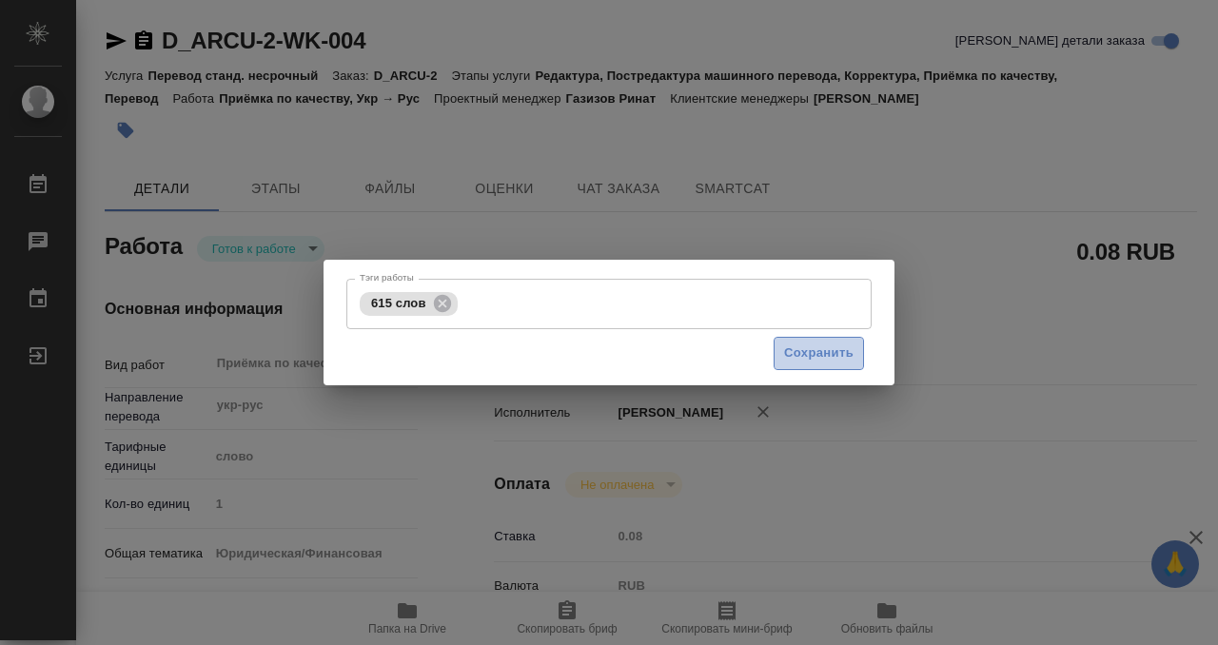
click at [793, 346] on span "Сохранить" at bounding box center [818, 353] width 69 height 22
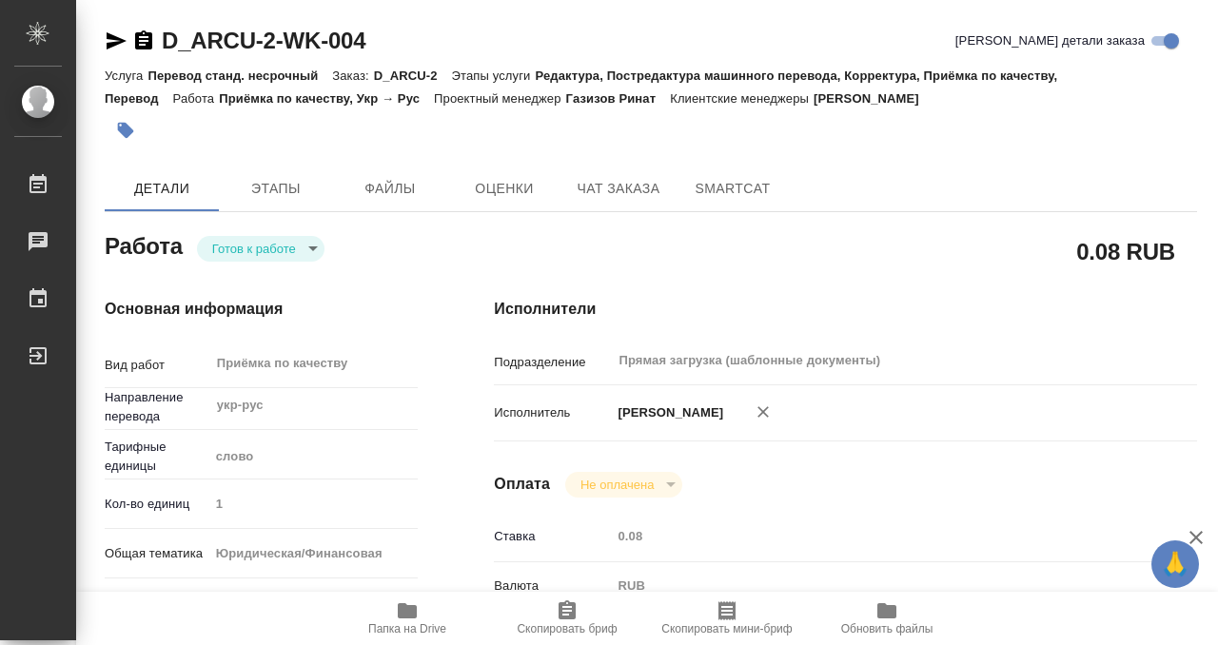
type input "readyForWork"
type input "укр-рус"
type input "5a8b1489cc6b4906c91bfd90"
type input "1"
type input "yr-fn"
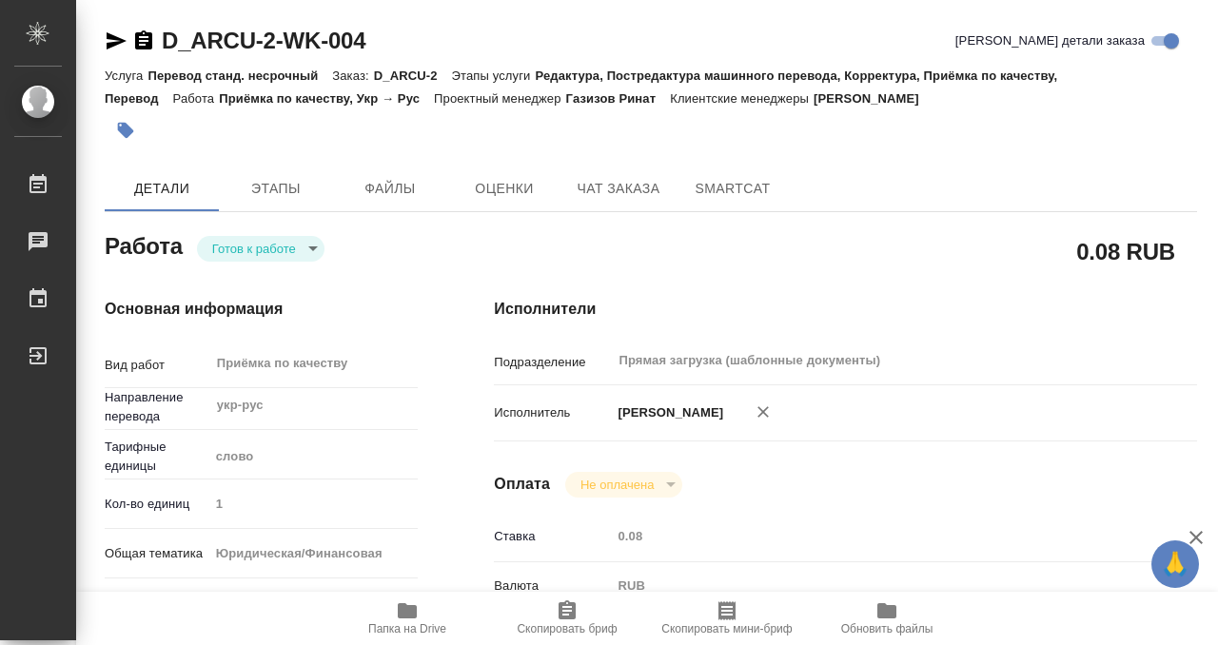
type input "5a8b8b956a9677013d343cfe"
checkbox input "true"
type input "19.09.2025 09:00"
type input "19.09.2025 11:00"
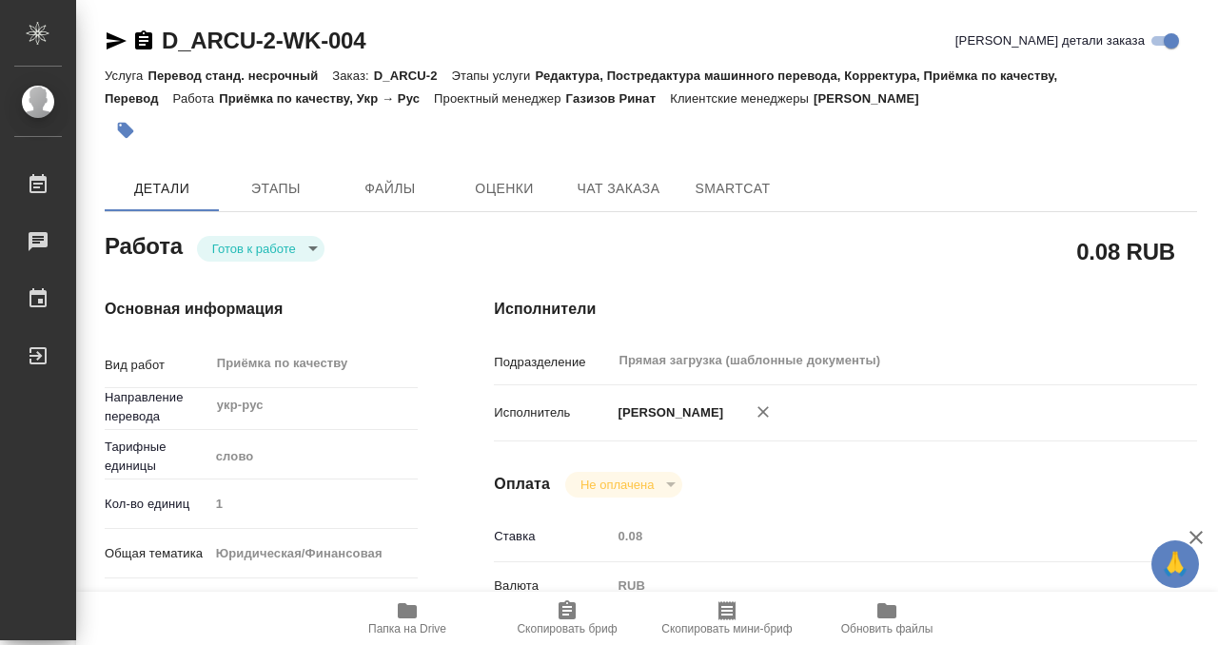
type input "Прямая загрузка (шаблонные документы)"
type input "notPayed"
type input "0.08"
type input "RUB"
type input "Кобзева Елизавета"
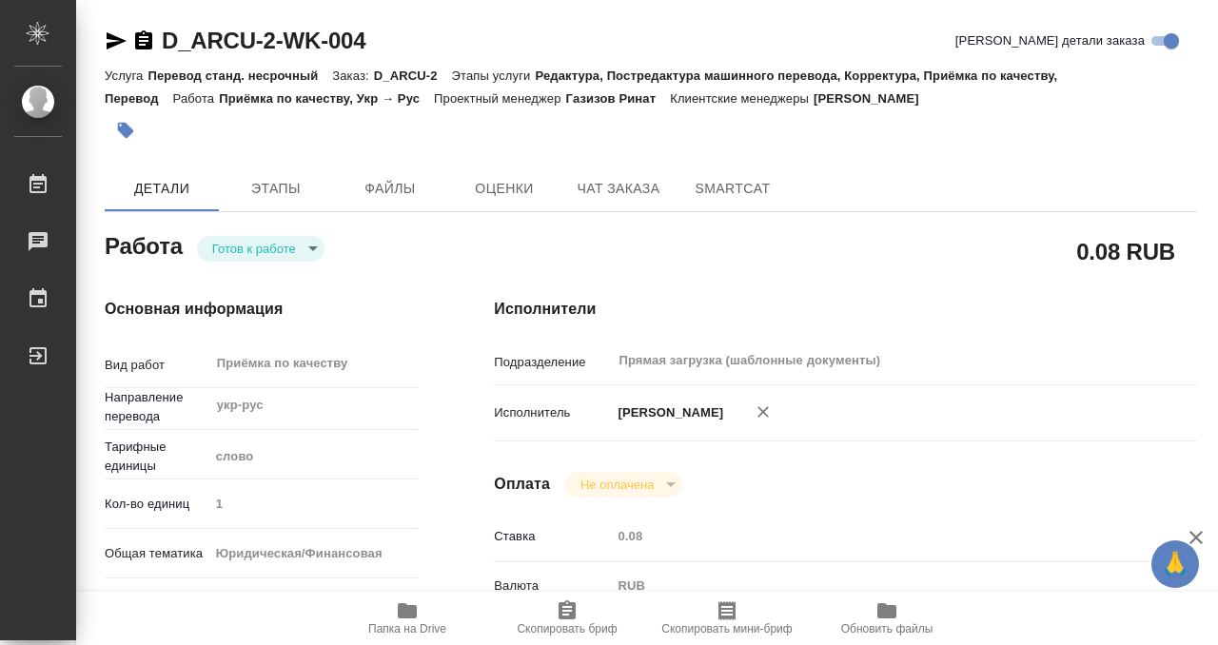
type input "D_ARCU-2"
type input "Перевод станд. несрочный"
type input "Редактура, Постредактура машинного перевода, Корректура, Приёмка по качеству, П…"
type input "Давыдова Елена"
type input "/Clients/ФГУП ГТ Арктикуголь/Orders/D_ARCU-2"
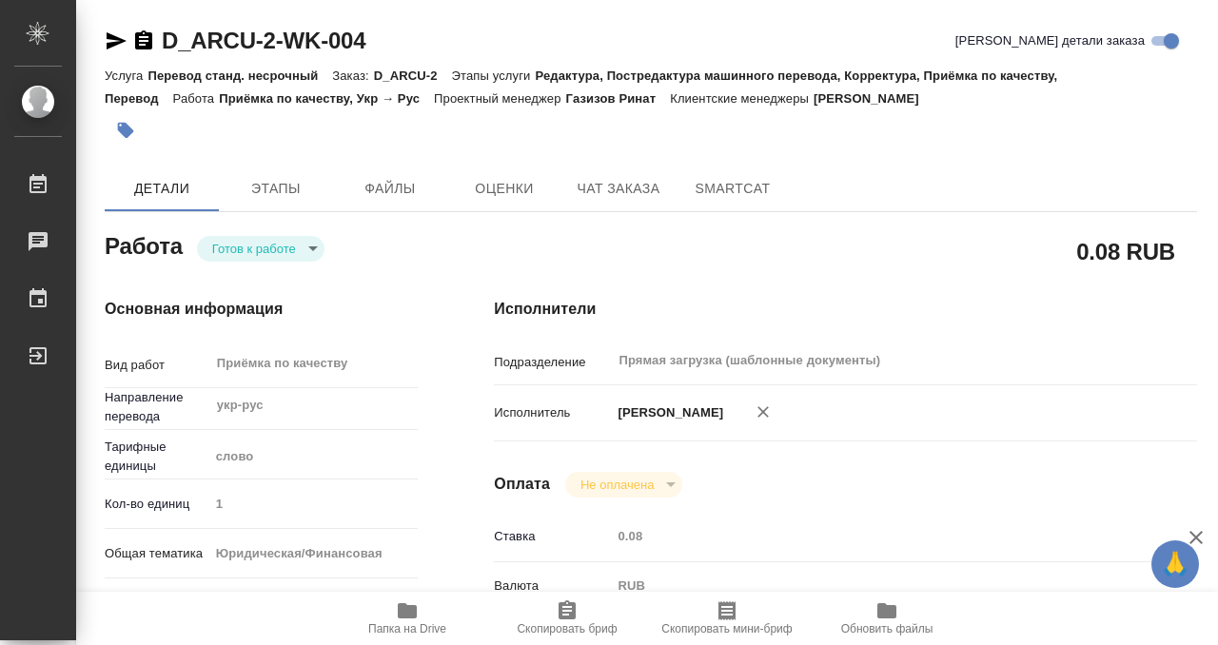
type input "https://drive.awatera.com/s/Xyqd3ZYoRzYYzCA"
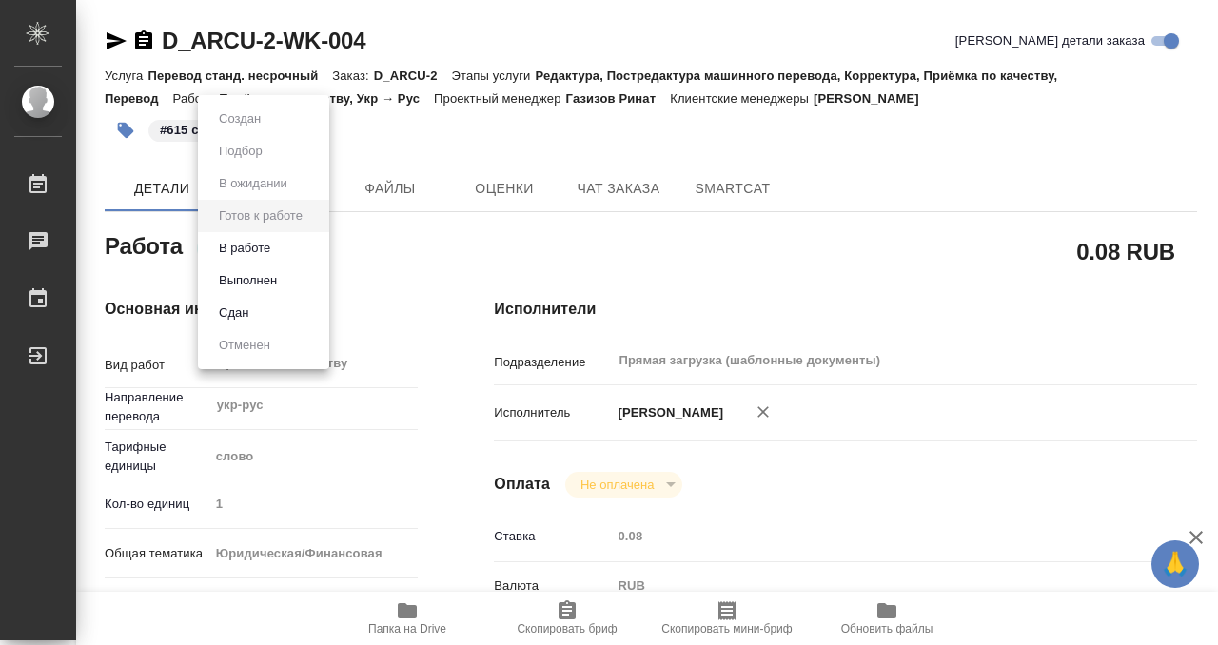
click at [259, 244] on body "🙏 .cls-1 fill:#fff; AWATERA Kobzeva Elizaveta Работы 0 Чаты График Выйти D_ARCU…" at bounding box center [609, 322] width 1218 height 645
click at [270, 279] on button "Выполнен" at bounding box center [247, 280] width 69 height 21
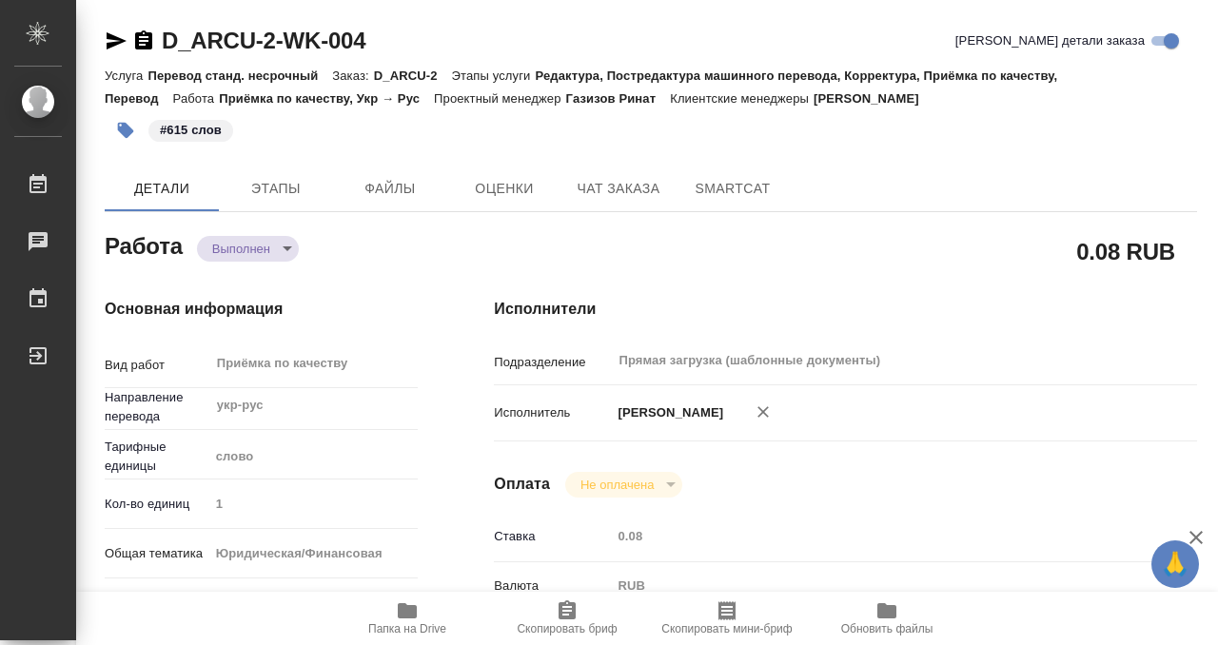
type textarea "x"
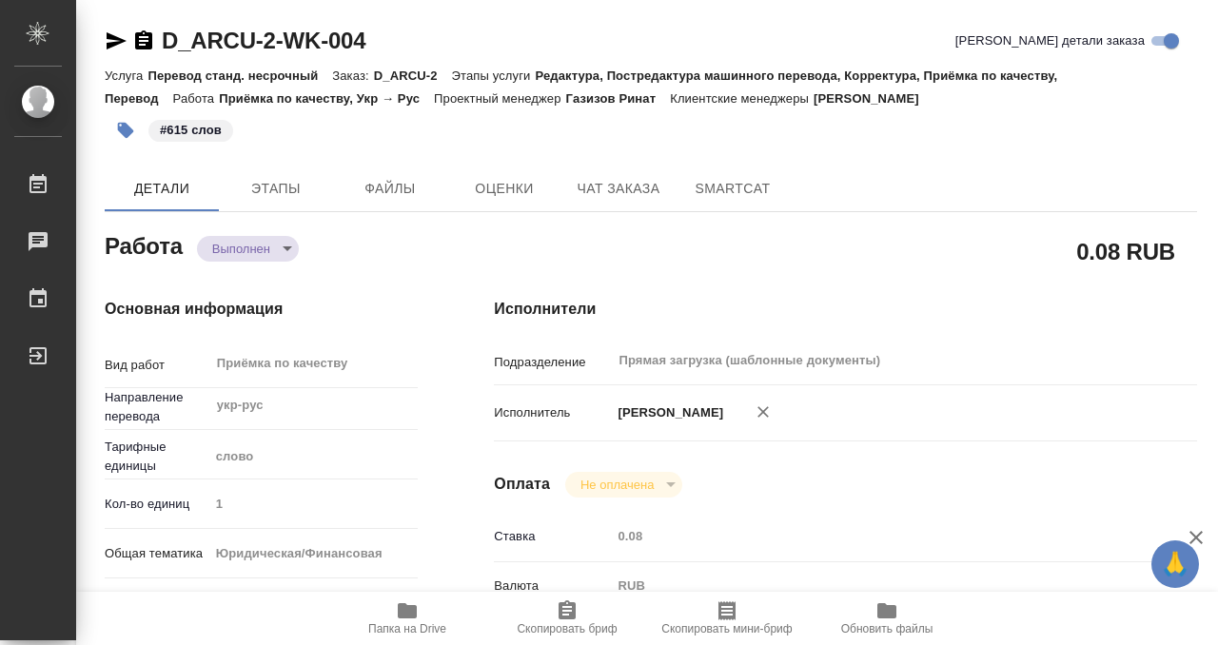
type textarea "x"
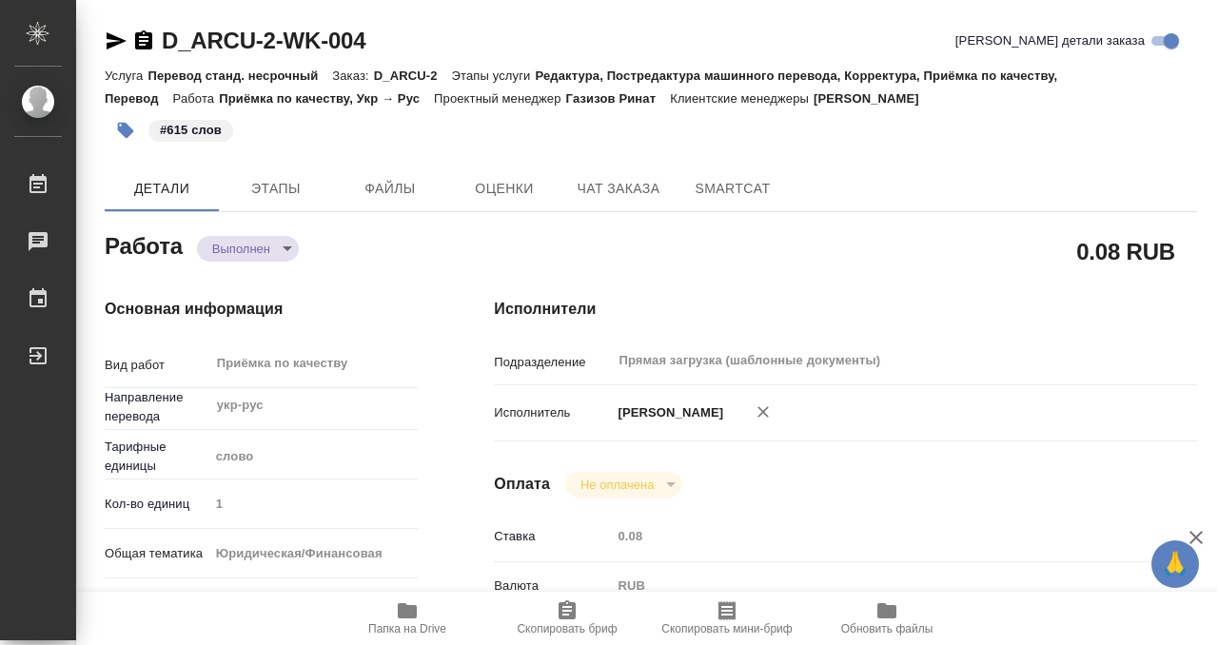
type textarea "x"
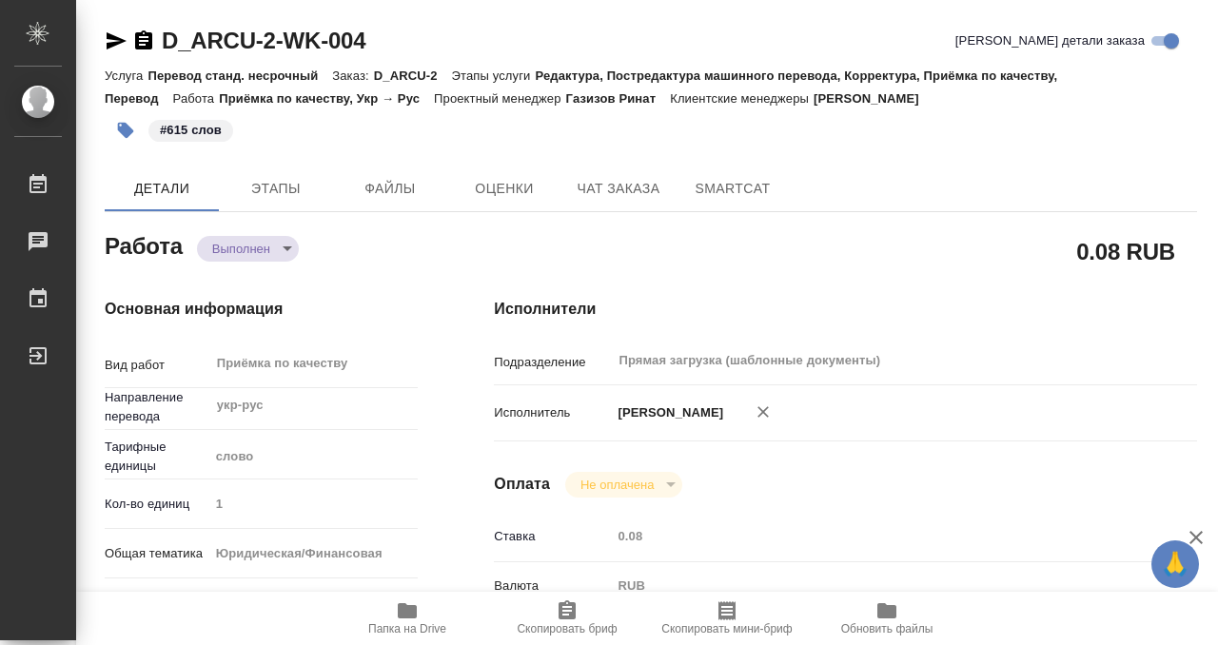
click at [145, 43] on icon "button" at bounding box center [143, 39] width 17 height 19
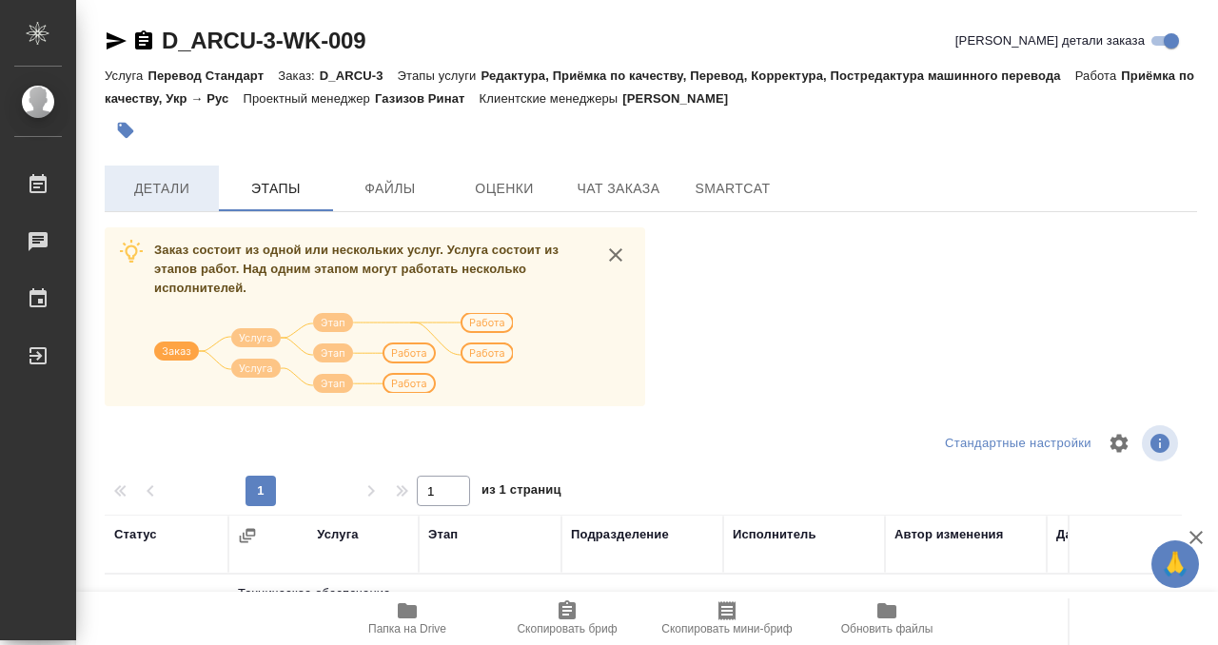
click at [186, 205] on button "Детали" at bounding box center [162, 189] width 114 height 46
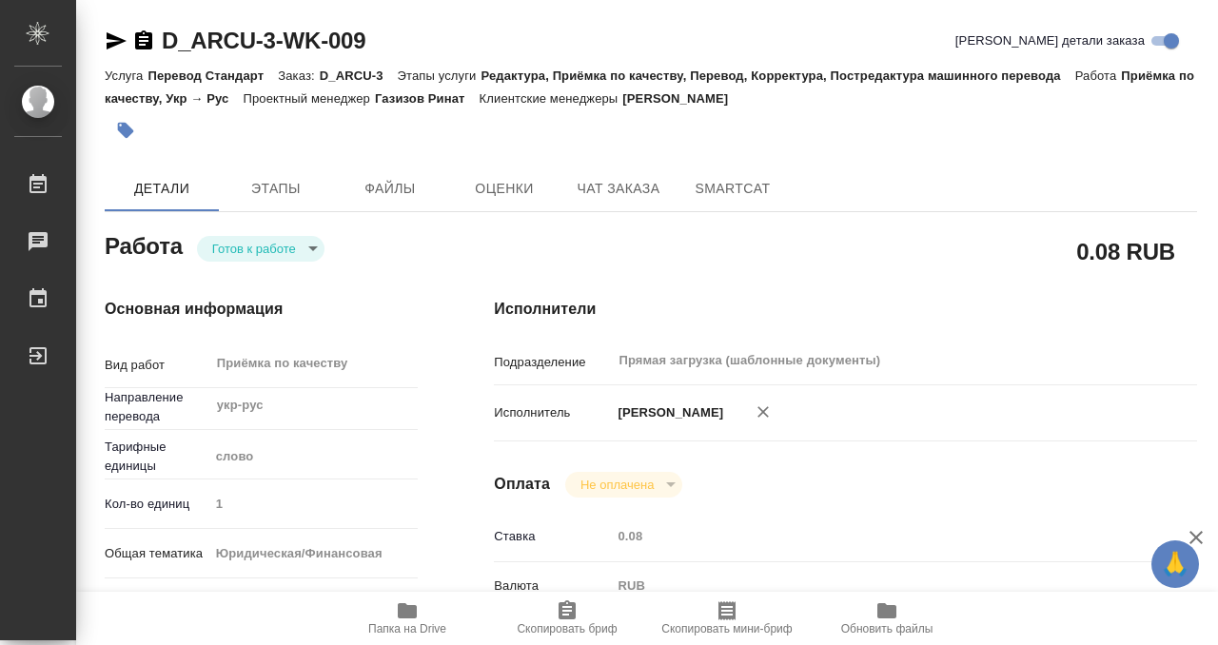
type textarea "x"
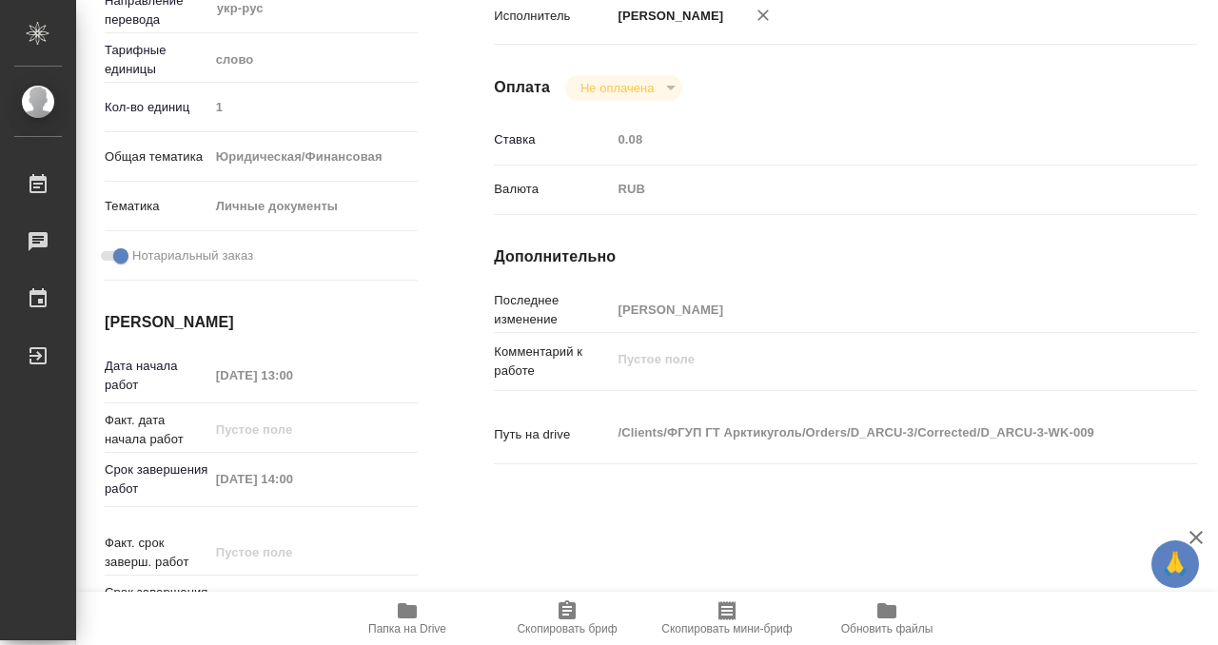
scroll to position [1016, 0]
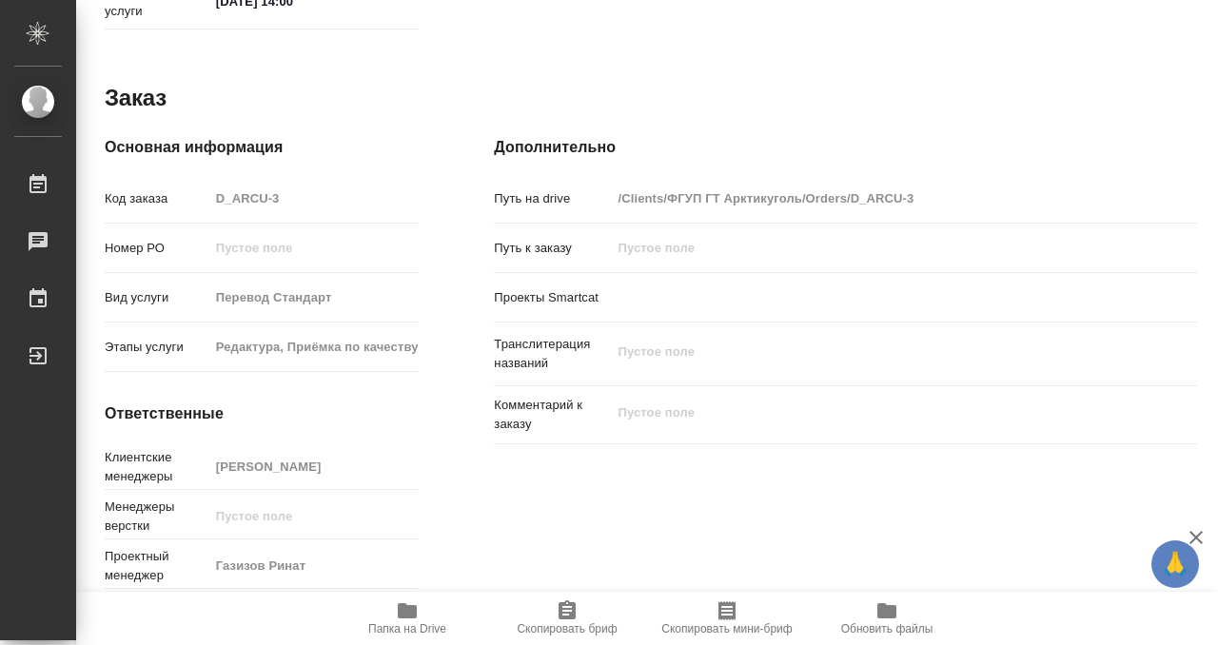
type textarea "x"
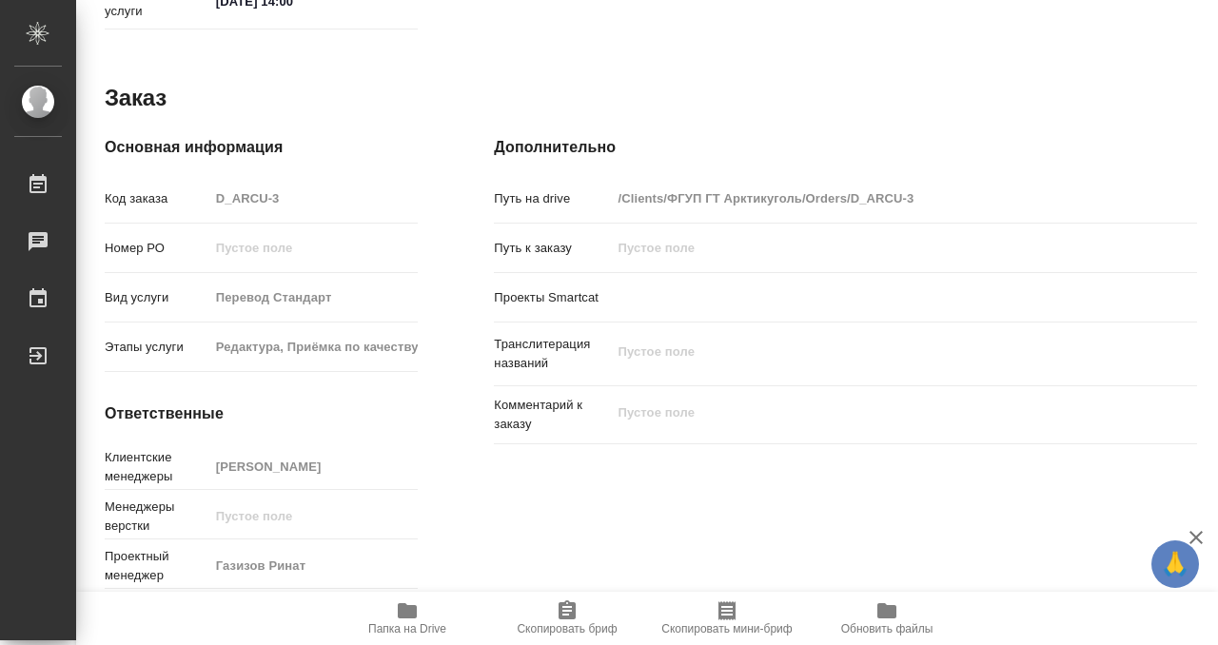
click at [406, 614] on icon "button" at bounding box center [407, 610] width 19 height 15
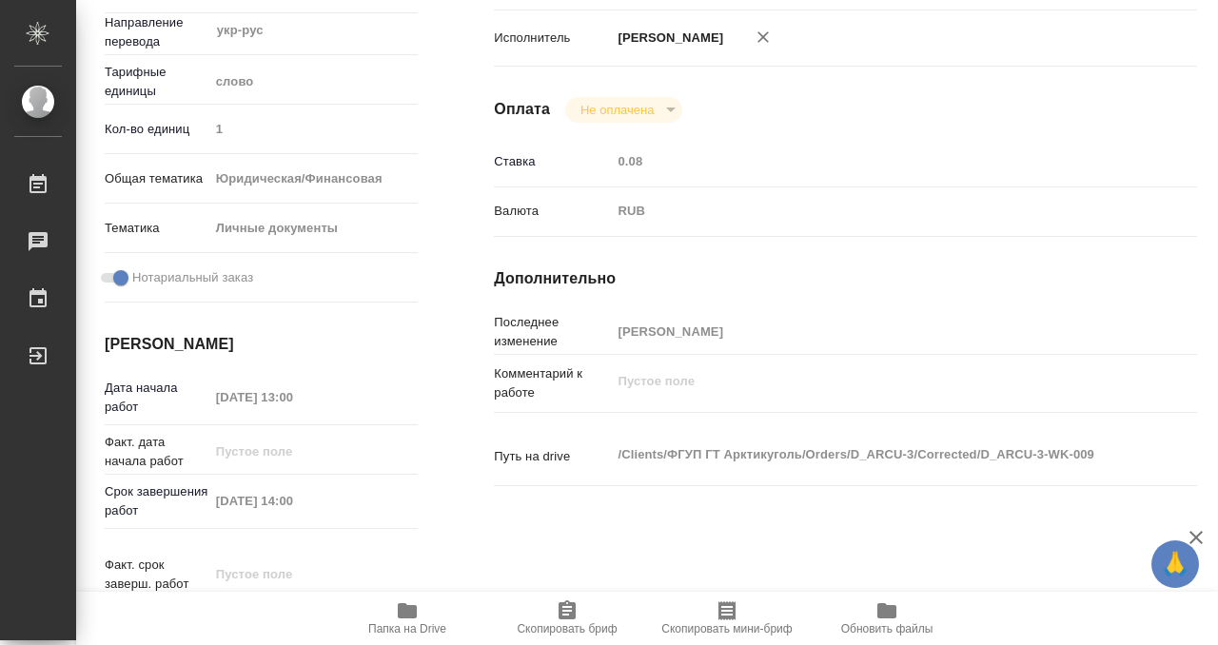
scroll to position [0, 0]
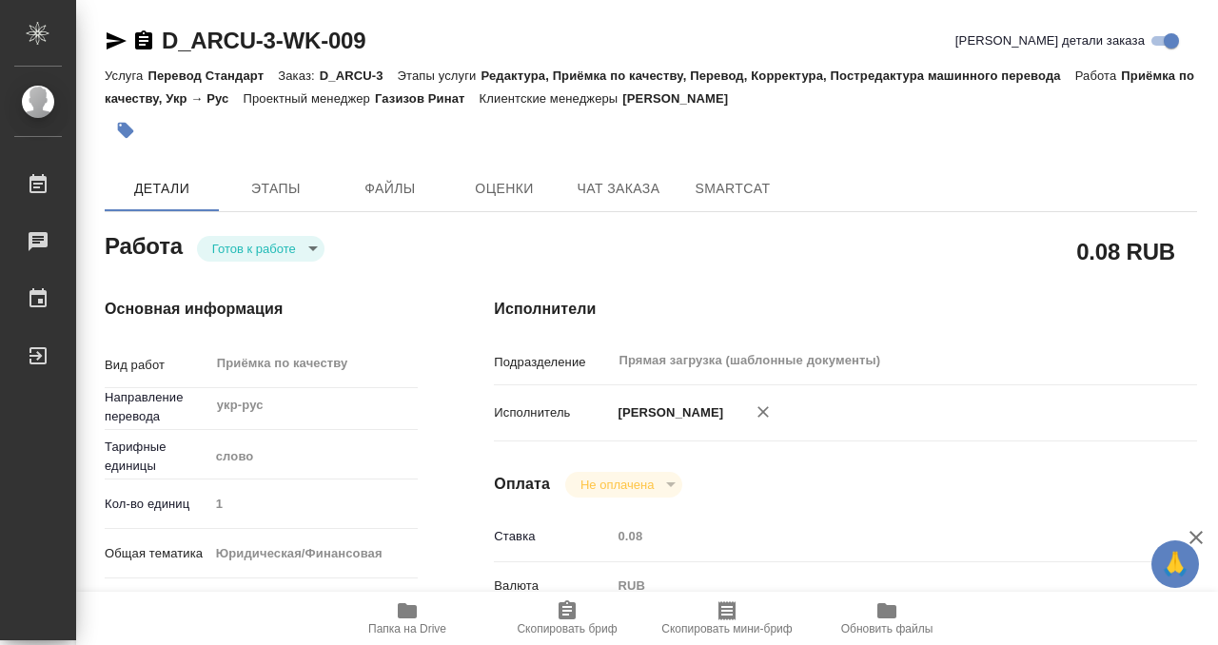
click at [118, 144] on button "button" at bounding box center [126, 130] width 42 height 42
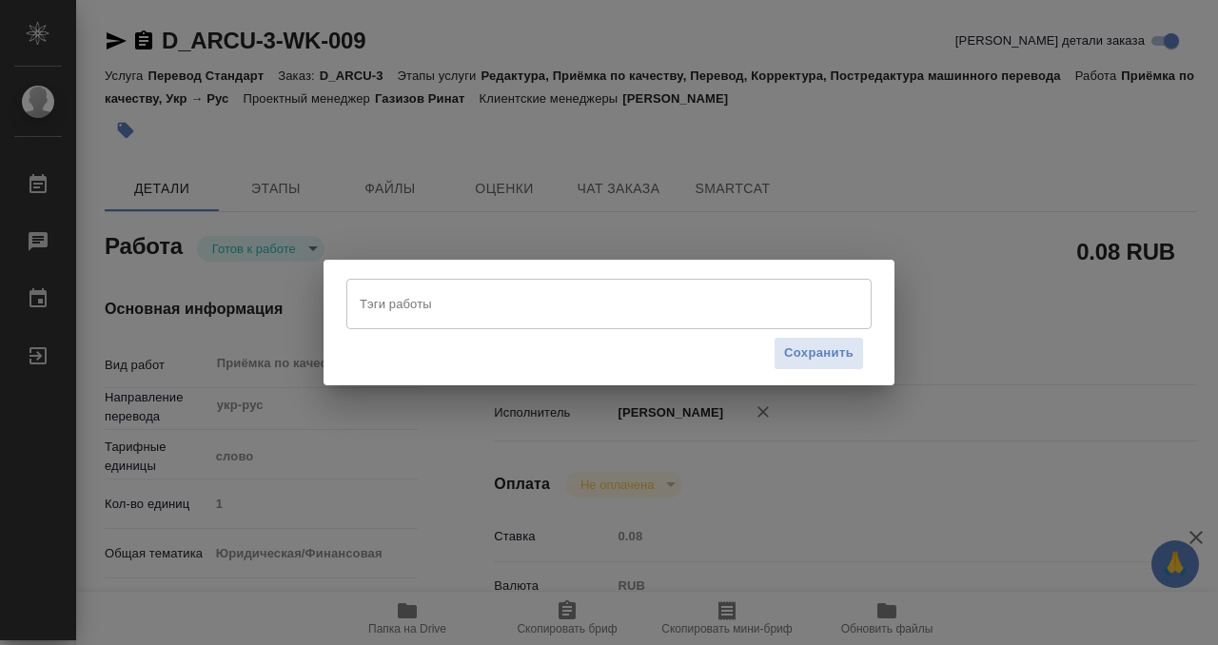
click at [463, 309] on input "Тэги работы" at bounding box center [591, 303] width 472 height 32
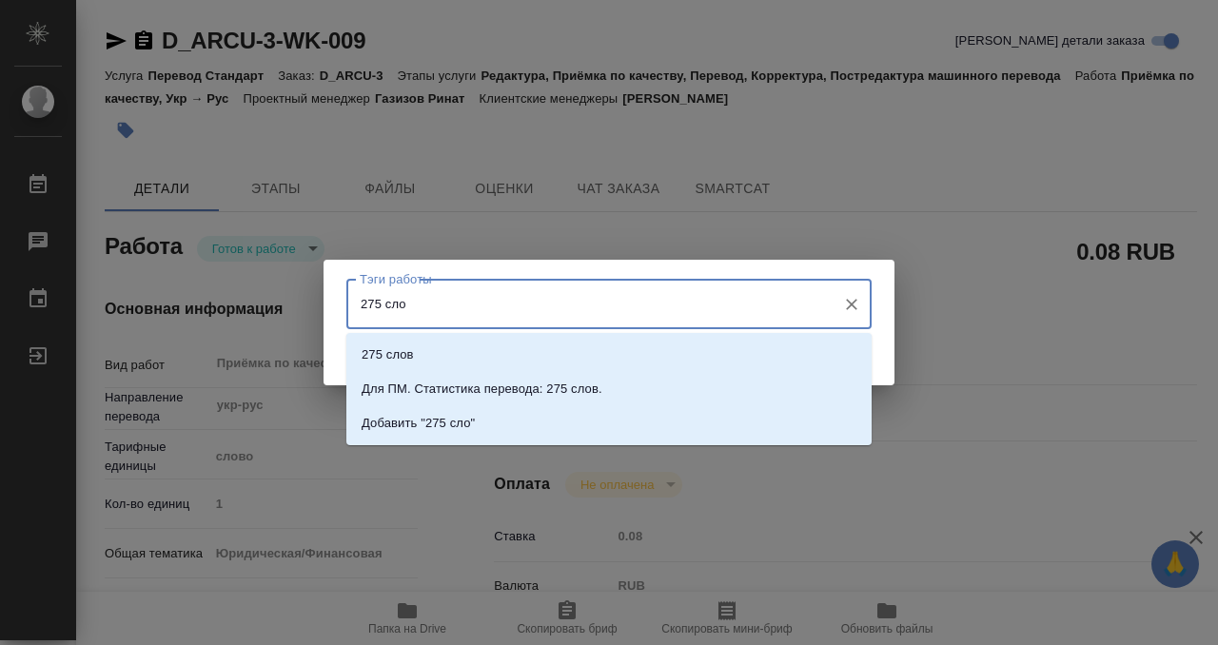
type input "275 слов"
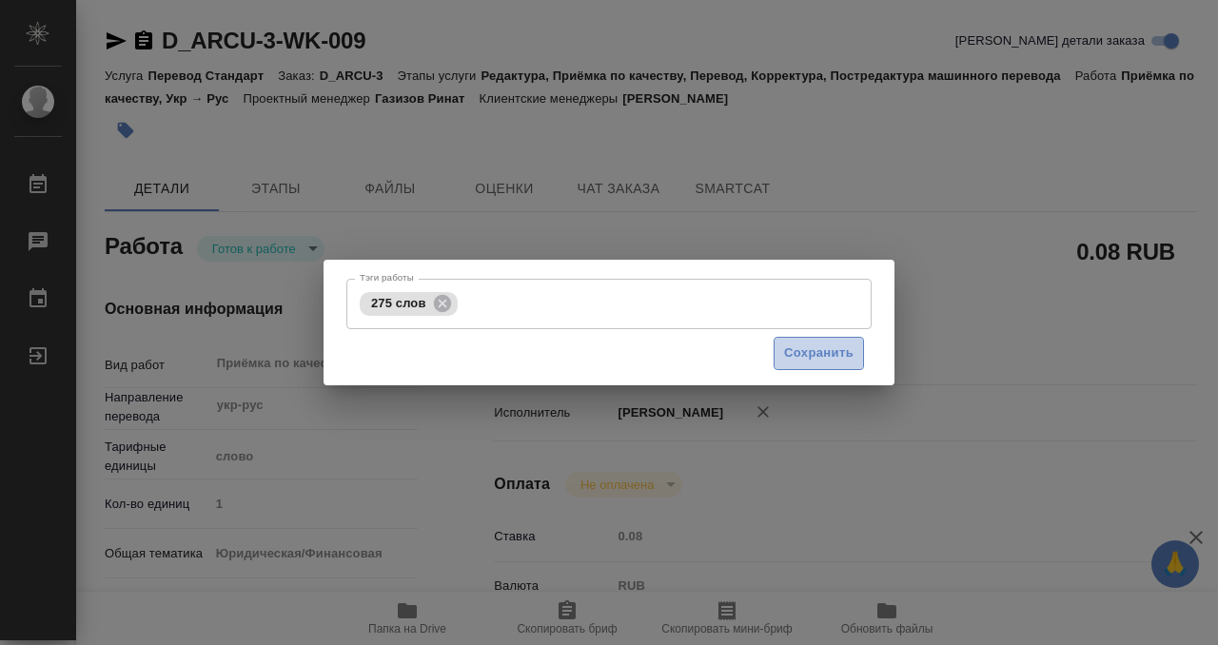
click at [802, 352] on span "Сохранить" at bounding box center [818, 353] width 69 height 22
type input "readyForWork"
type textarea "Приёмка по качеству"
type textarea "x"
type input "укр-рус"
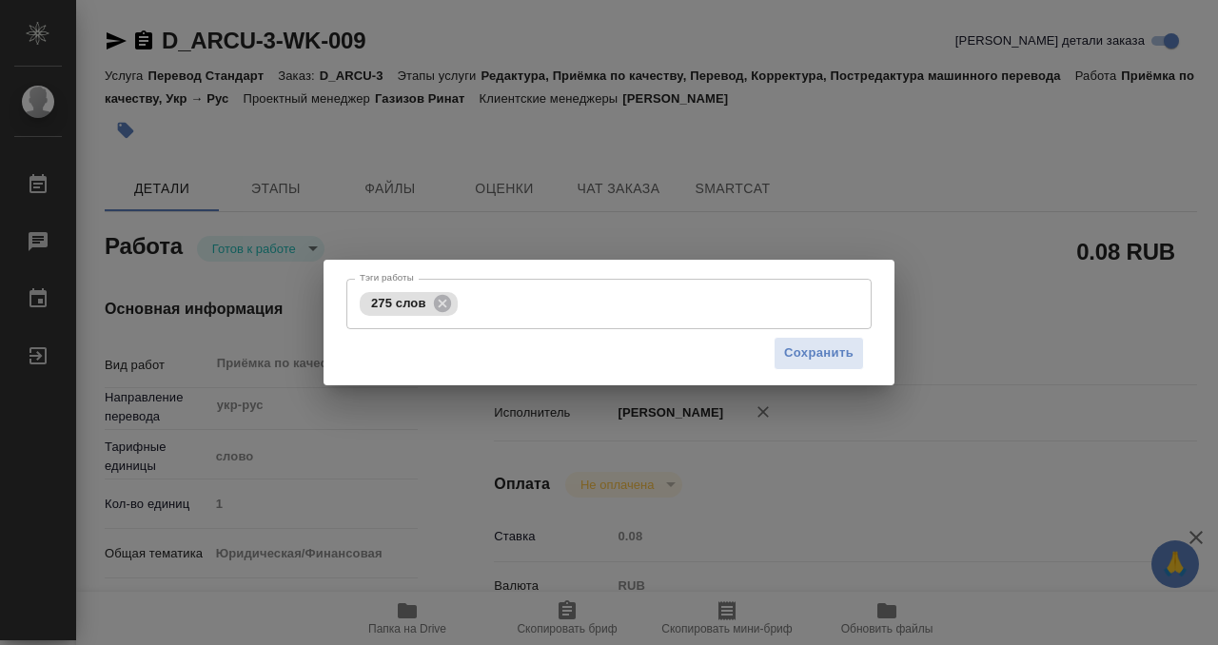
type input "5a8b1489cc6b4906c91bfd90"
type input "1"
type input "yr-fn"
type input "5a8b8b956a9677013d343cfe"
checkbox input "true"
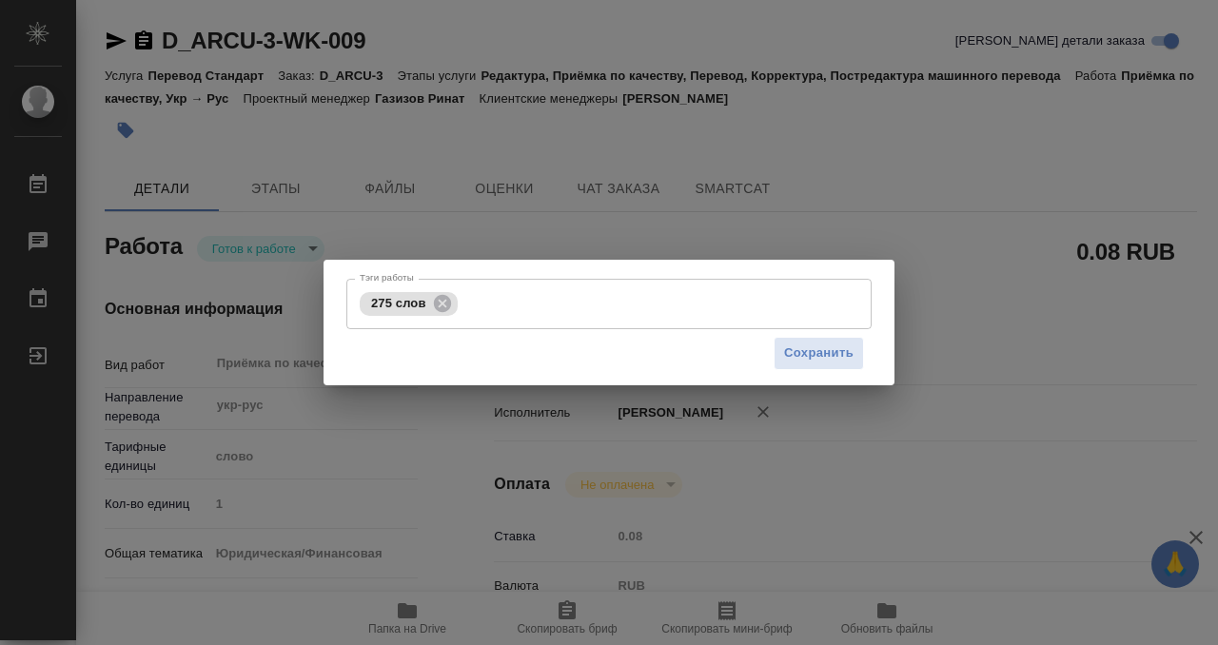
type input "19.09.2025 13:00"
type input "[DATE] 14:00"
type input "Прямая загрузка (шаблонные документы)"
type input "notPayed"
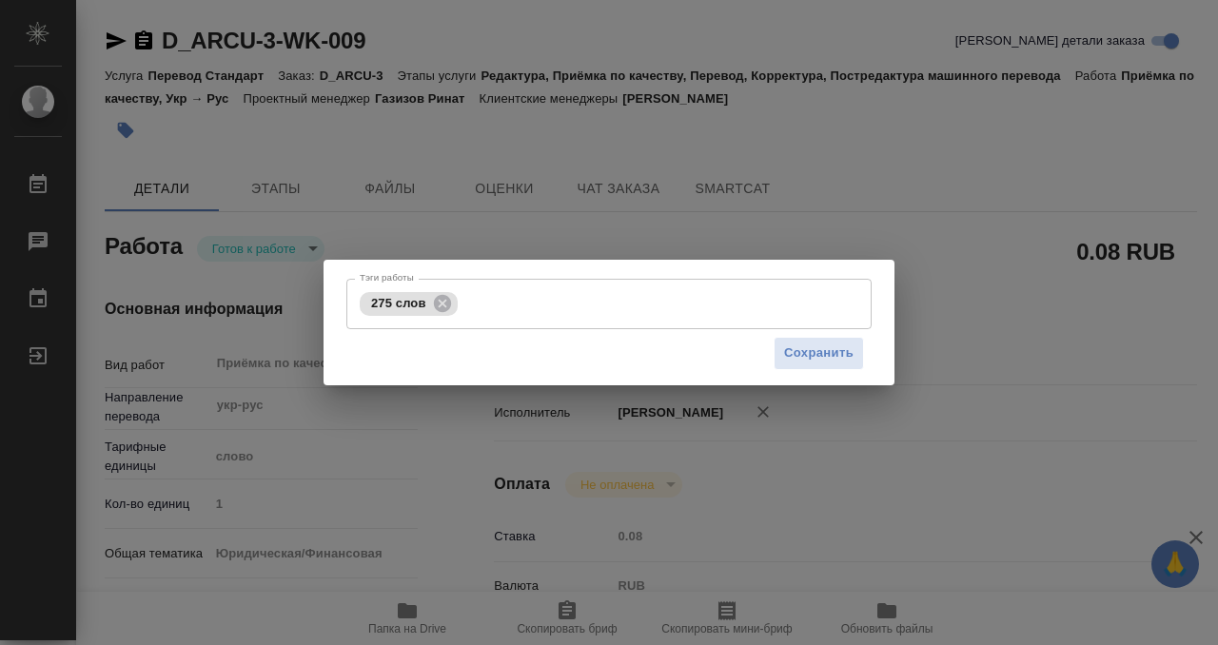
type input "0.08"
type input "RUB"
type input "Кобзева Елизавета"
type textarea "x"
type textarea "/Clients/ФГУП ГТ Арктикуголь/Orders/D_ARCU-3/Corrected/D_ARCU-3-WK-009"
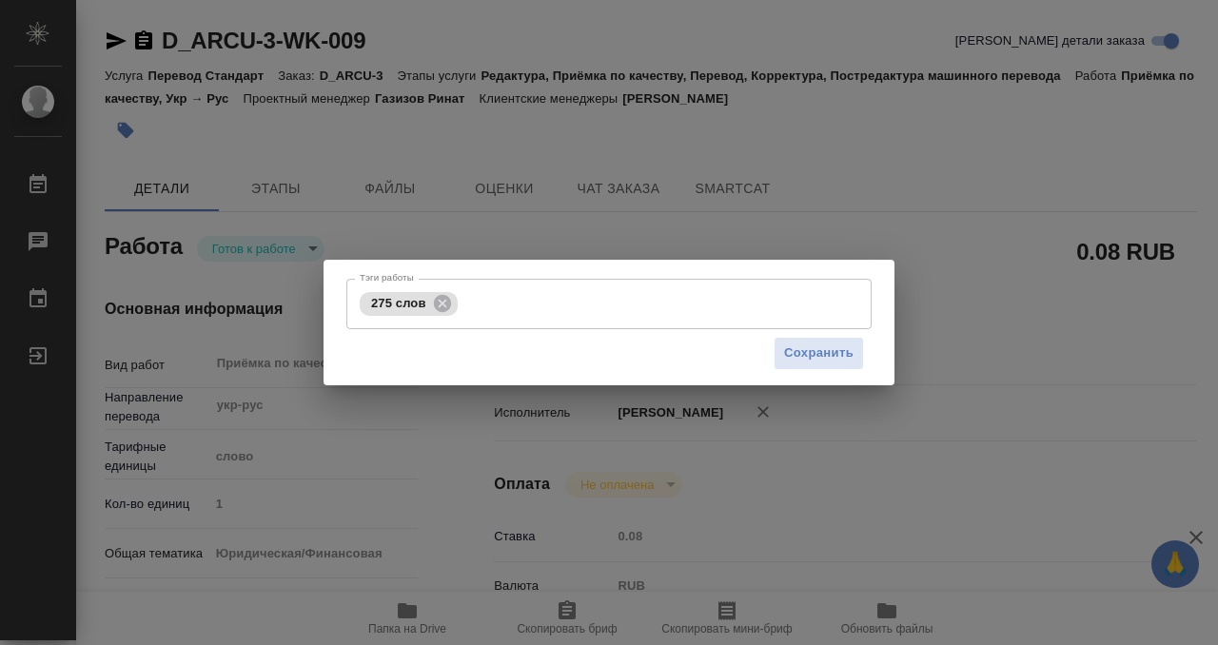
type textarea "x"
type input "D_ARCU-3"
type input "Перевод Стандарт"
type input "Редактура, Приёмка по качеству, Перевод, Корректура, Постредактура машинного пе…"
type input "Булахова Елена"
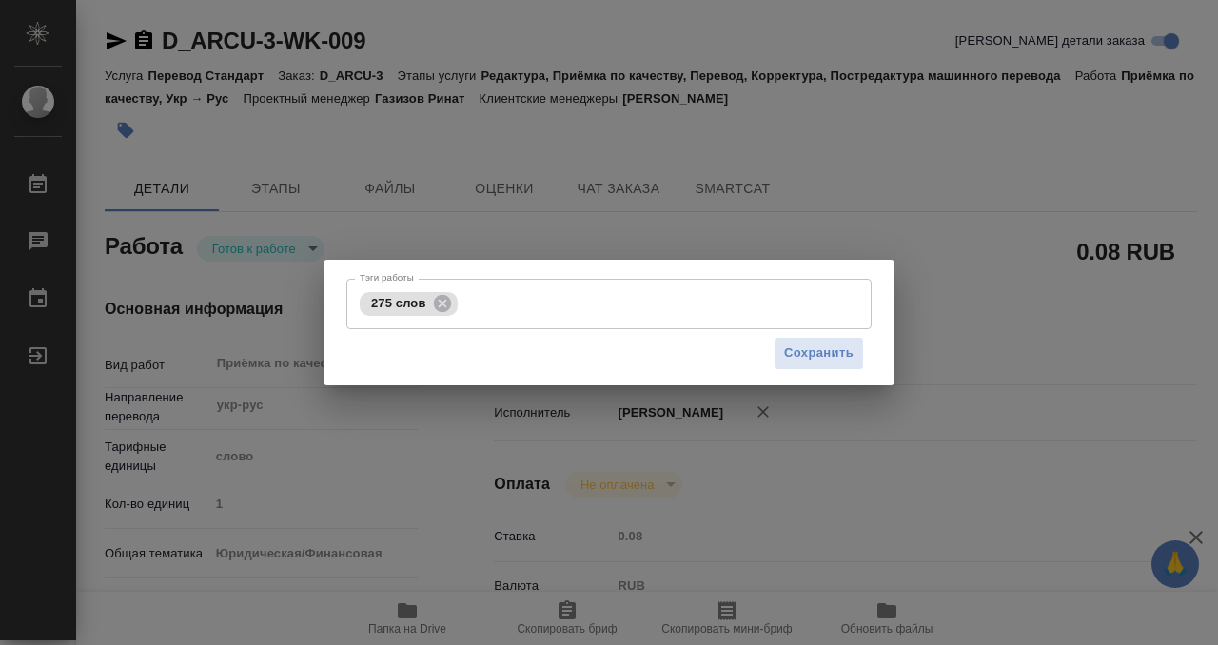
type input "/Clients/ФГУП ГТ Арктикуголь/Orders/D_ARCU-3"
type textarea "x"
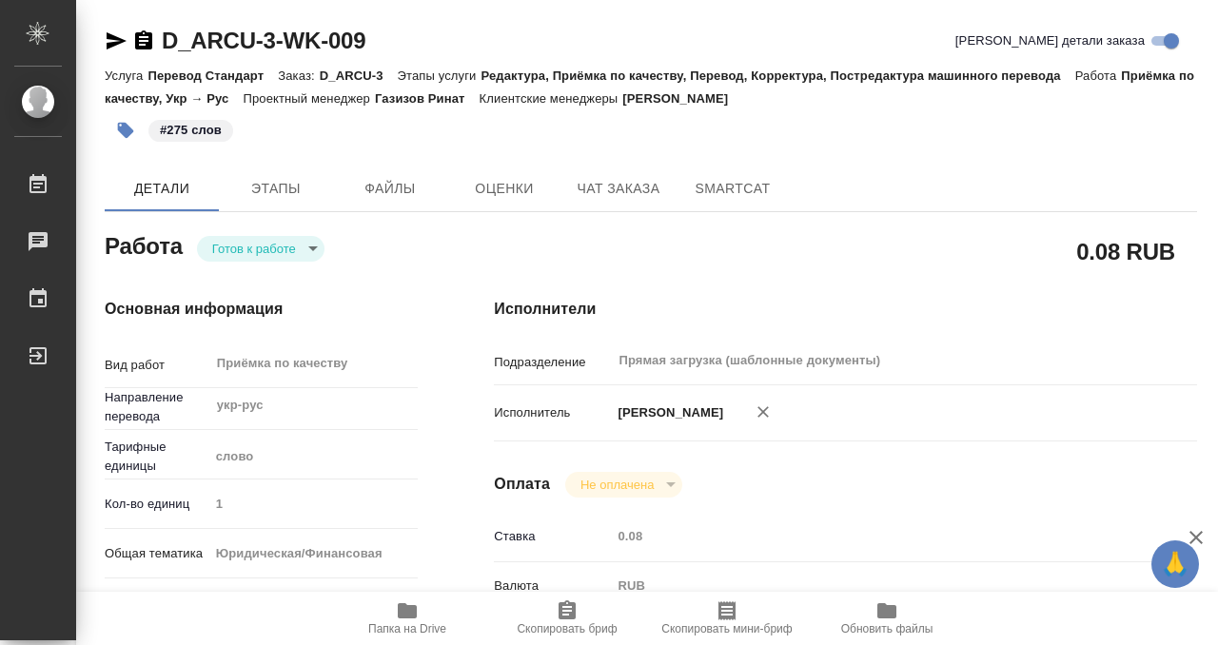
type textarea "x"
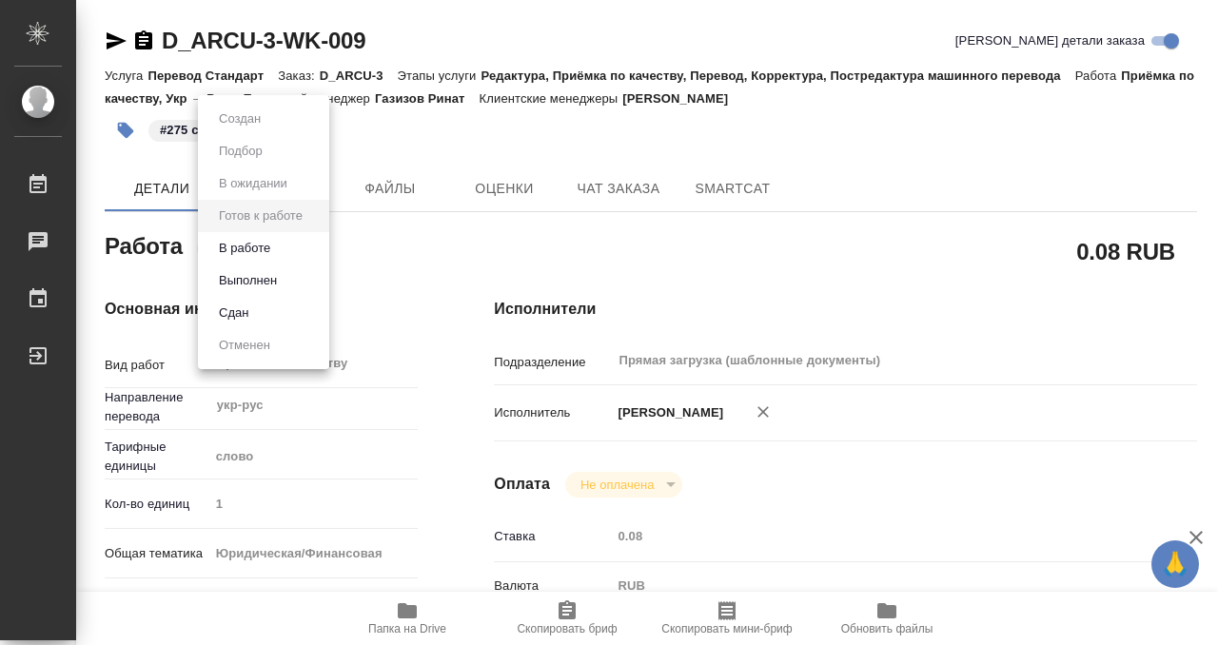
click at [276, 244] on body "🙏 .cls-1 fill:#fff; AWATERA Kobzeva Elizaveta Работы 0 Чаты График Выйти D_ARCU…" at bounding box center [609, 322] width 1218 height 645
type textarea "x"
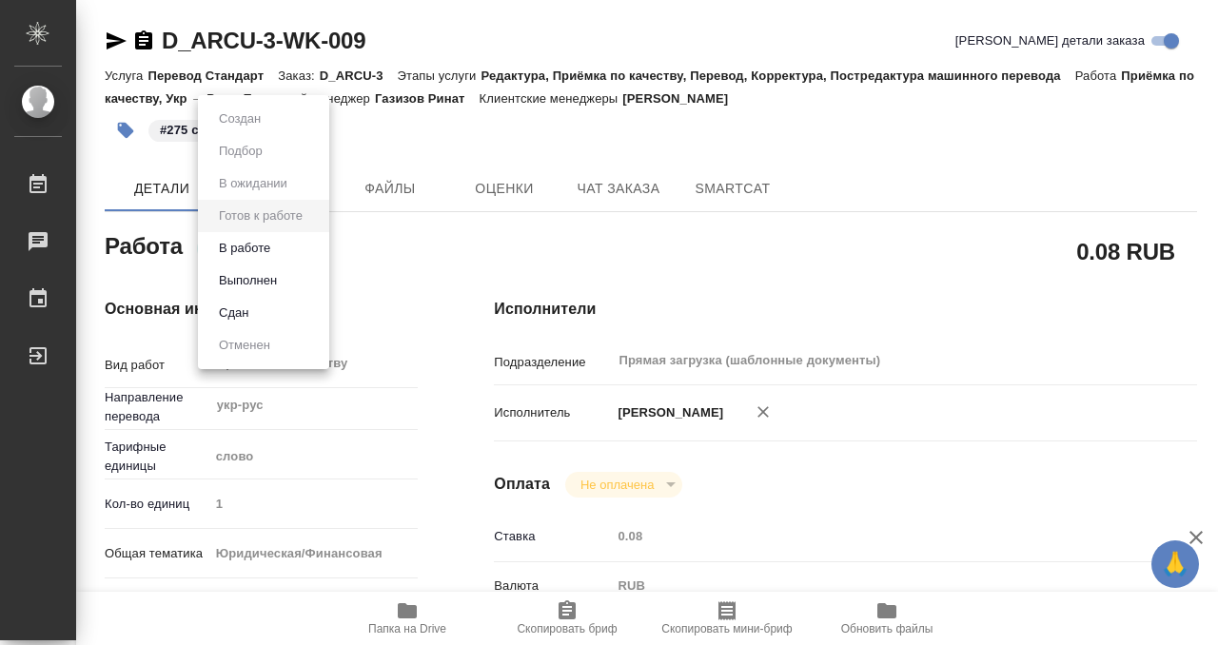
type textarea "x"
click at [266, 280] on button "Выполнен" at bounding box center [247, 280] width 69 height 21
type textarea "x"
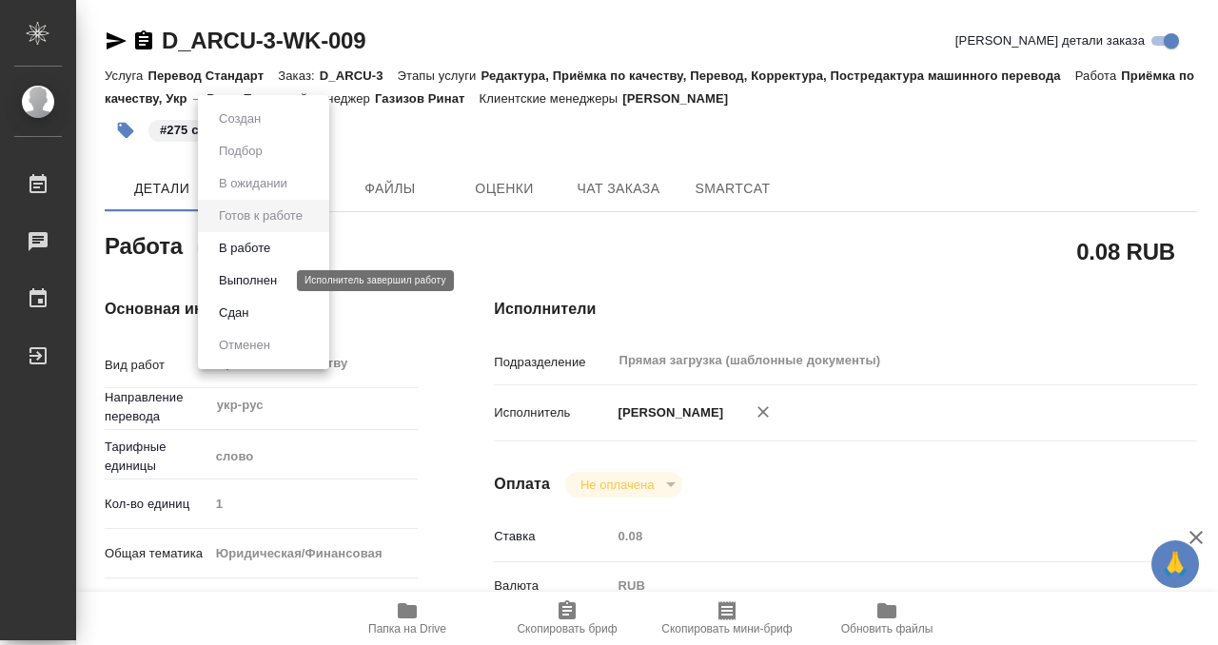
type textarea "x"
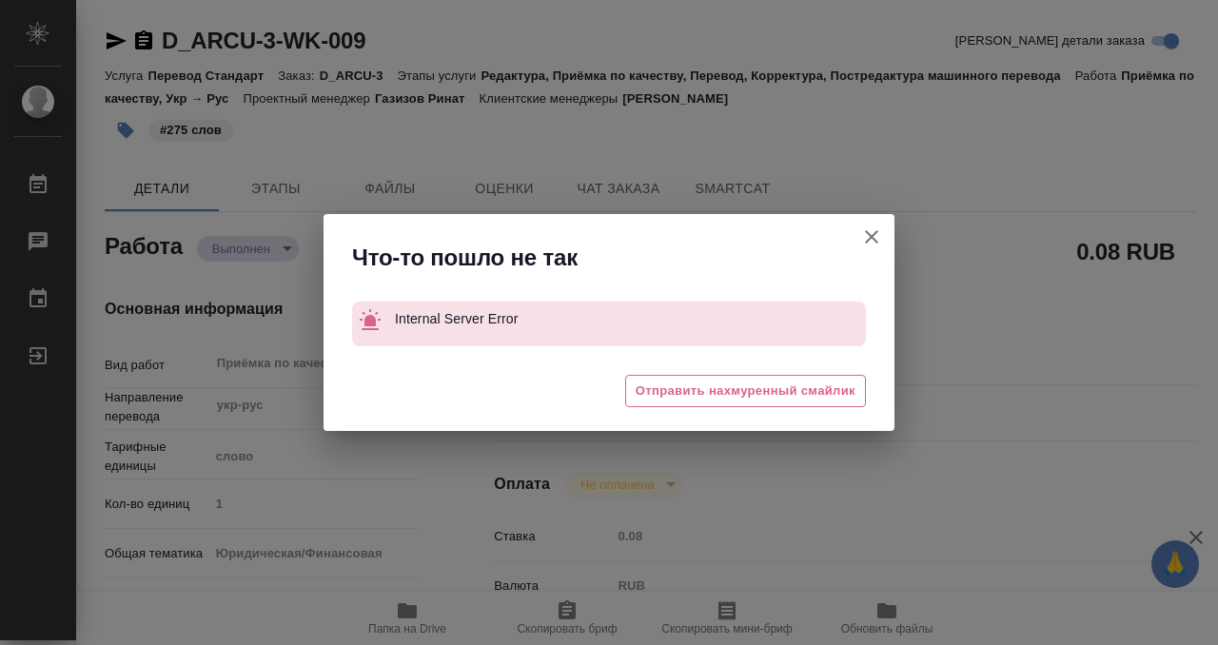
type textarea "x"
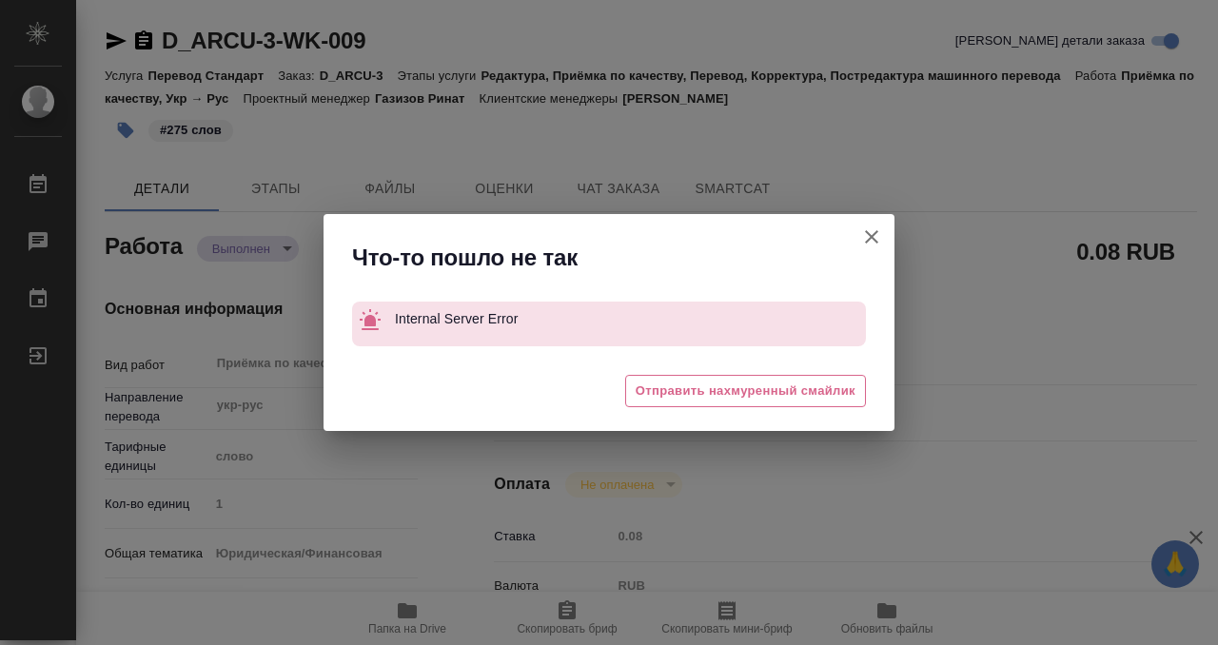
type textarea "x"
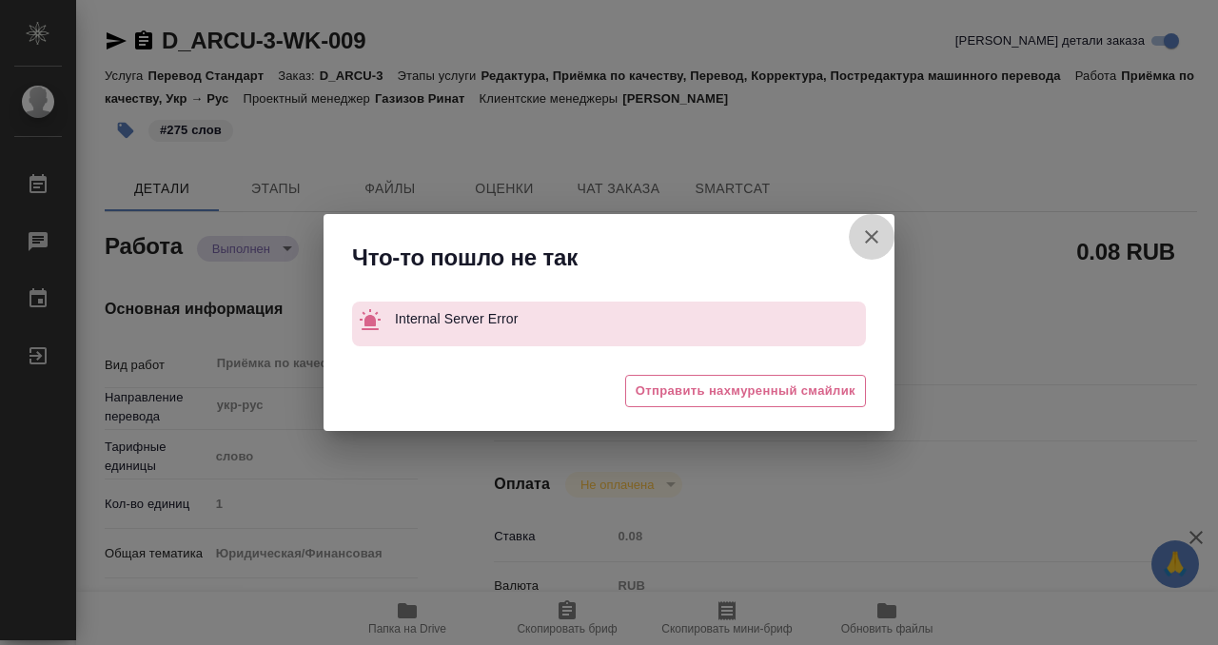
click at [878, 233] on icon "button" at bounding box center [871, 236] width 23 height 23
type textarea "x"
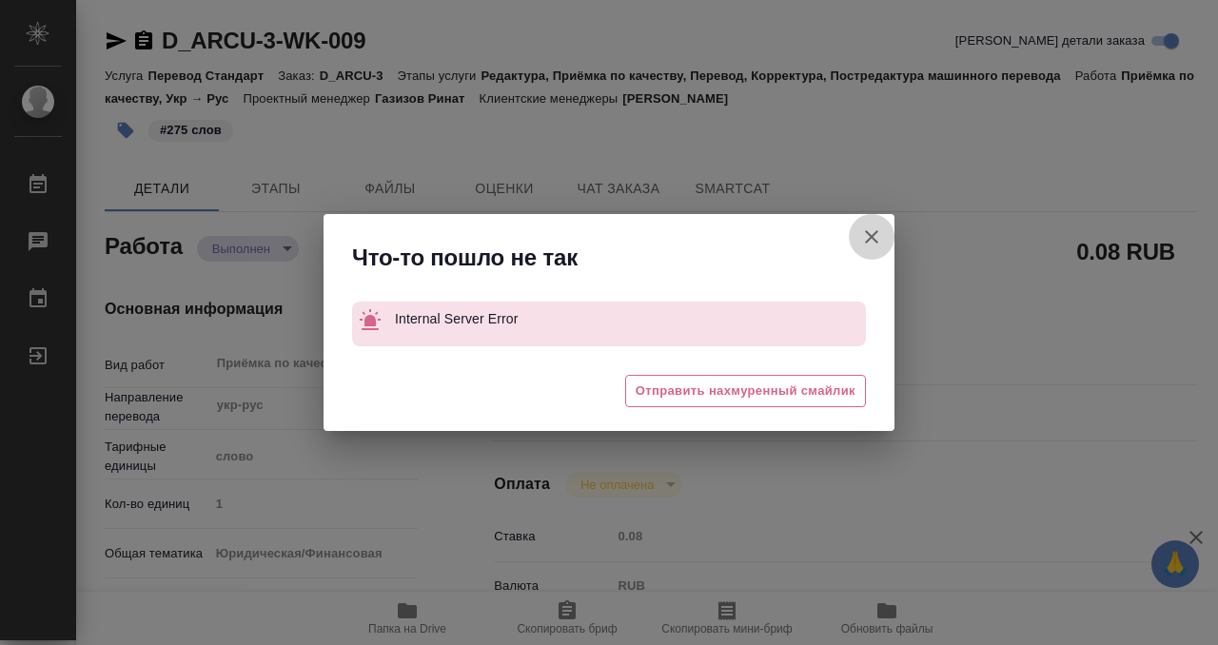
type textarea "x"
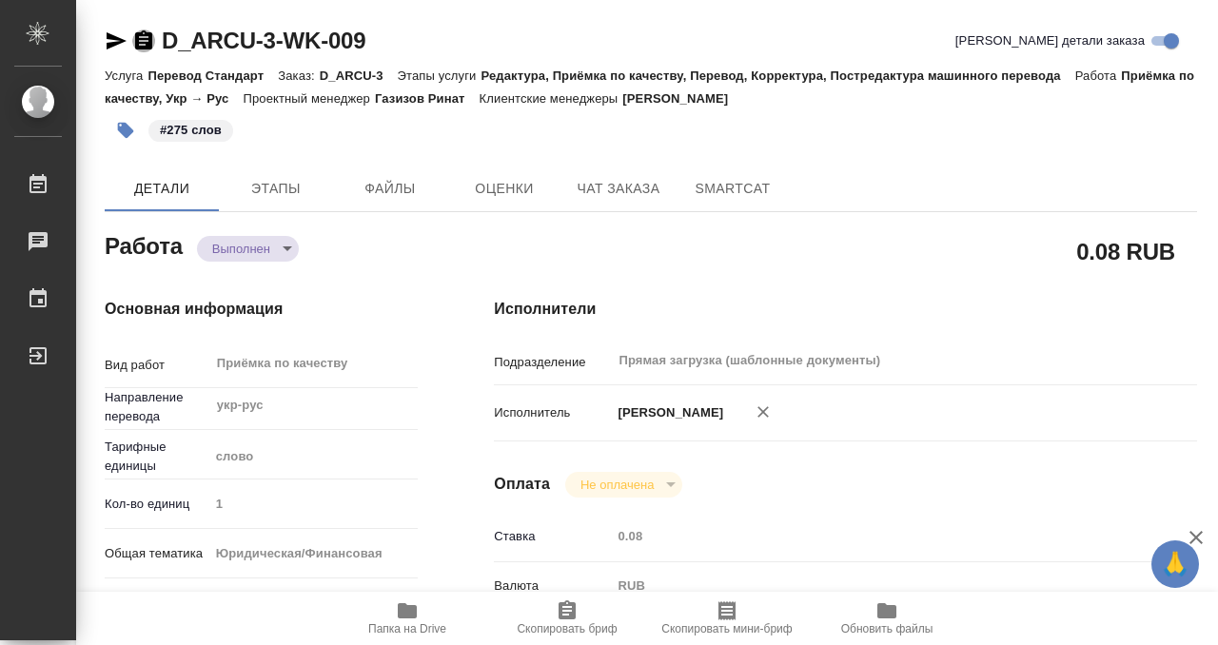
click at [144, 43] on icon "button" at bounding box center [143, 39] width 17 height 19
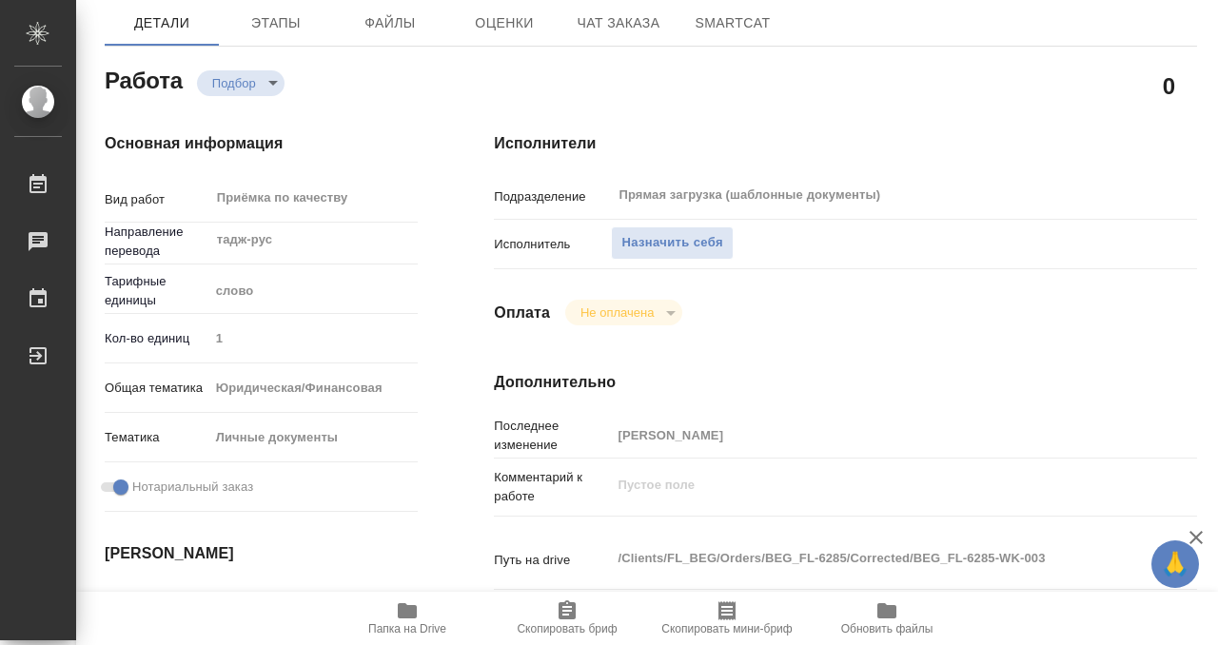
scroll to position [58, 0]
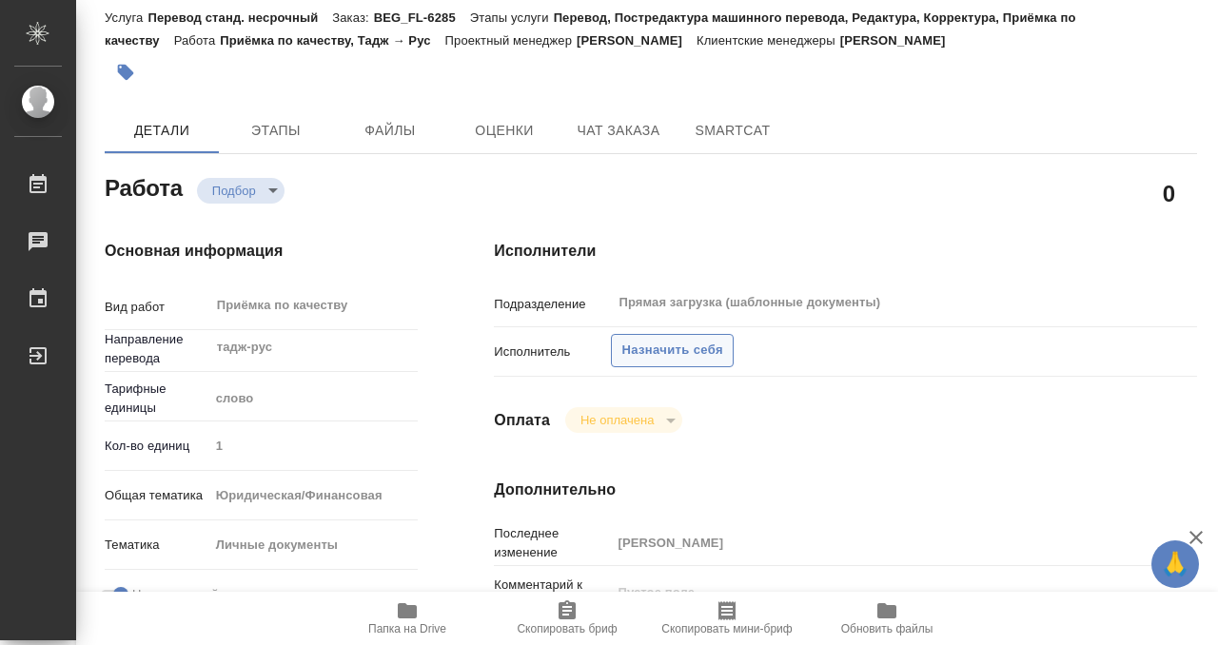
click at [681, 340] on span "Назначить себя" at bounding box center [671, 351] width 101 height 22
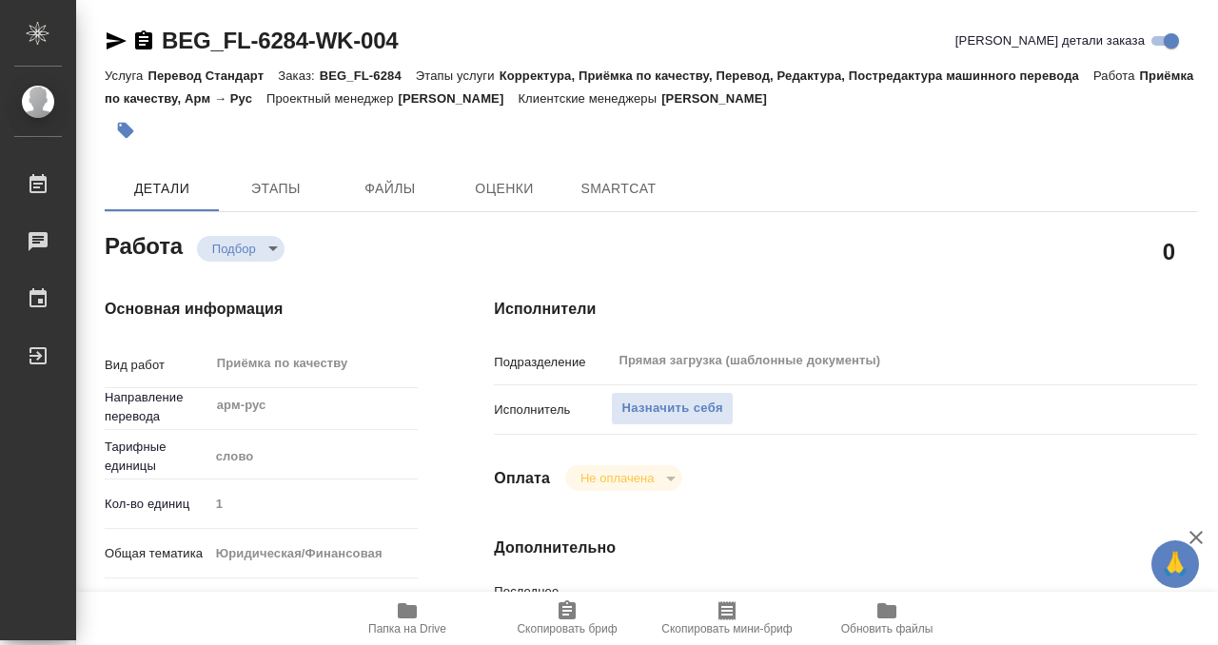
type textarea "x"
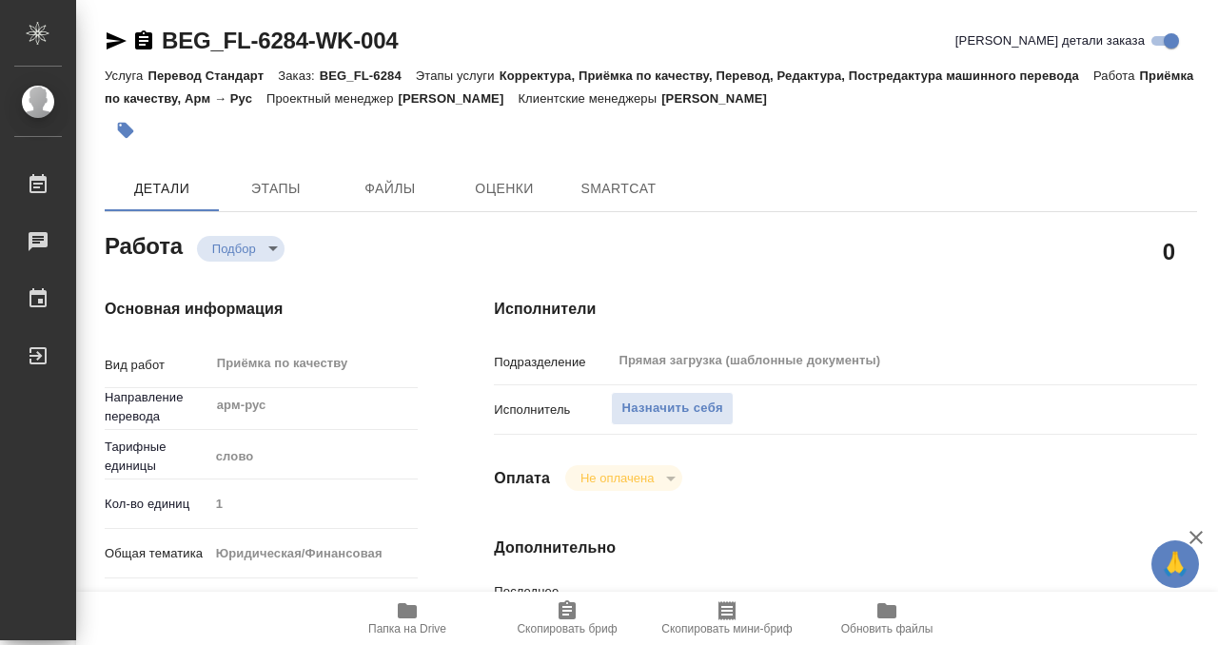
type textarea "x"
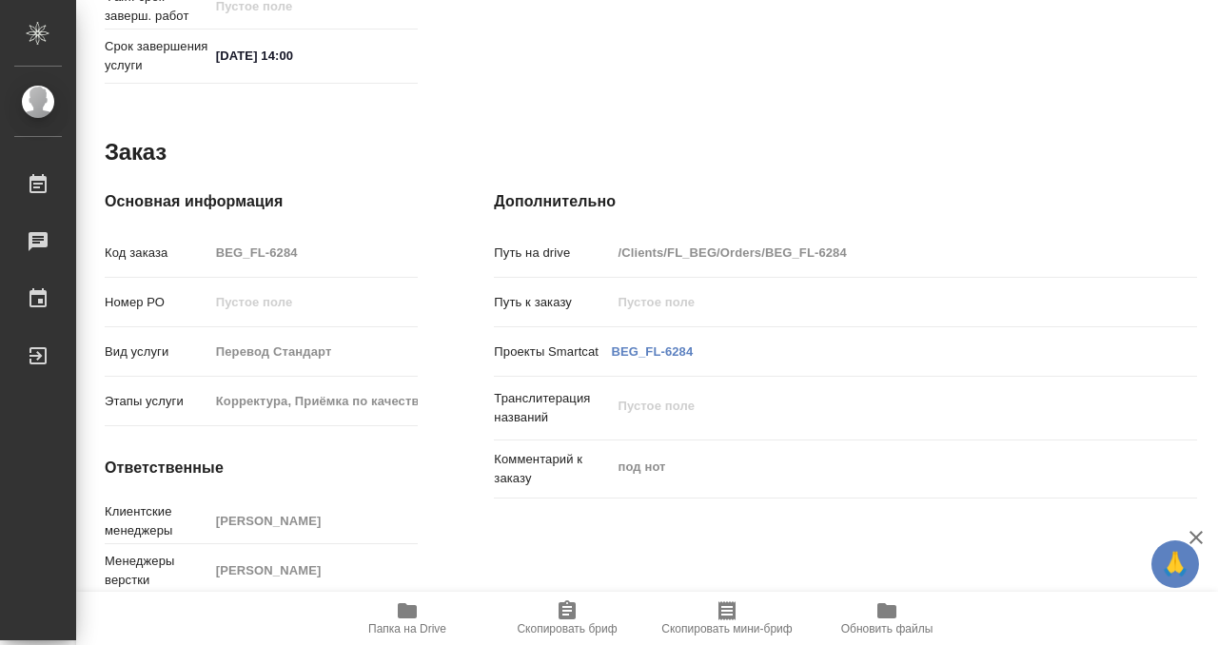
type textarea "x"
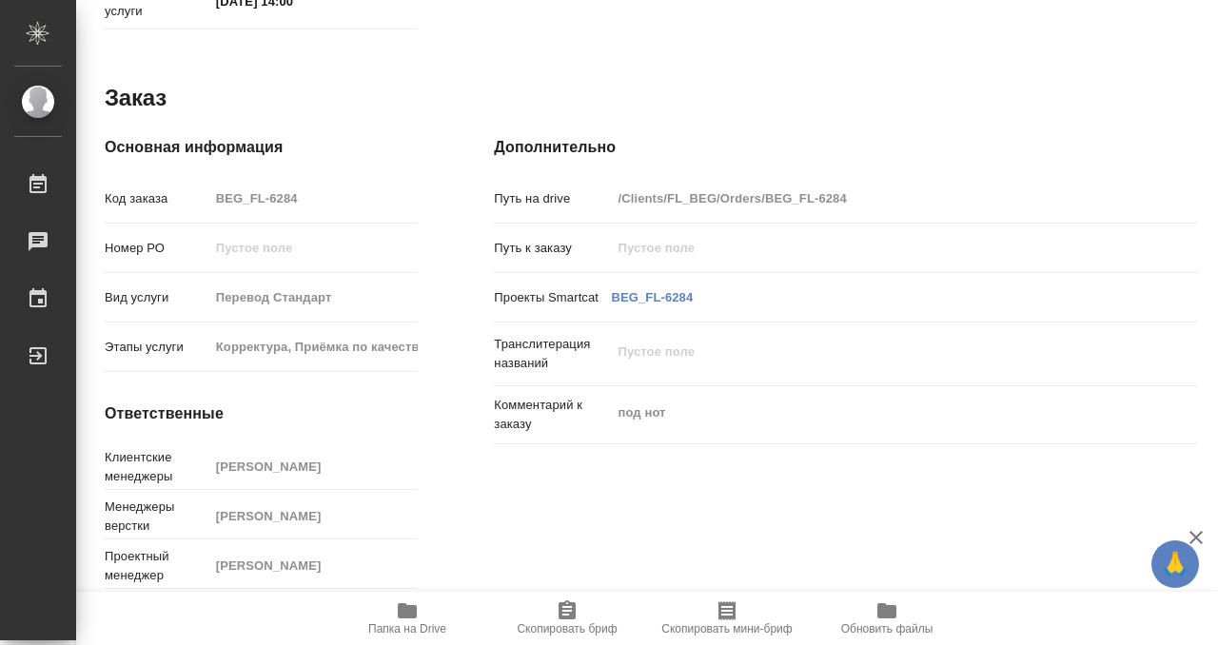
scroll to position [317, 0]
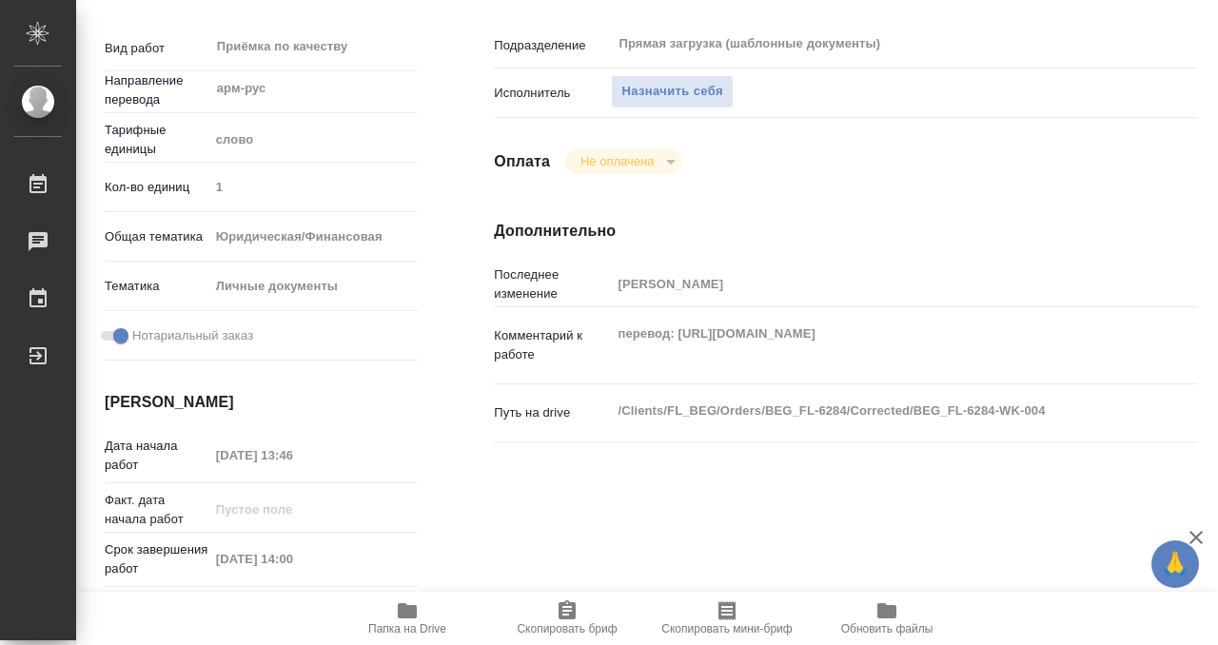
type textarea "x"
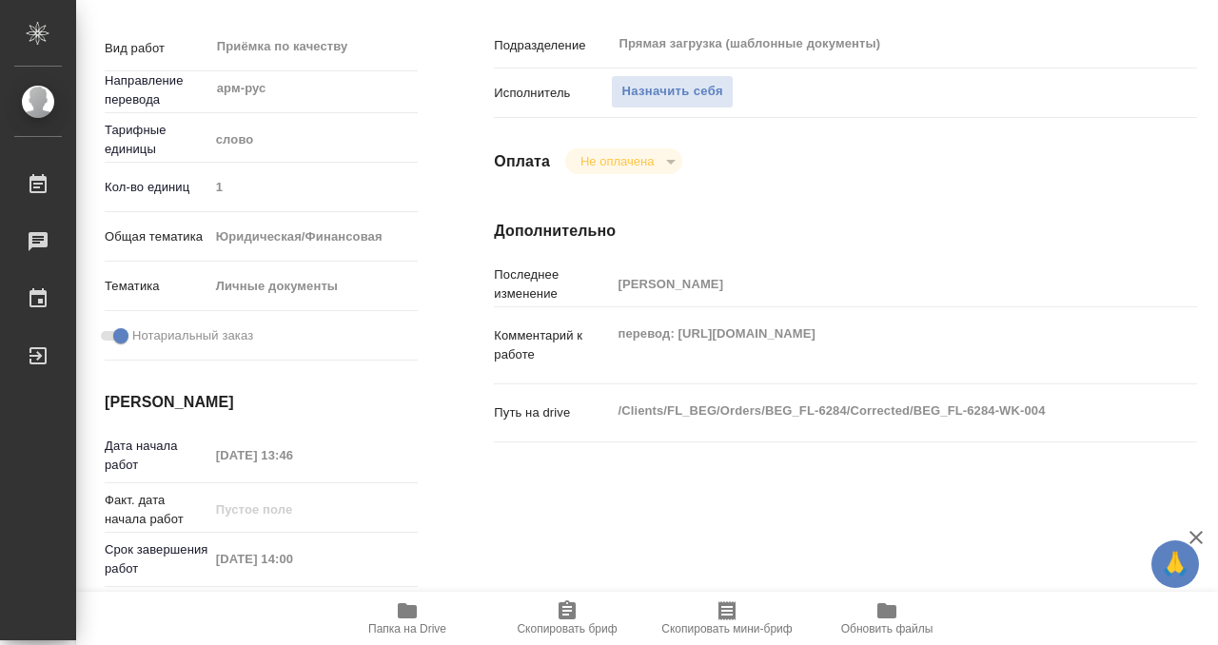
scroll to position [200, 0]
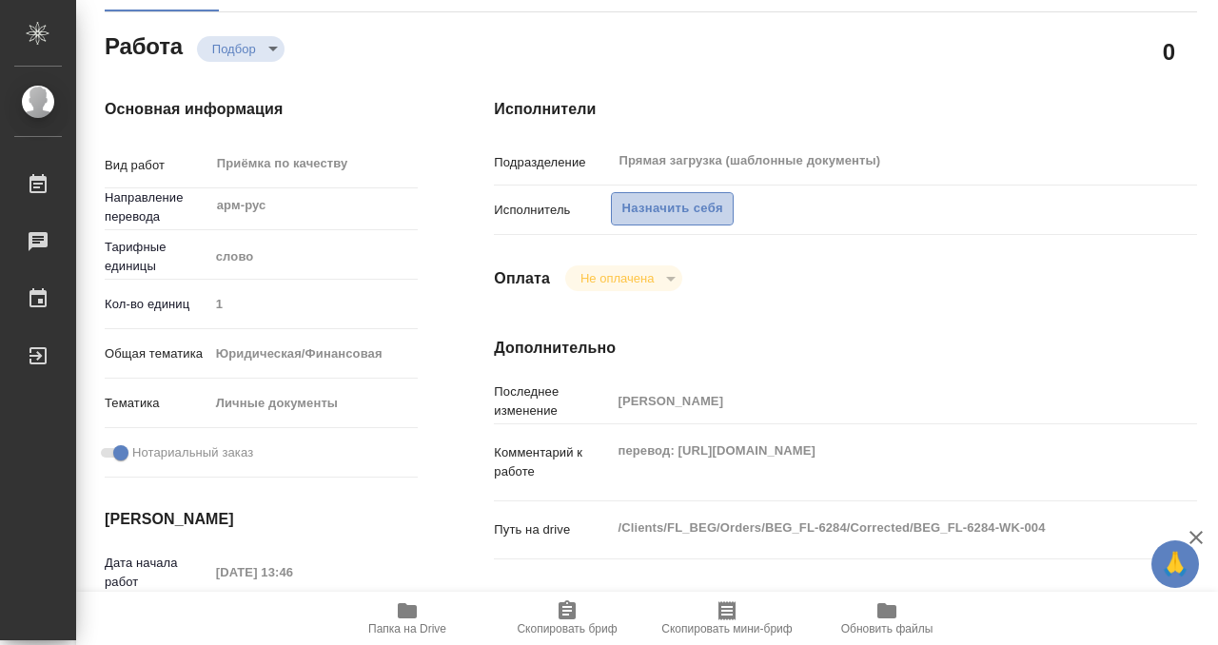
click at [682, 211] on span "Назначить себя" at bounding box center [671, 209] width 101 height 22
type textarea "x"
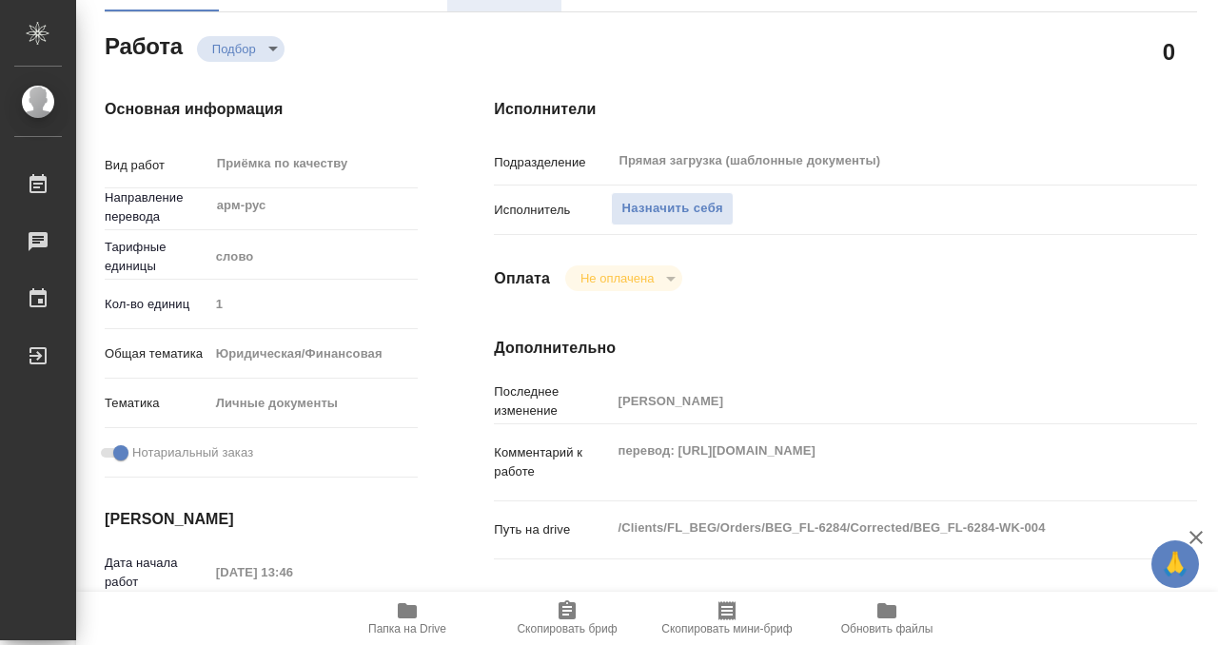
type textarea "x"
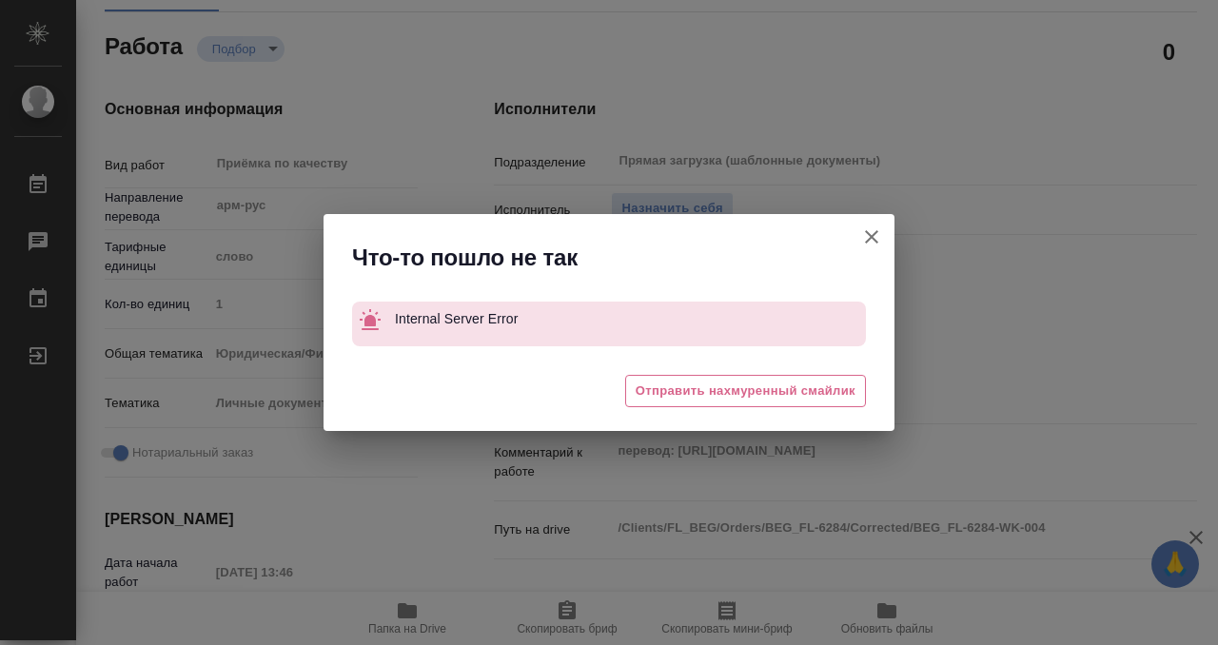
click at [871, 238] on icon "button" at bounding box center [871, 236] width 13 height 13
type textarea "x"
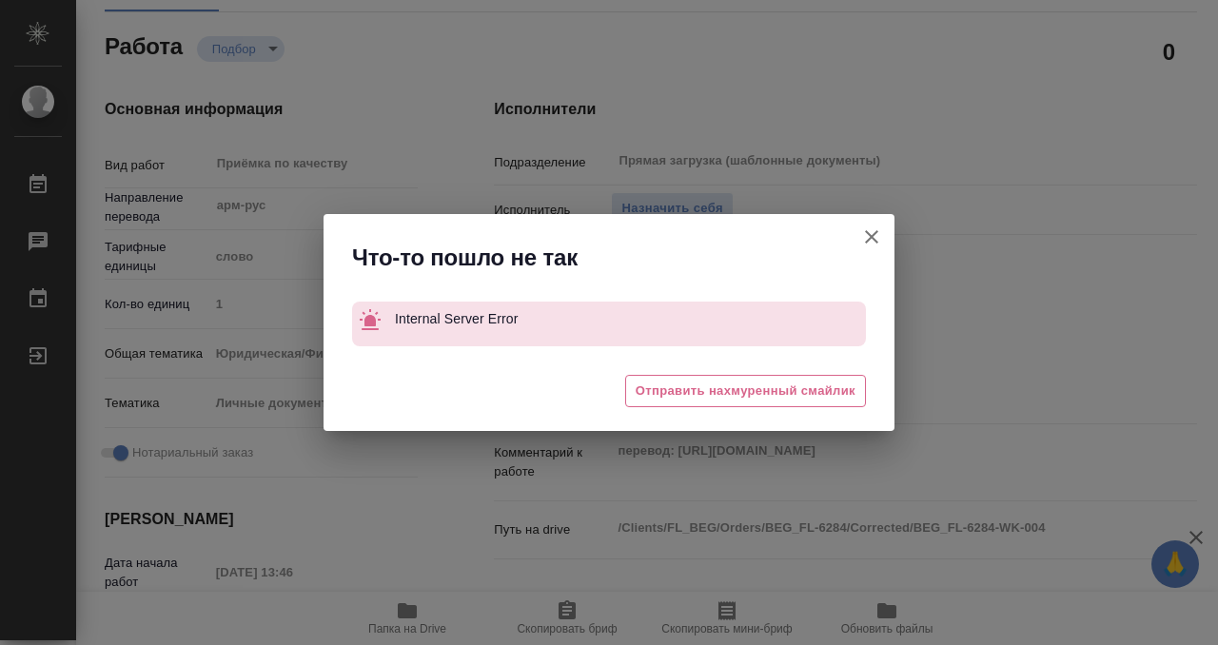
type textarea "x"
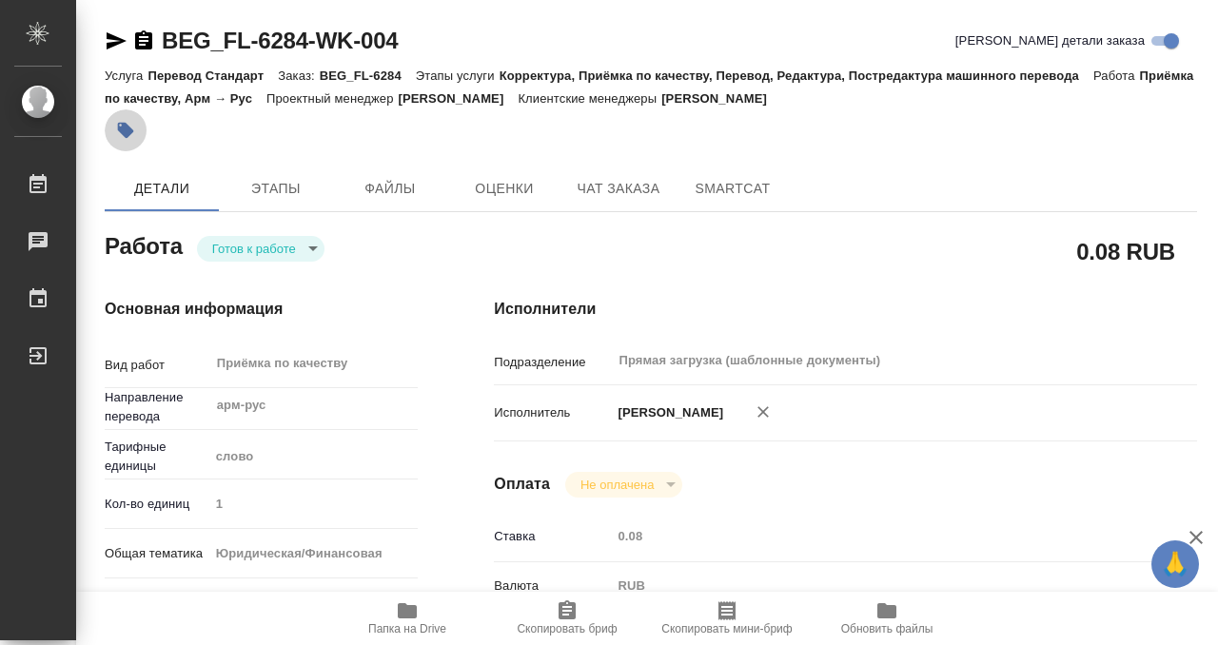
click at [139, 130] on button "button" at bounding box center [126, 130] width 42 height 42
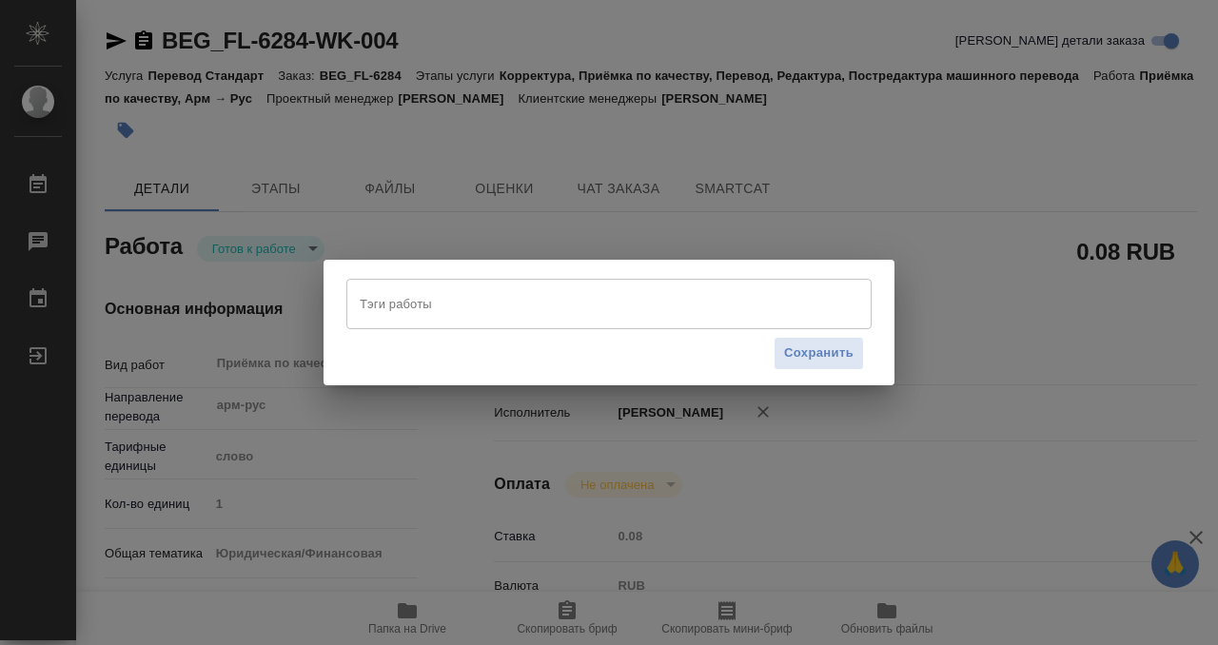
click at [455, 299] on input "Тэги работы" at bounding box center [591, 303] width 472 height 32
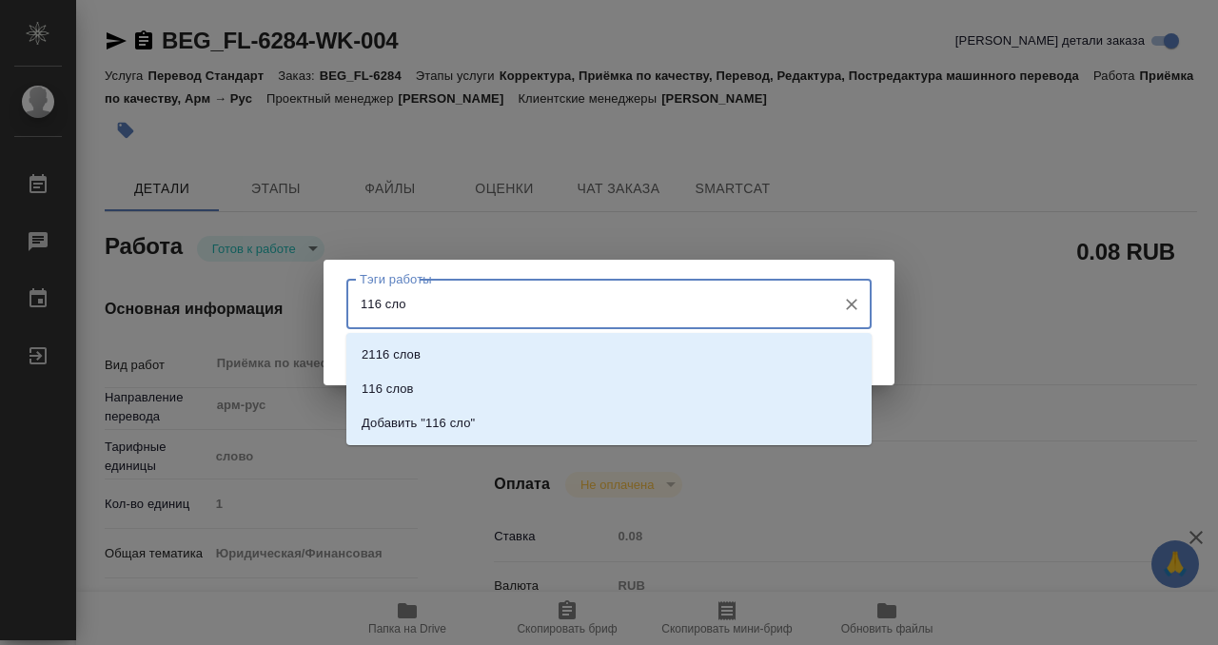
type input "116 слов"
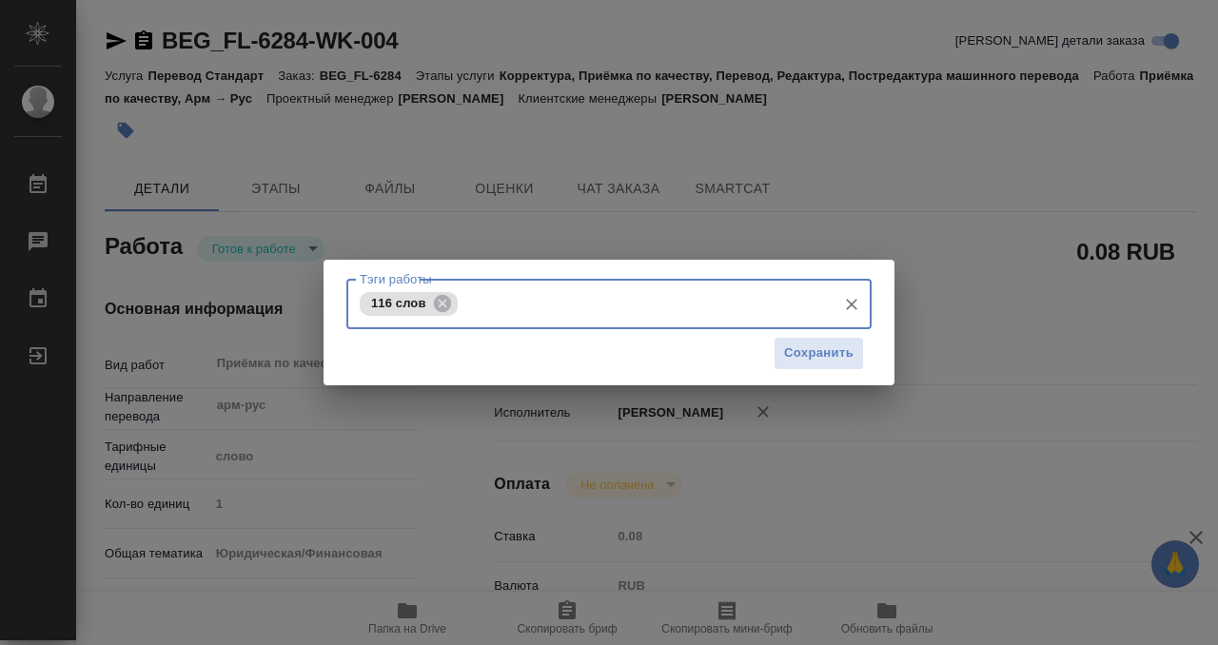
click at [818, 336] on div "Сохранить" at bounding box center [608, 353] width 525 height 49
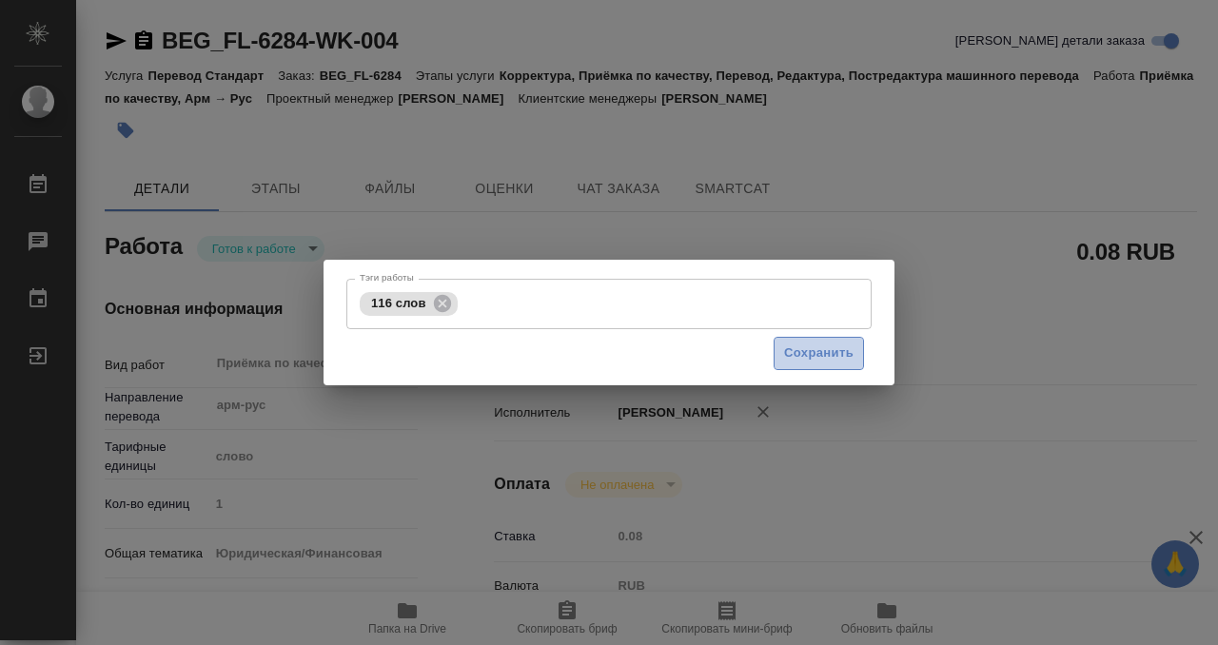
click at [816, 350] on span "Сохранить" at bounding box center [818, 353] width 69 height 22
click at [298, 244] on div "Тэги работы 116 слов Тэги работы Сохранить" at bounding box center [609, 322] width 1218 height 645
type input "readyForWork"
type input "арм-рус"
type input "5a8b1489cc6b4906c91bfd90"
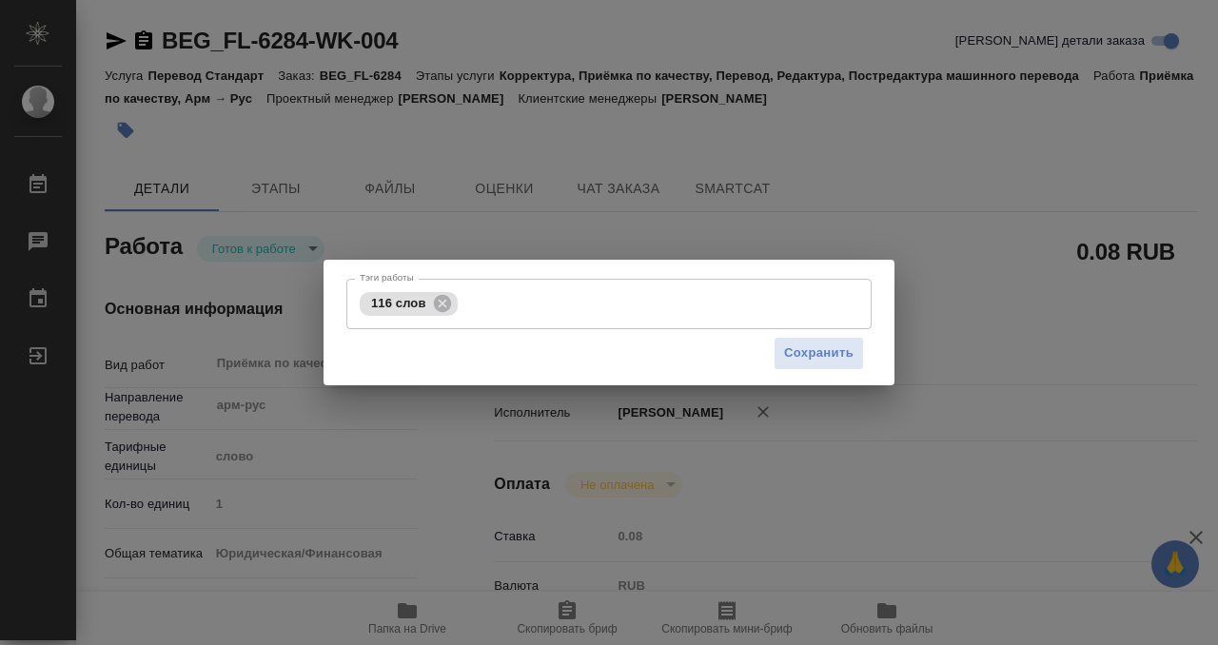
type input "1"
type input "yr-fn"
type input "5a8b8b956a9677013d343cfe"
checkbox input "true"
type input "[DATE] 13:46"
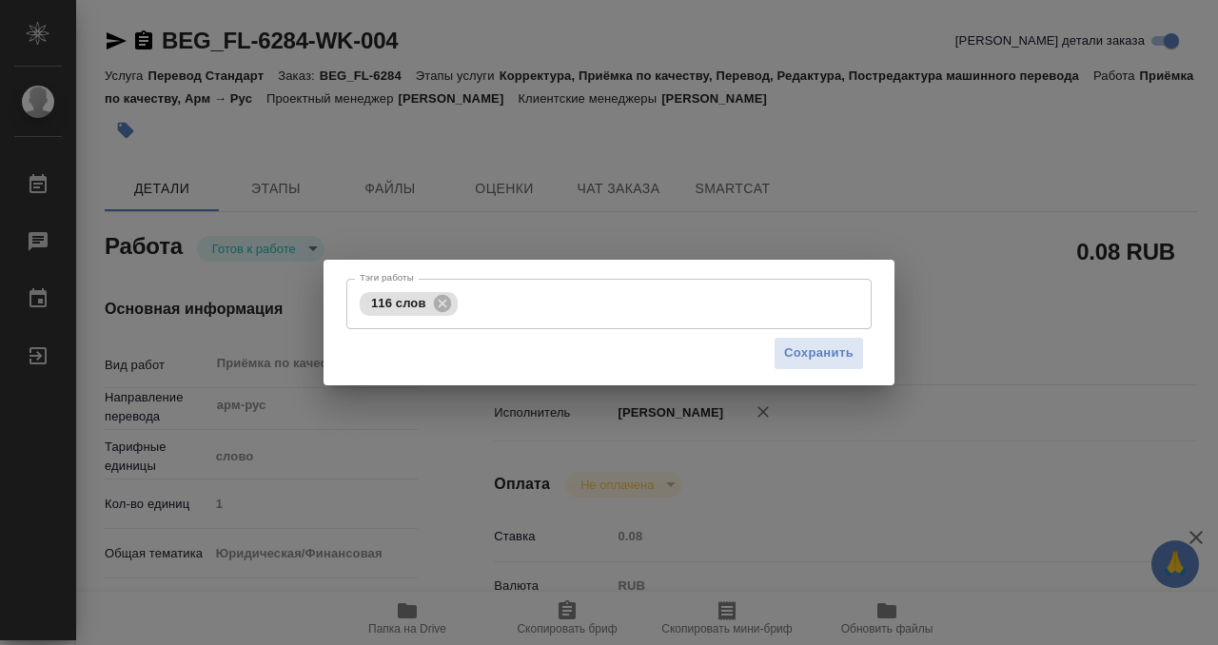
type input "[DATE] 14:00"
type input "Прямая загрузка (шаблонные документы)"
type input "notPayed"
type input "0.08"
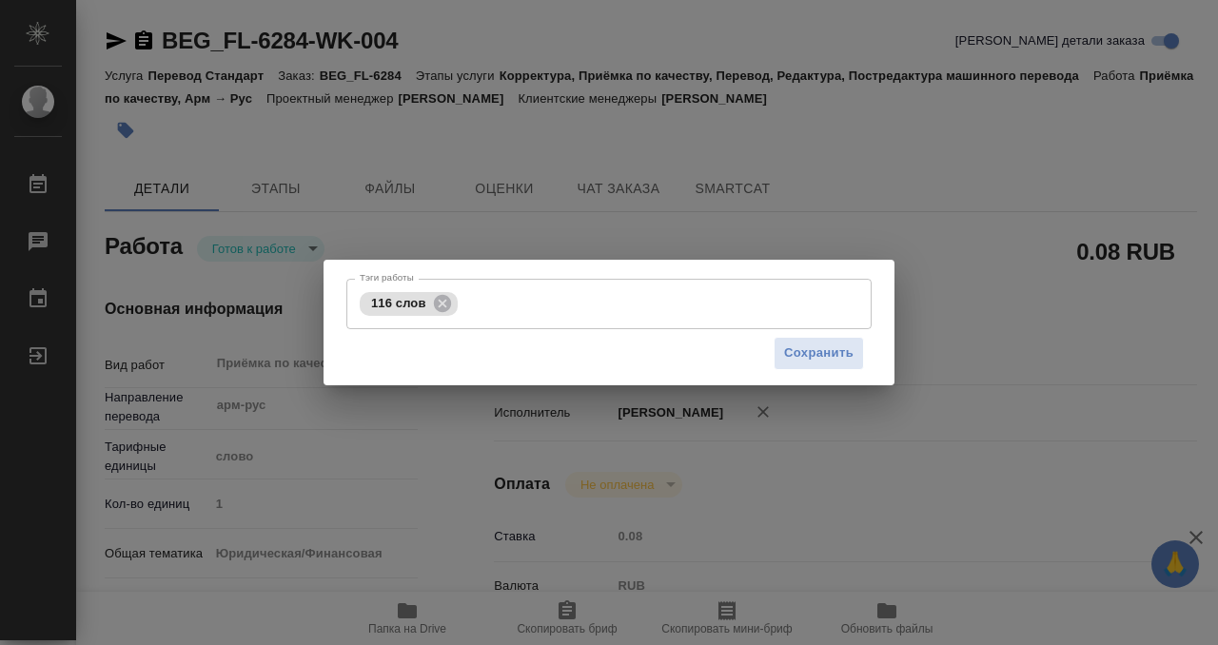
type input "RUB"
type input "[PERSON_NAME]"
type input "BEG_FL-6284"
type input "Перевод Стандарт"
type input "Корректура, Приёмка по качеству, Перевод, Редактура, Постредактура машинного пе…"
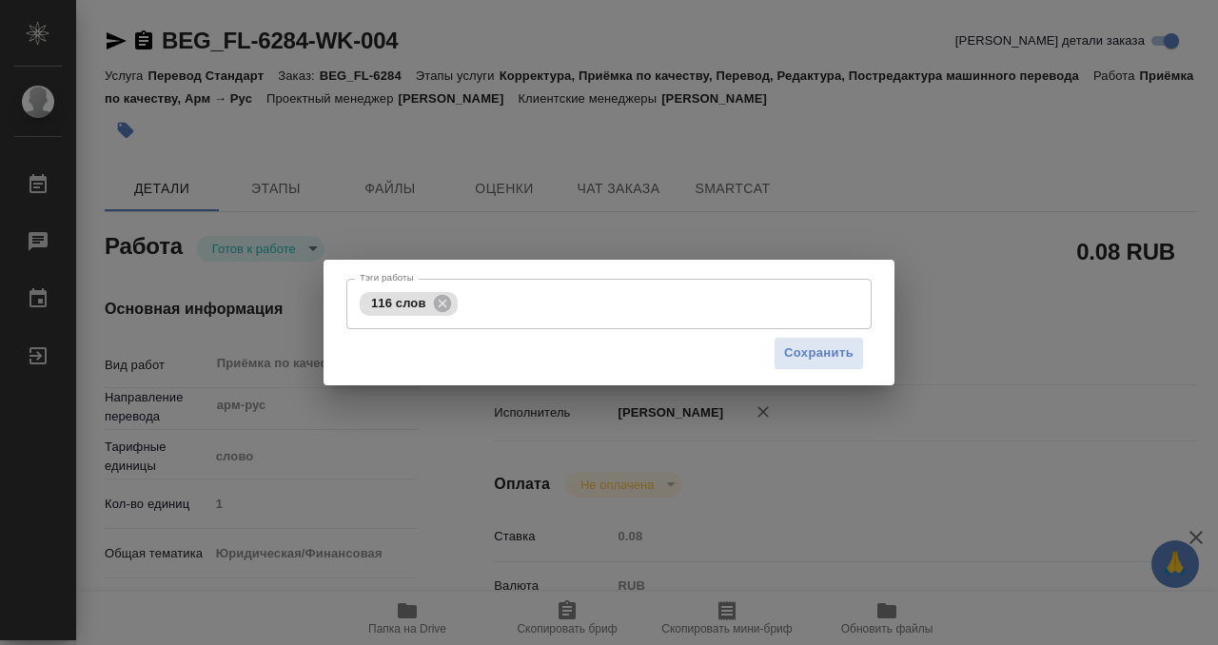
type input "[PERSON_NAME]"
type input "/Clients/FL_BEG/Orders/BEG_FL-6284"
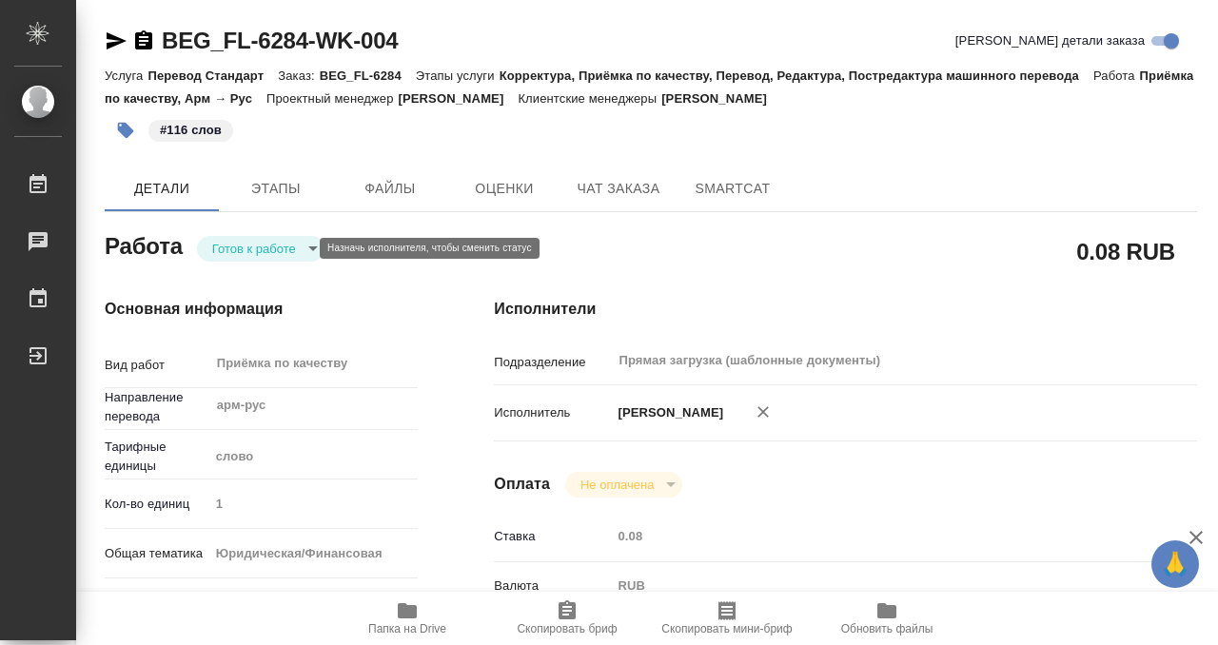
click at [296, 246] on body "🙏 .cls-1 fill:#fff; AWATERA Kobzeva [PERSON_NAME] 0 Чаты График Выйти BEG_FL-62…" at bounding box center [609, 322] width 1218 height 645
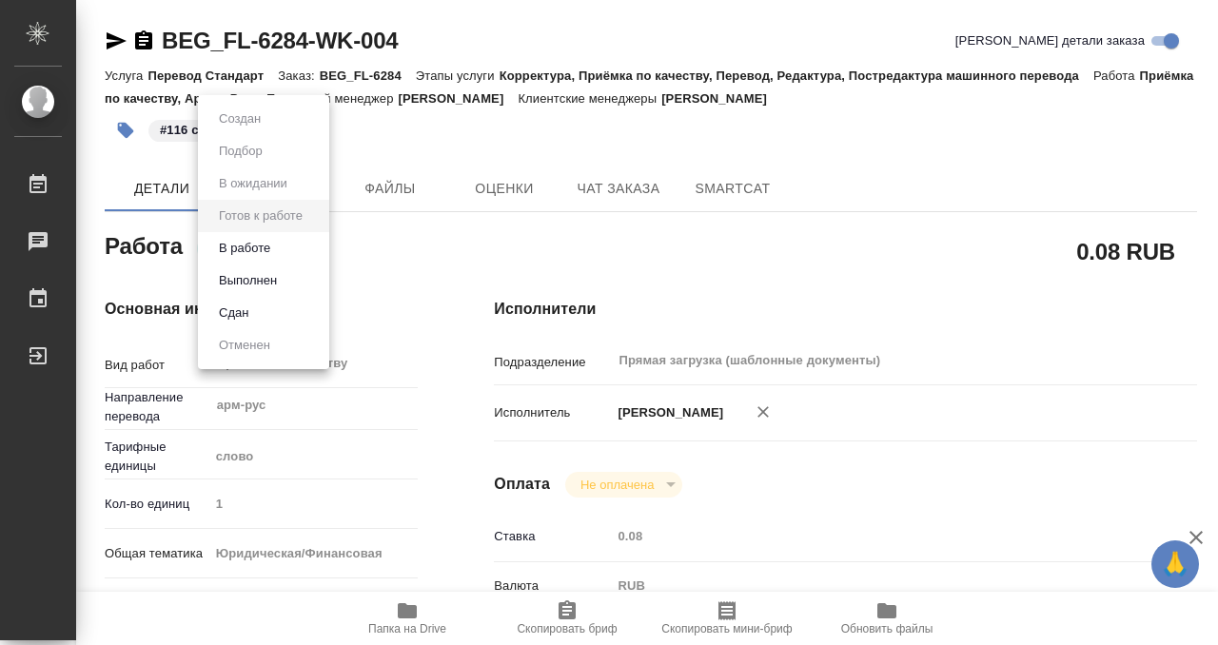
click at [285, 284] on li "Выполнен" at bounding box center [263, 280] width 131 height 32
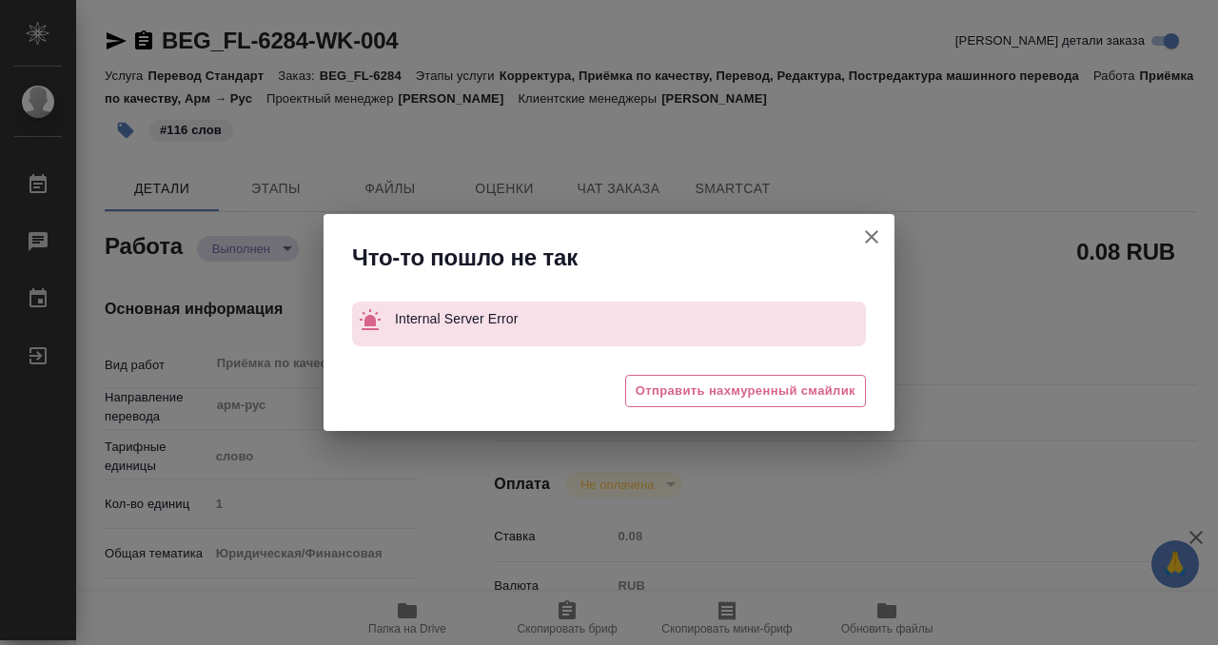
type textarea "x"
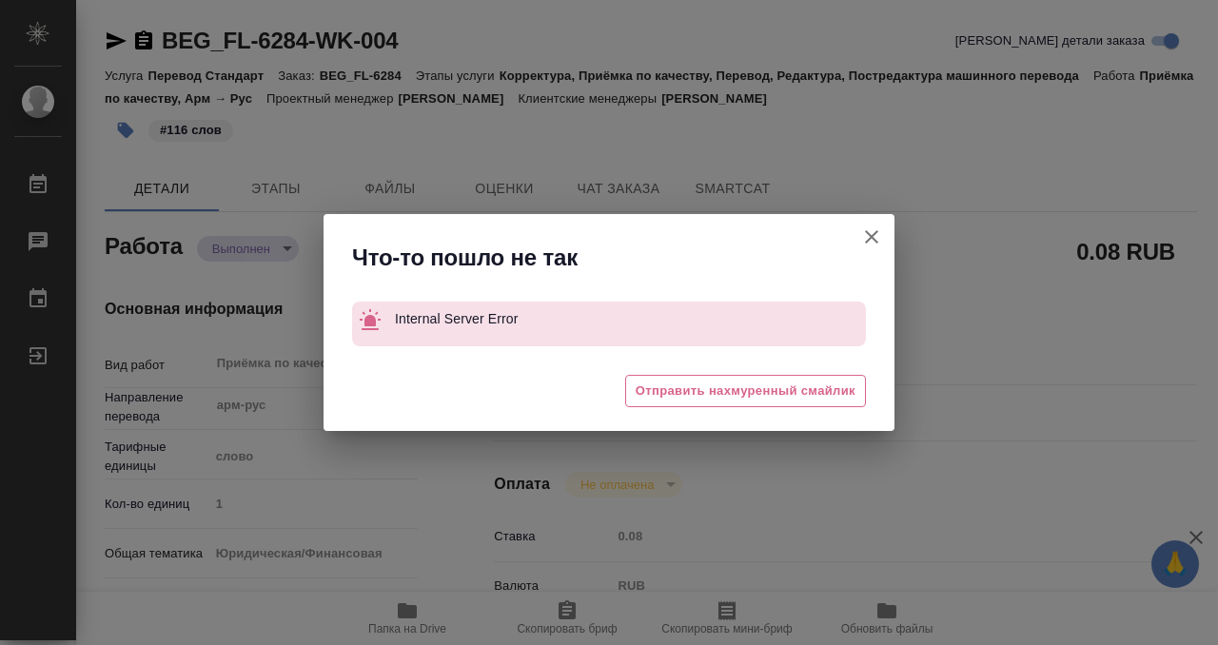
type textarea "x"
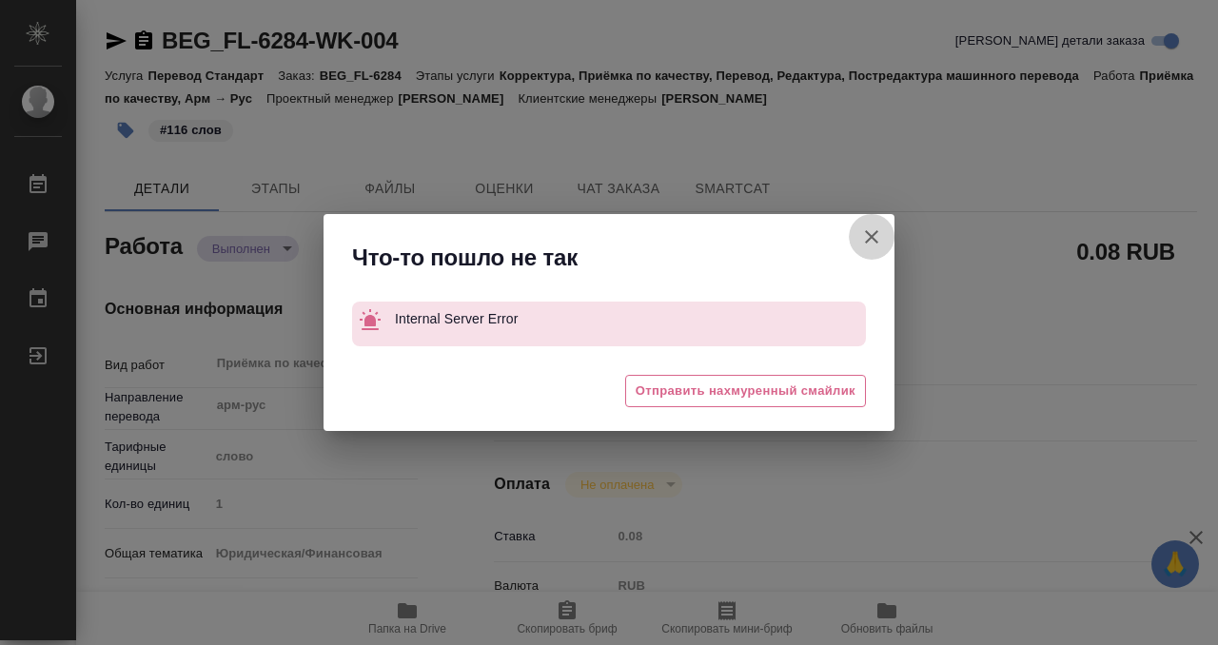
click at [870, 236] on icon "button" at bounding box center [871, 236] width 13 height 13
type textarea "x"
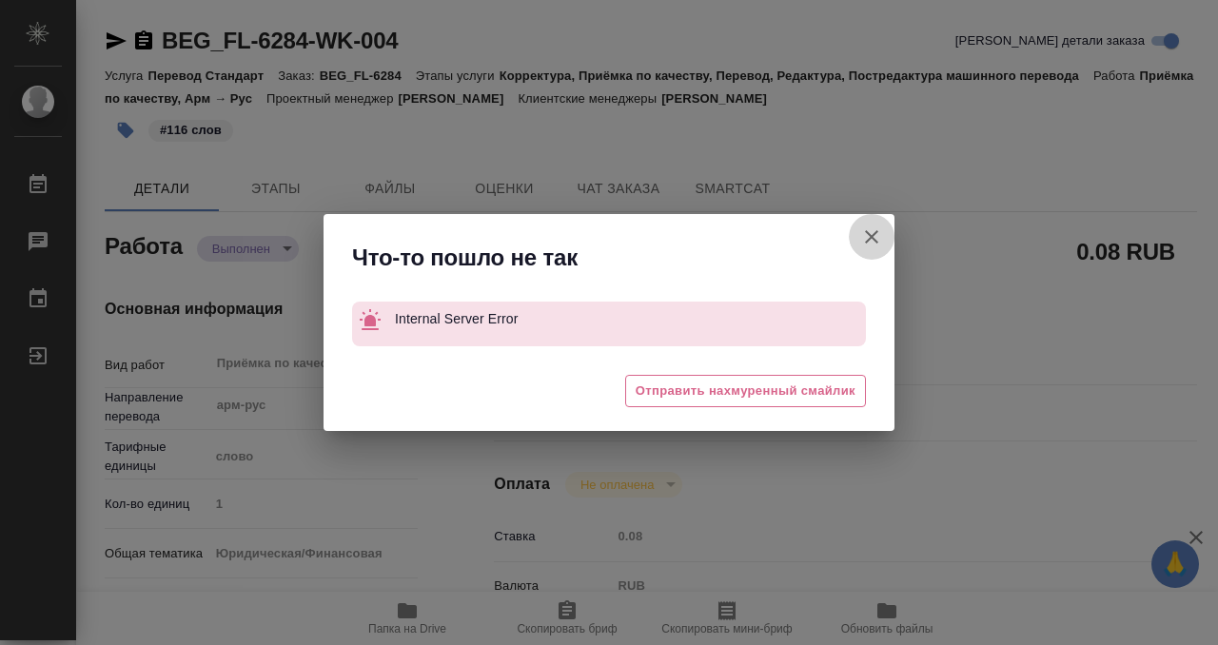
type textarea "x"
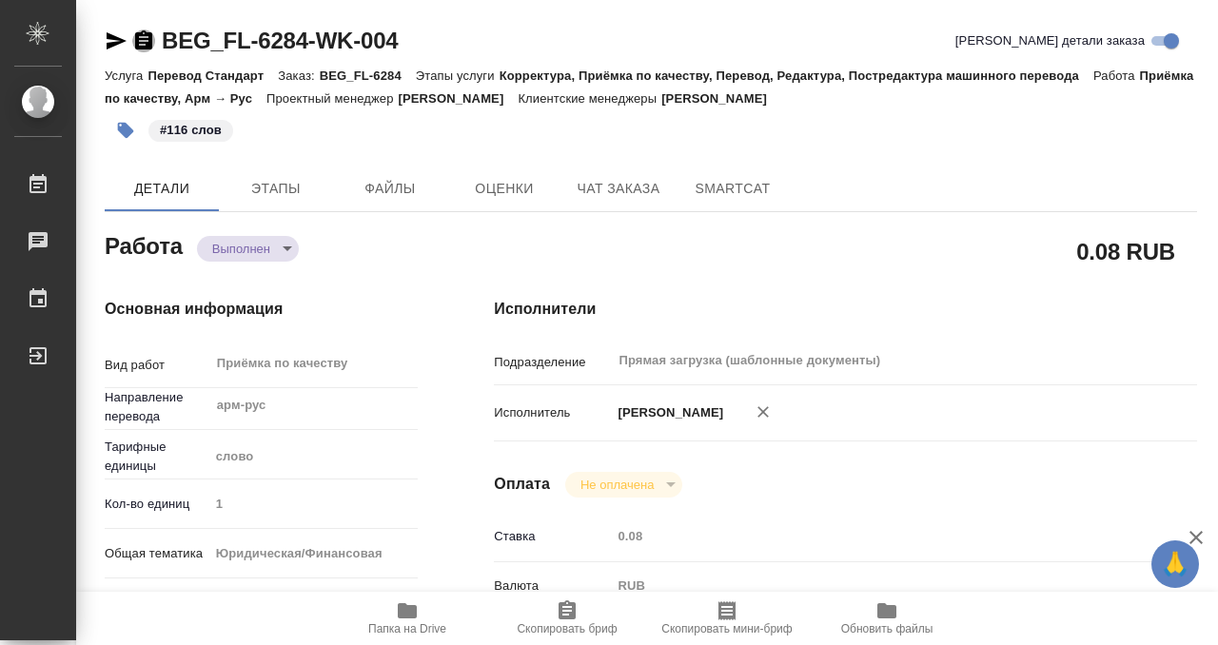
click at [141, 43] on icon "button" at bounding box center [143, 39] width 17 height 19
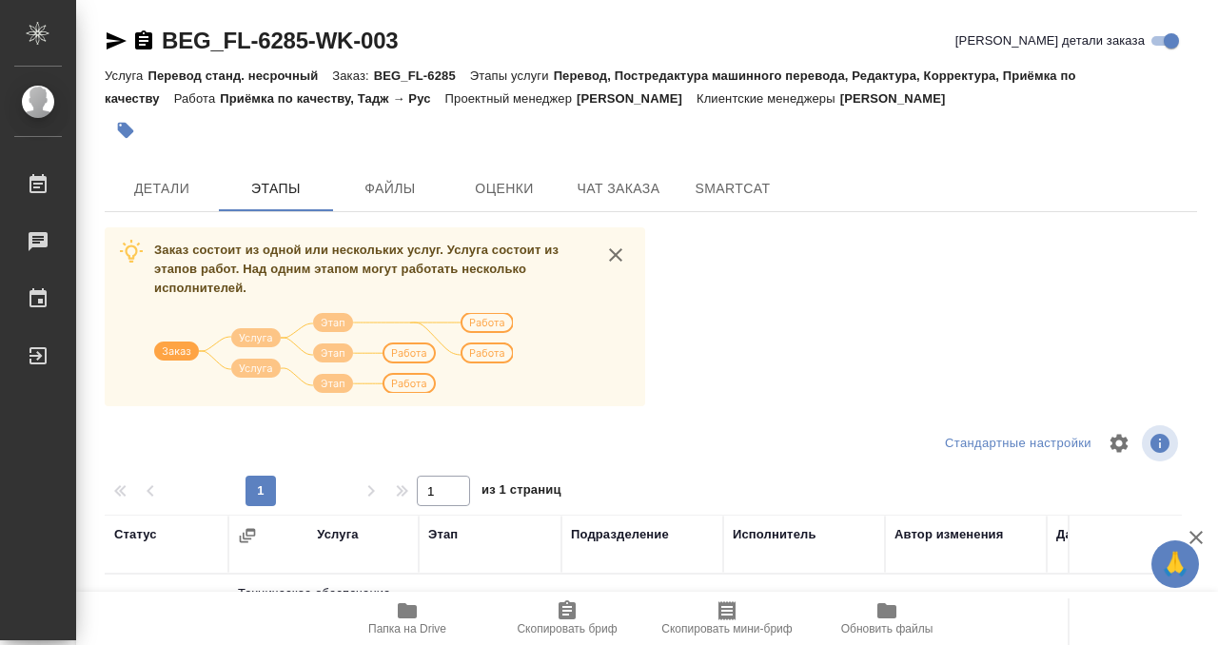
scroll to position [346, 0]
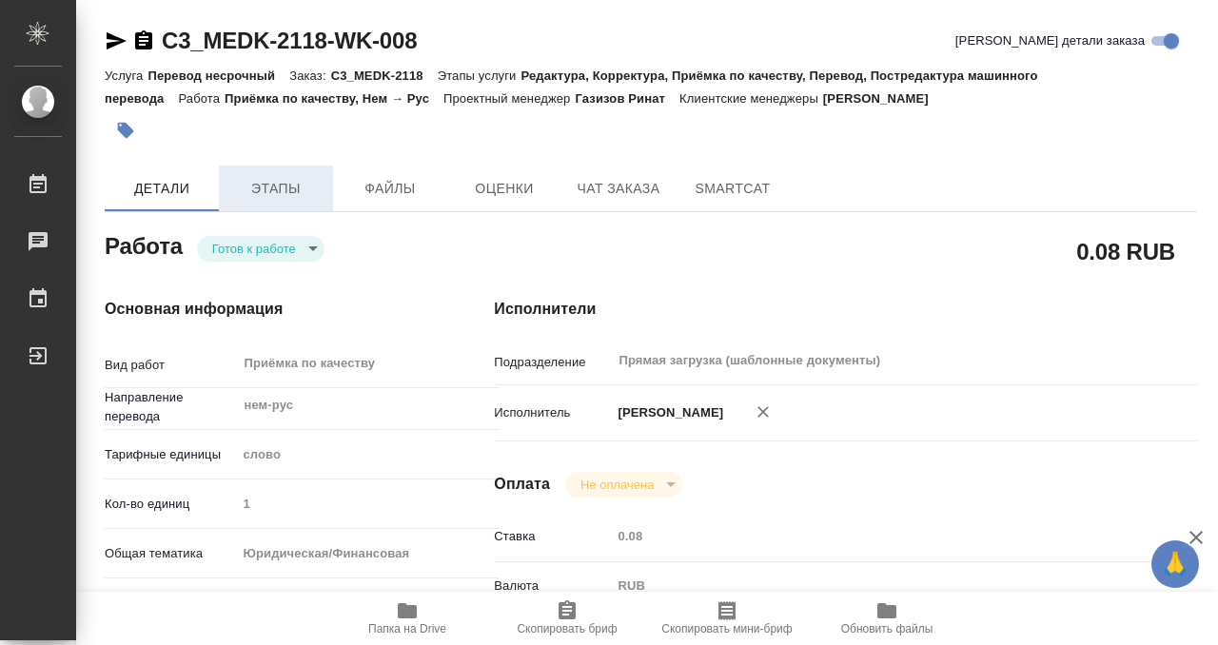
click at [267, 193] on span "Этапы" at bounding box center [275, 189] width 91 height 24
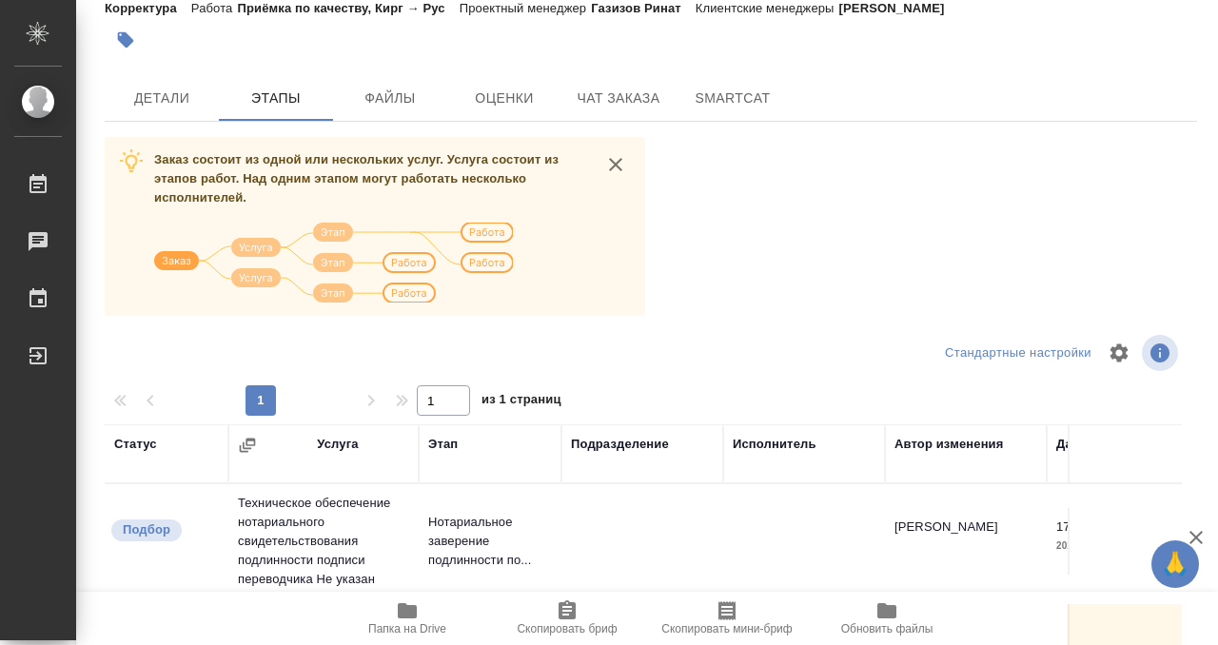
scroll to position [346, 0]
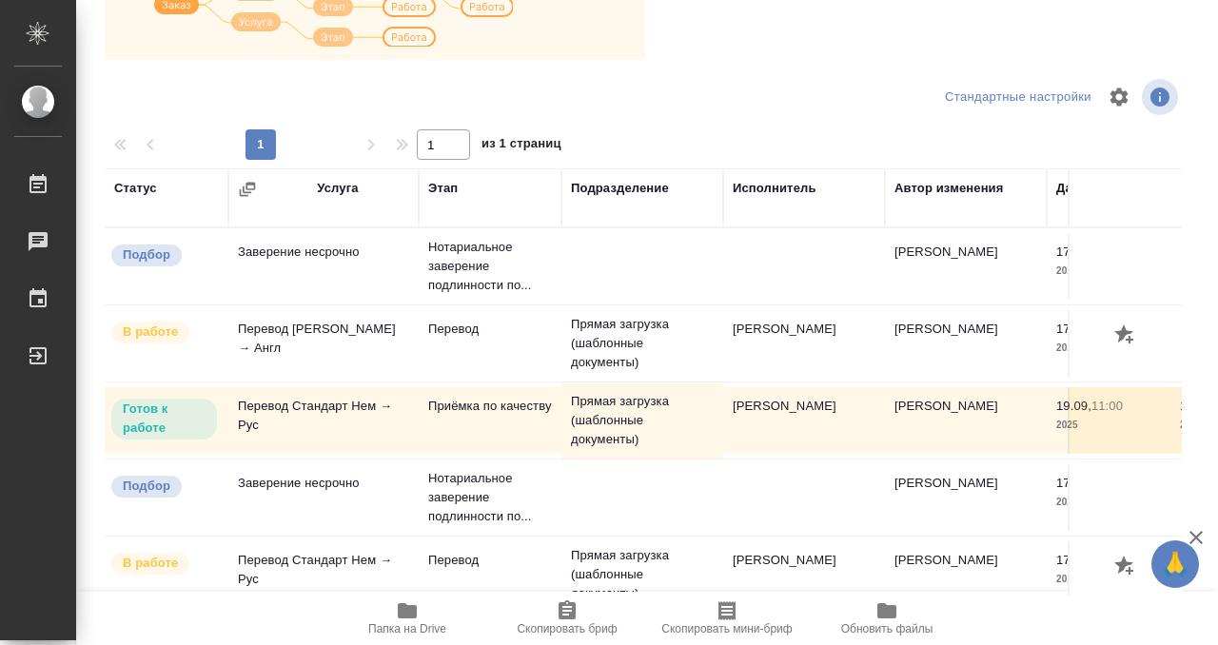
scroll to position [17, 0]
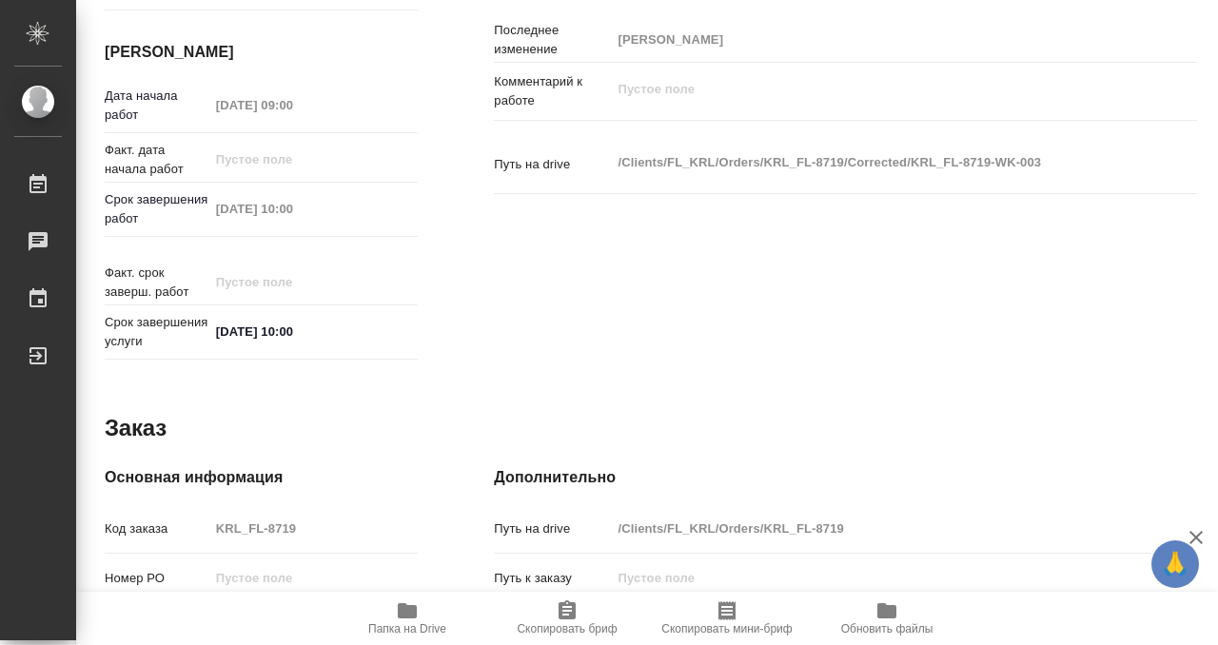
scroll to position [1016, 0]
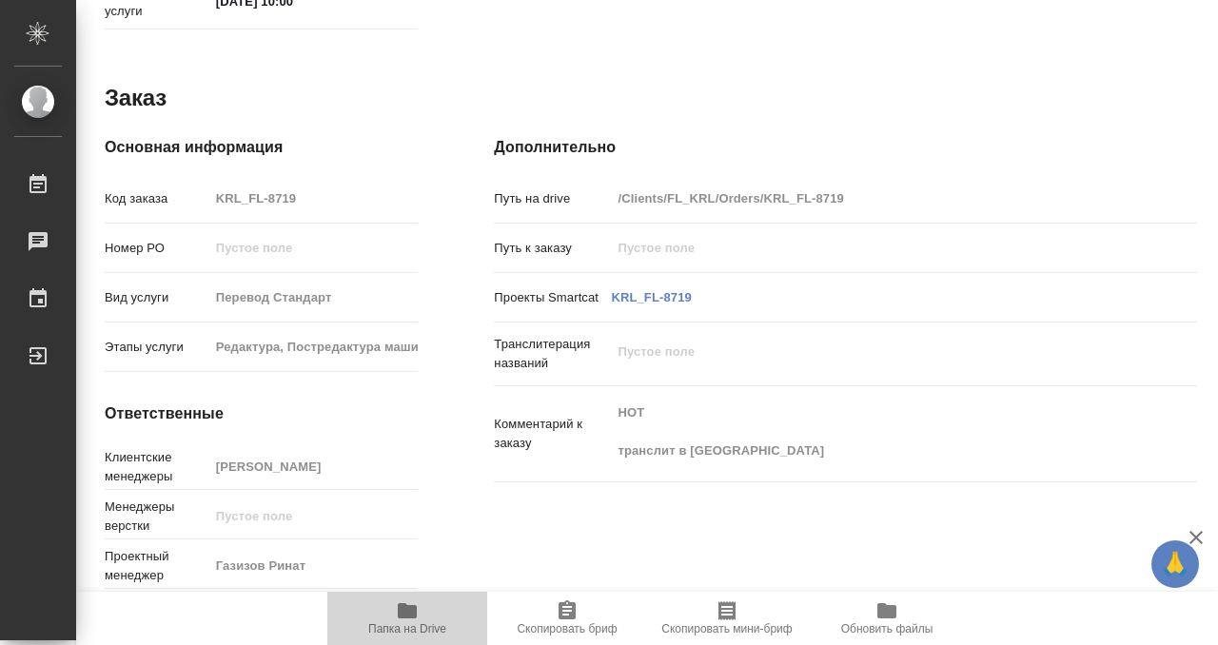
click at [419, 615] on span "Папка на Drive" at bounding box center [407, 617] width 137 height 36
click at [399, 625] on span "Папка на Drive" at bounding box center [407, 628] width 78 height 13
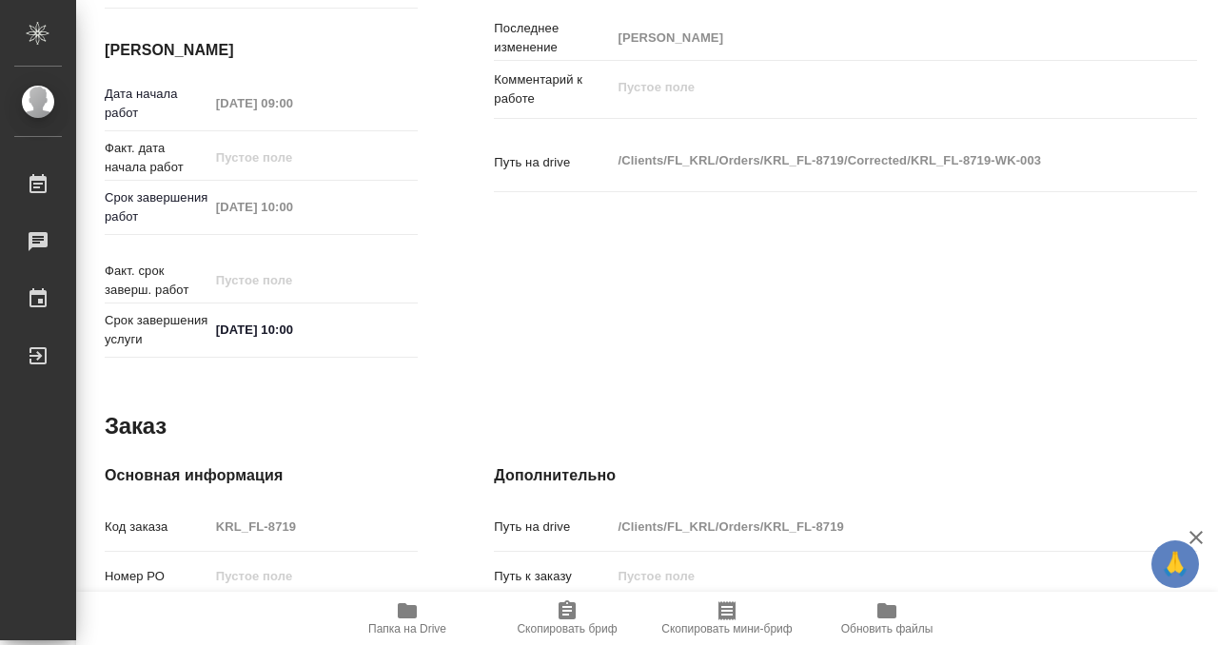
scroll to position [0, 0]
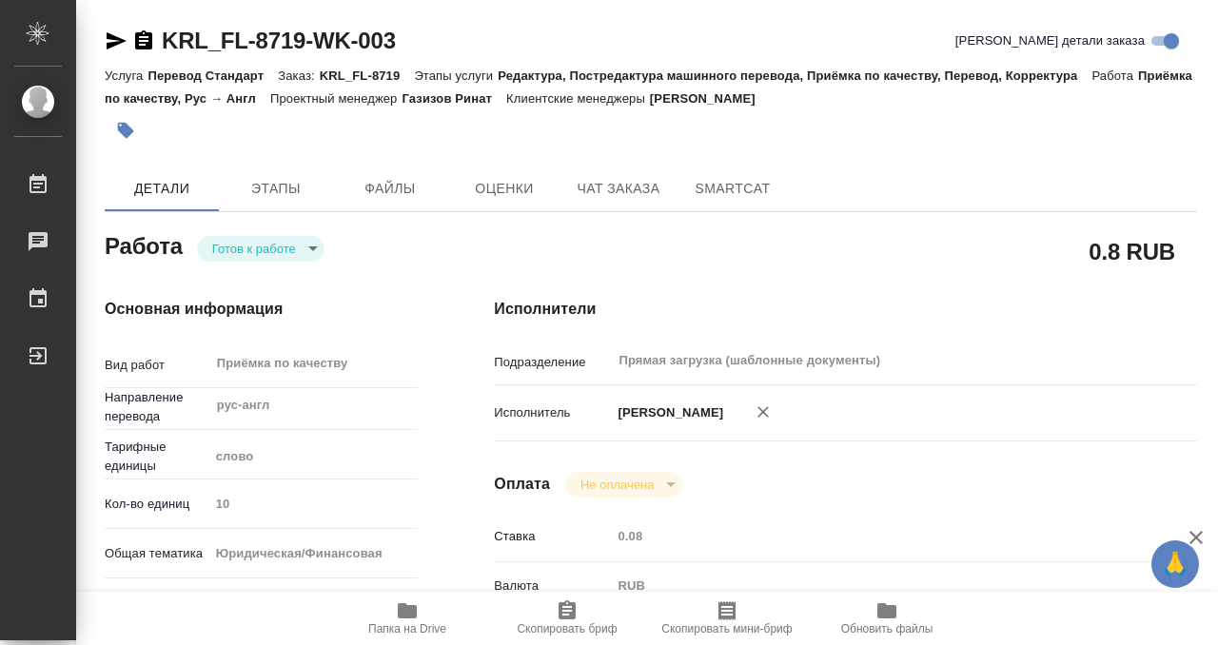
click at [112, 128] on button "button" at bounding box center [126, 130] width 42 height 42
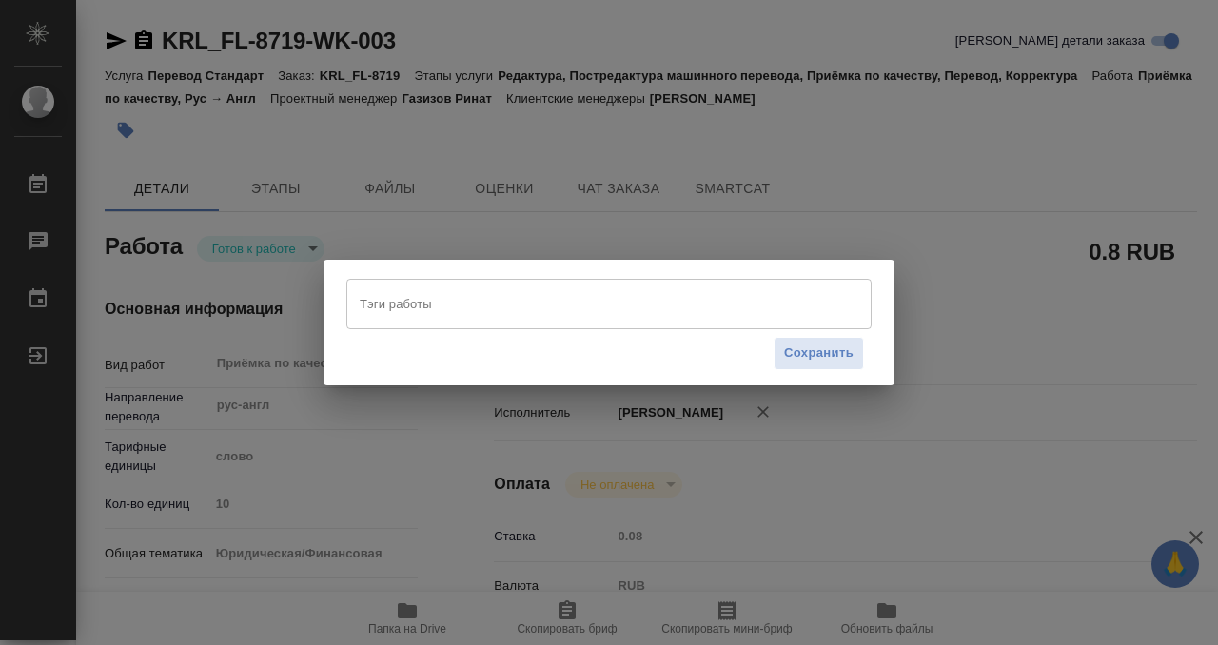
click at [483, 321] on div "Тэги работы" at bounding box center [608, 303] width 525 height 49
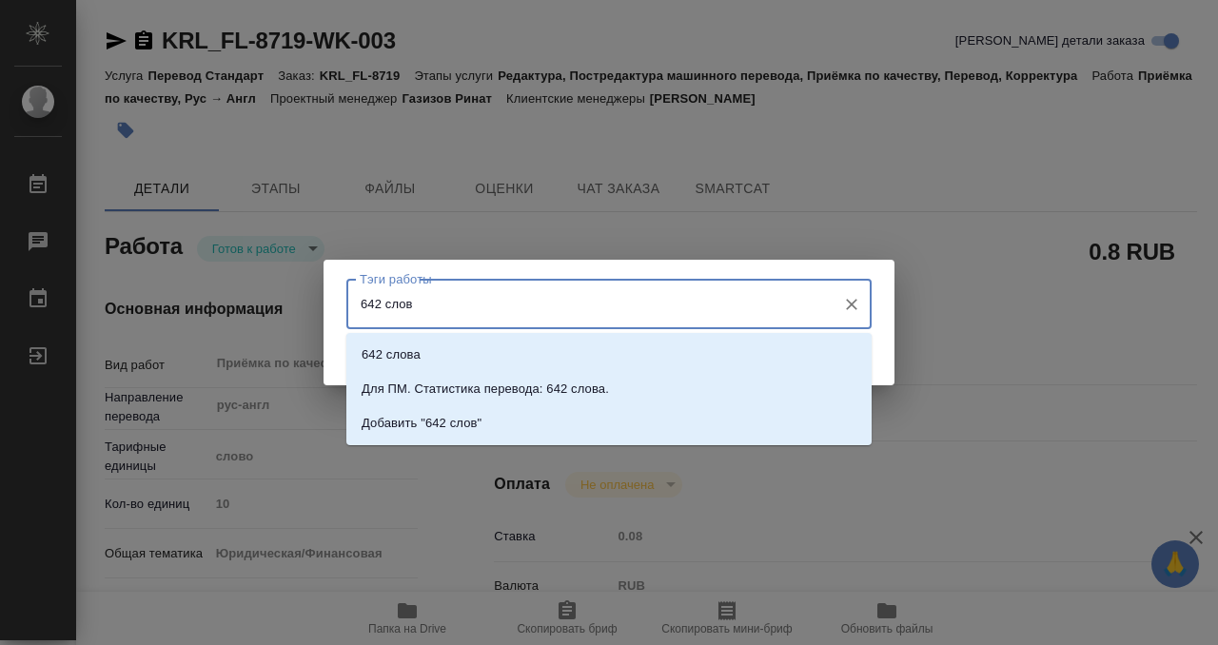
type input "642 слова"
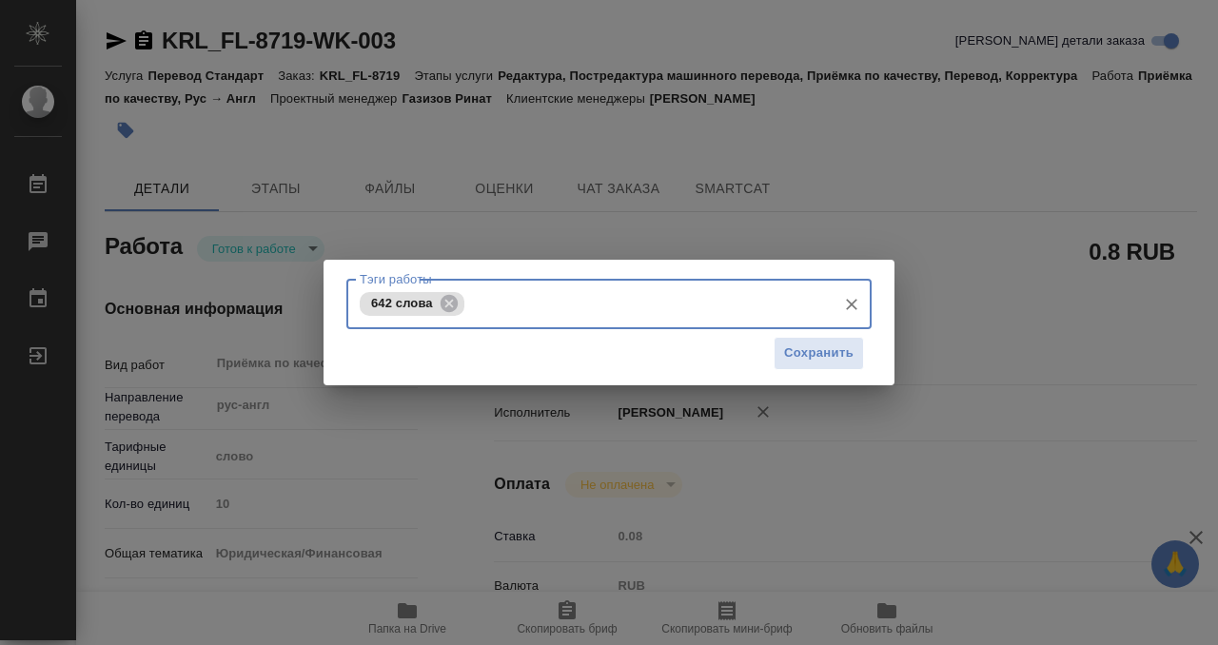
click at [829, 324] on div "642 слова Тэги работы" at bounding box center [608, 304] width 525 height 50
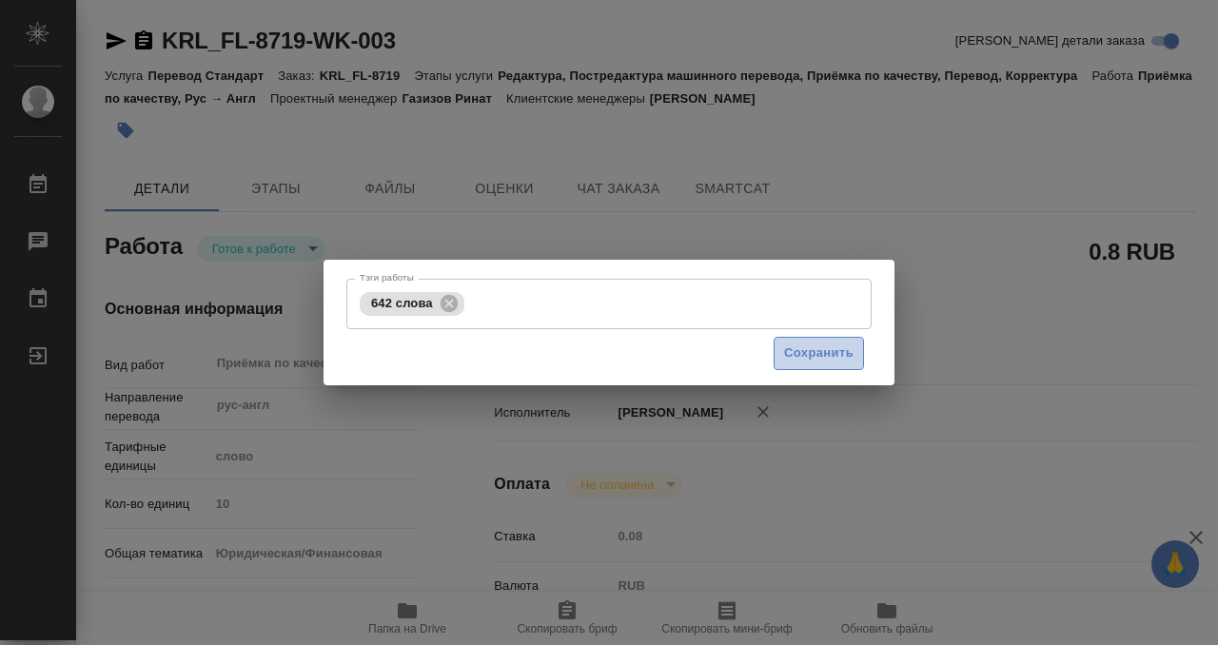
click at [829, 352] on span "Сохранить" at bounding box center [818, 353] width 69 height 22
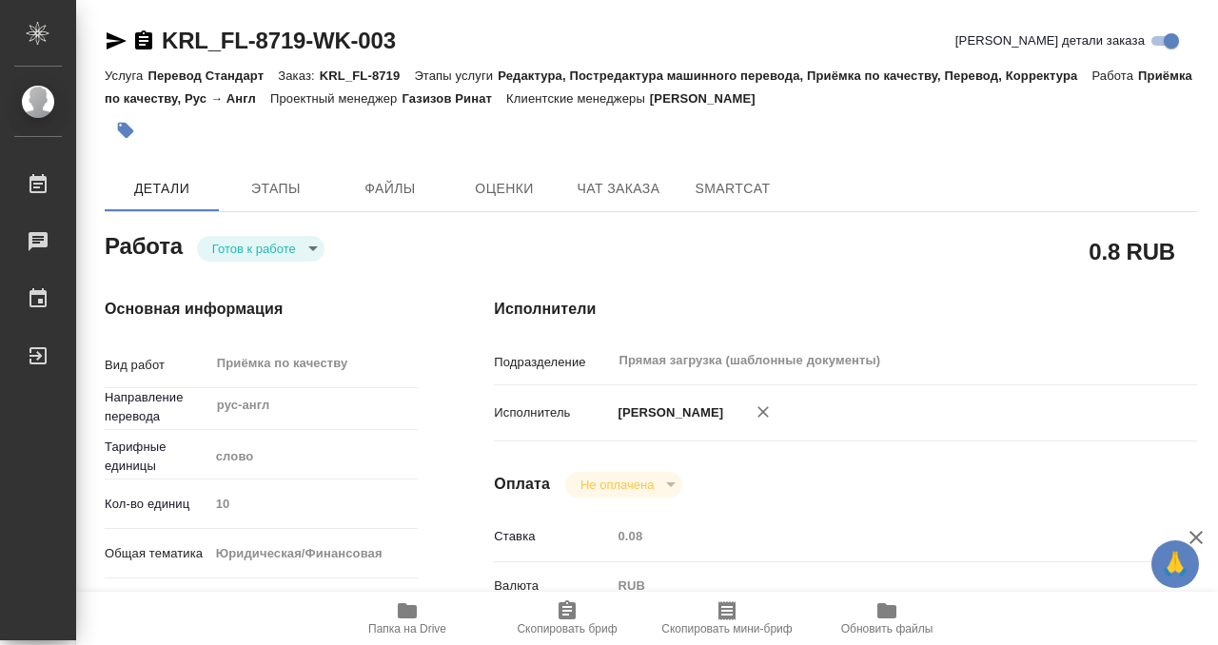
click at [245, 240] on body "🙏 .cls-1 fill:#fff; AWATERA Kobzeva Elizaveta Работы 0 Чаты График Выйти KRL_FL…" at bounding box center [609, 322] width 1218 height 645
type input "readyForWork"
type input "рус-англ"
type input "5a8b1489cc6b4906c91bfd90"
type input "10"
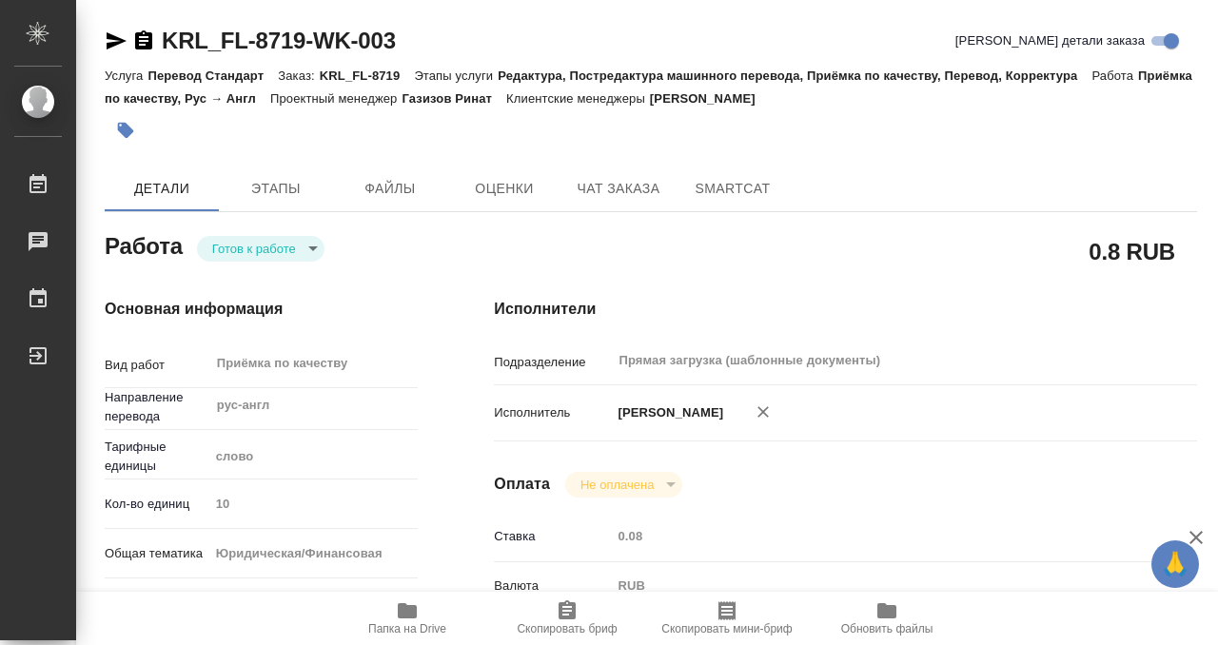
type input "yr-fn"
type input "5a8b8b956a9677013d343cfe"
checkbox input "true"
type input "19.09.2025 09:00"
type input "19.09.2025 10:00"
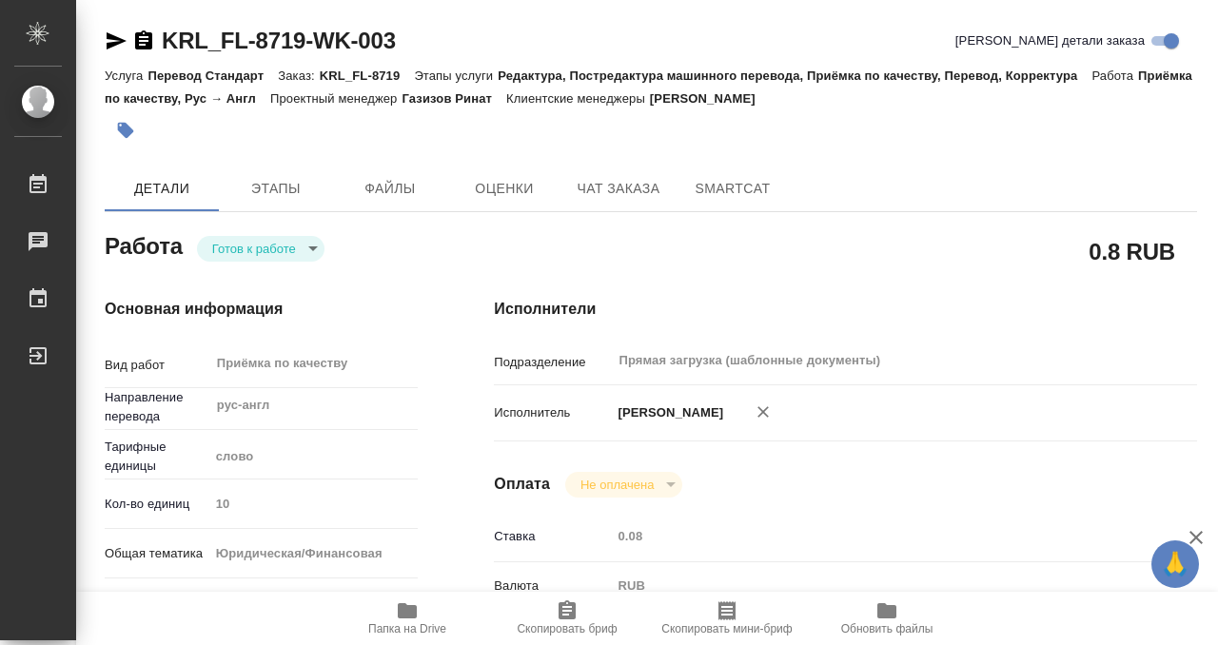
type input "19.09.2025 10:00"
type input "Прямая загрузка (шаблонные документы)"
type input "notPayed"
type input "0.08"
type input "RUB"
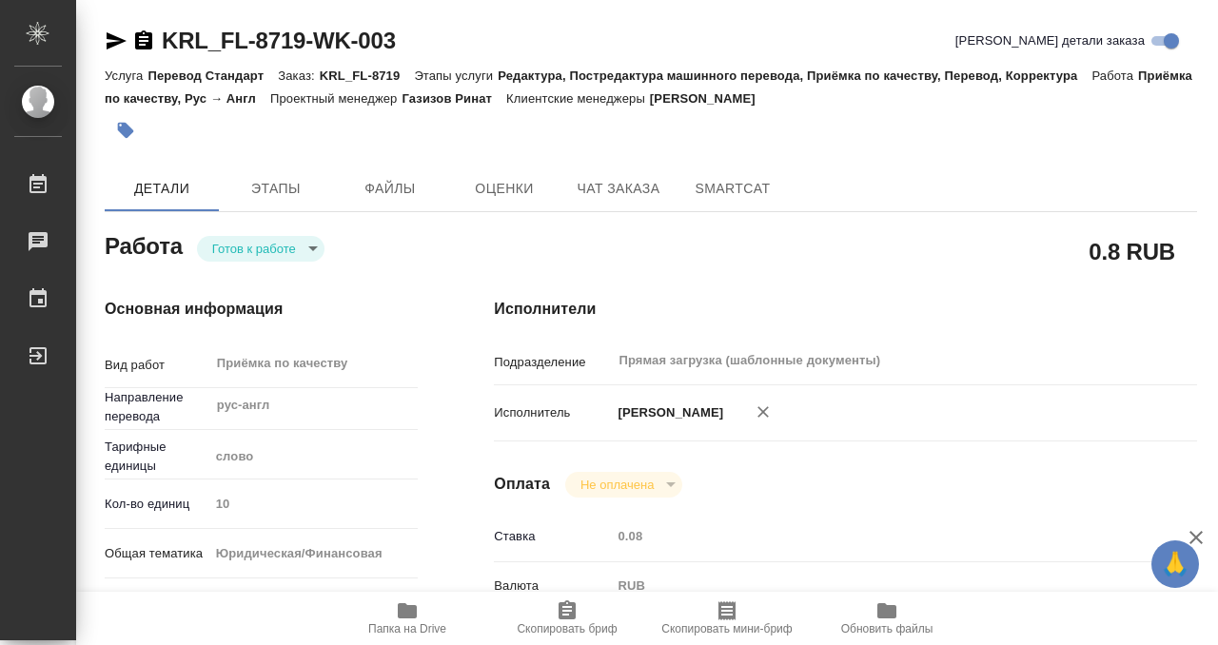
type input "[PERSON_NAME]"
type input "KRL_FL-8719"
type input "Перевод Стандарт"
type input "Редактура, Постредактура машинного перевода, Приёмка по качеству, Перевод, Корр…"
type input "Касымов Тимур"
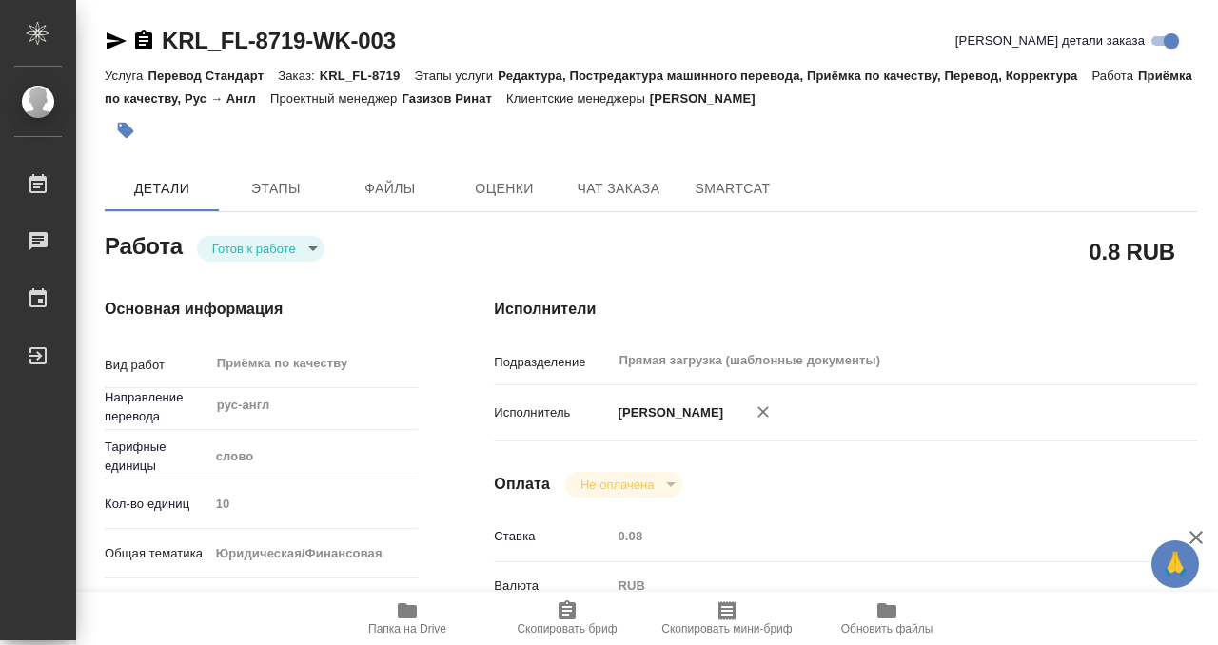
type input "/Clients/FL_KRL/Orders/KRL_FL-8719"
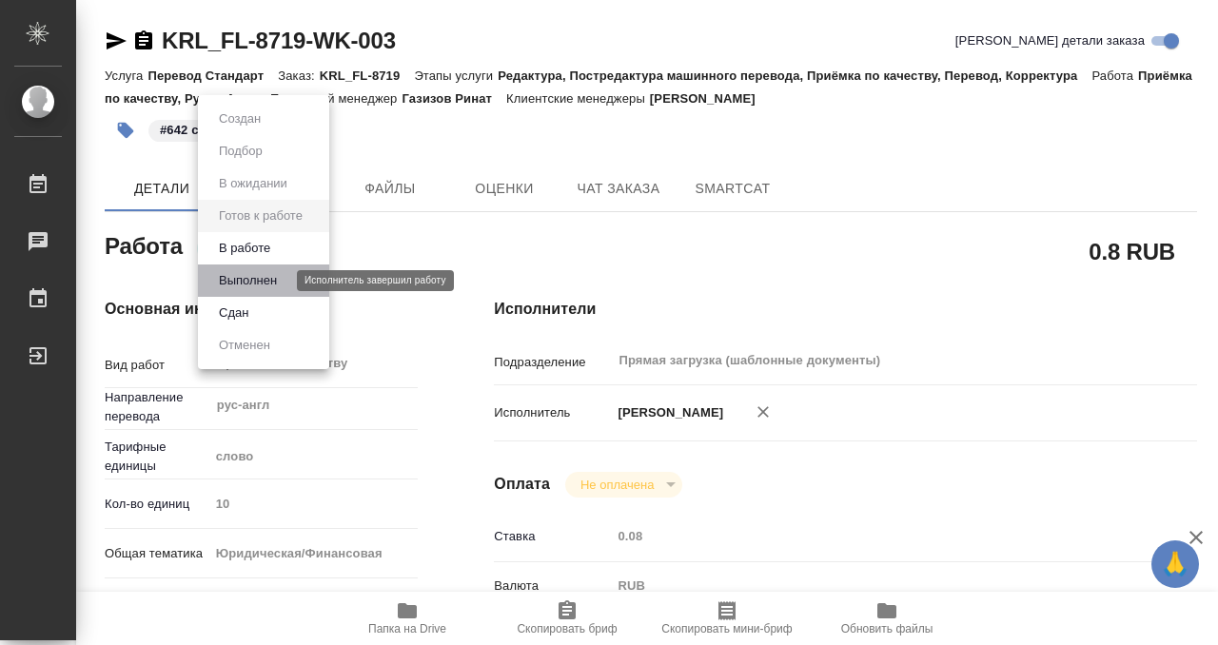
click at [257, 283] on button "Выполнен" at bounding box center [247, 280] width 69 height 21
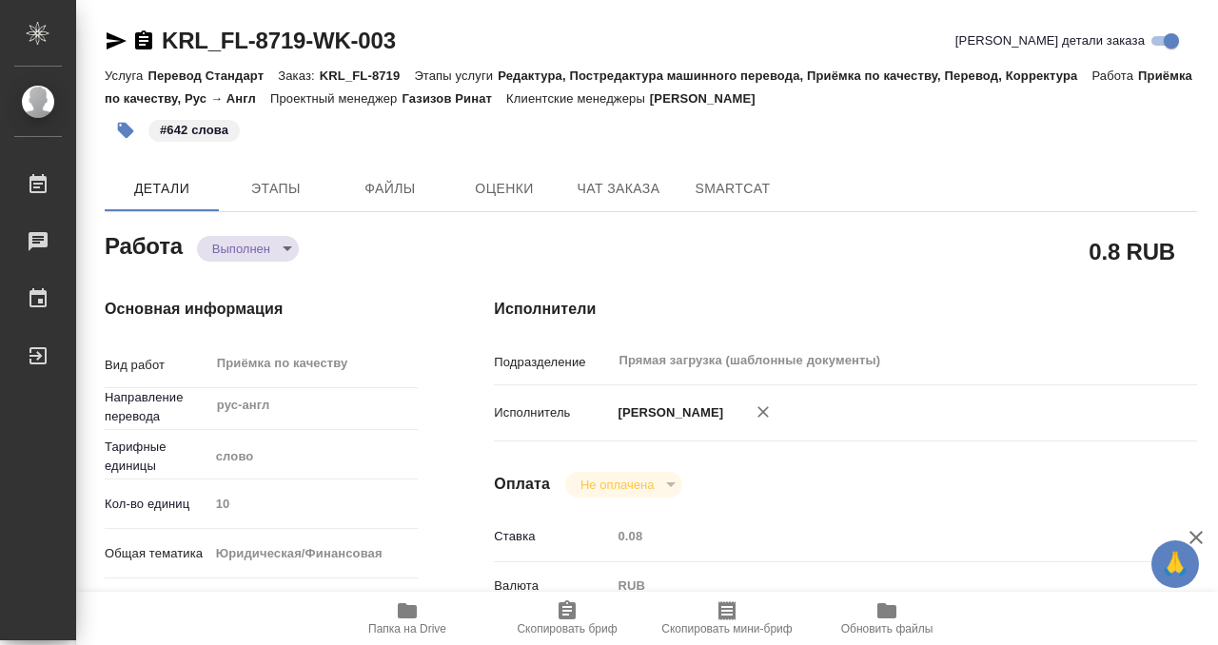
type textarea "x"
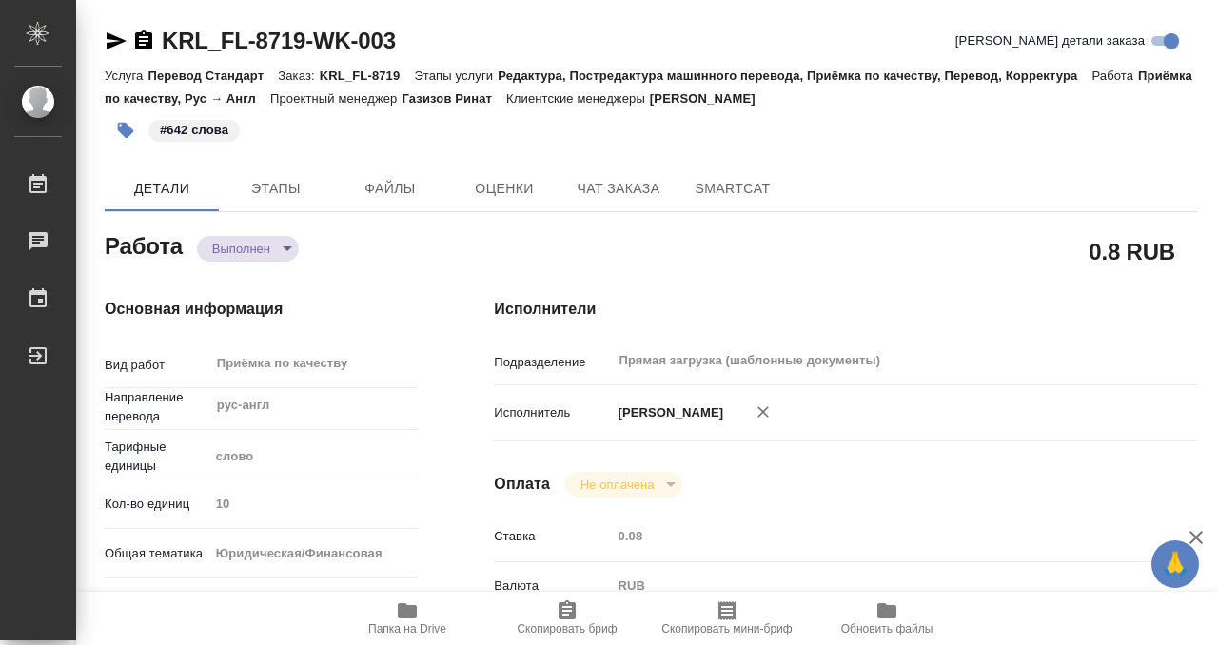
type textarea "x"
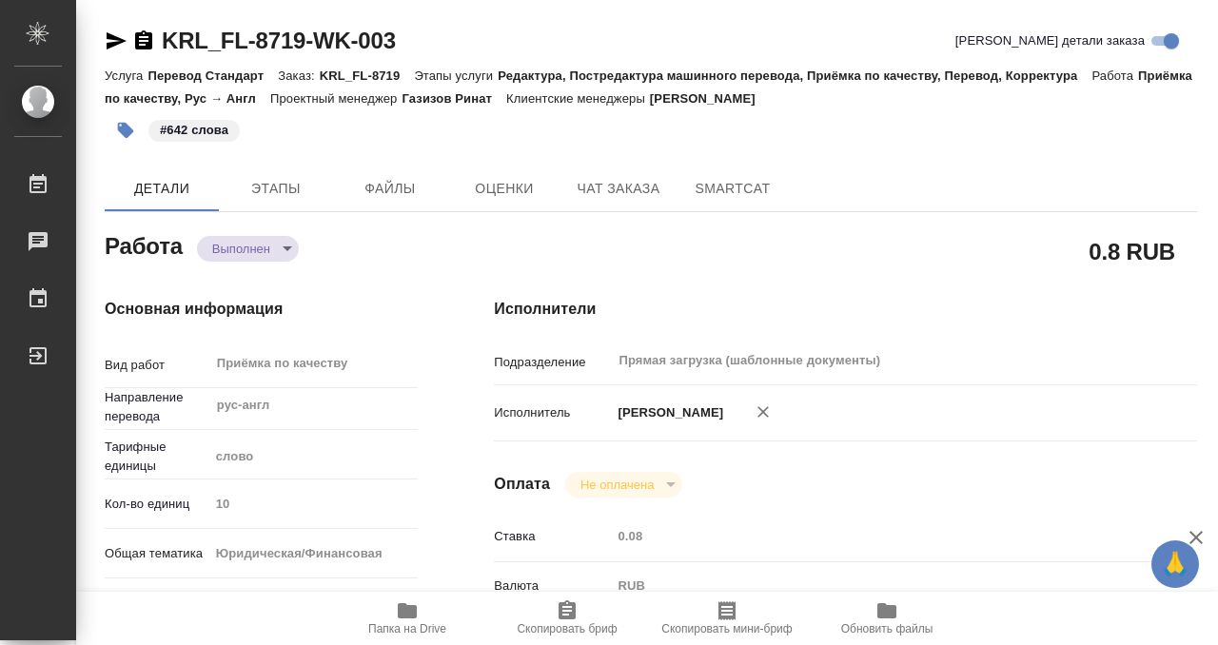
click at [146, 39] on icon "button" at bounding box center [143, 39] width 17 height 19
